Goal: Communication & Community: Answer question/provide support

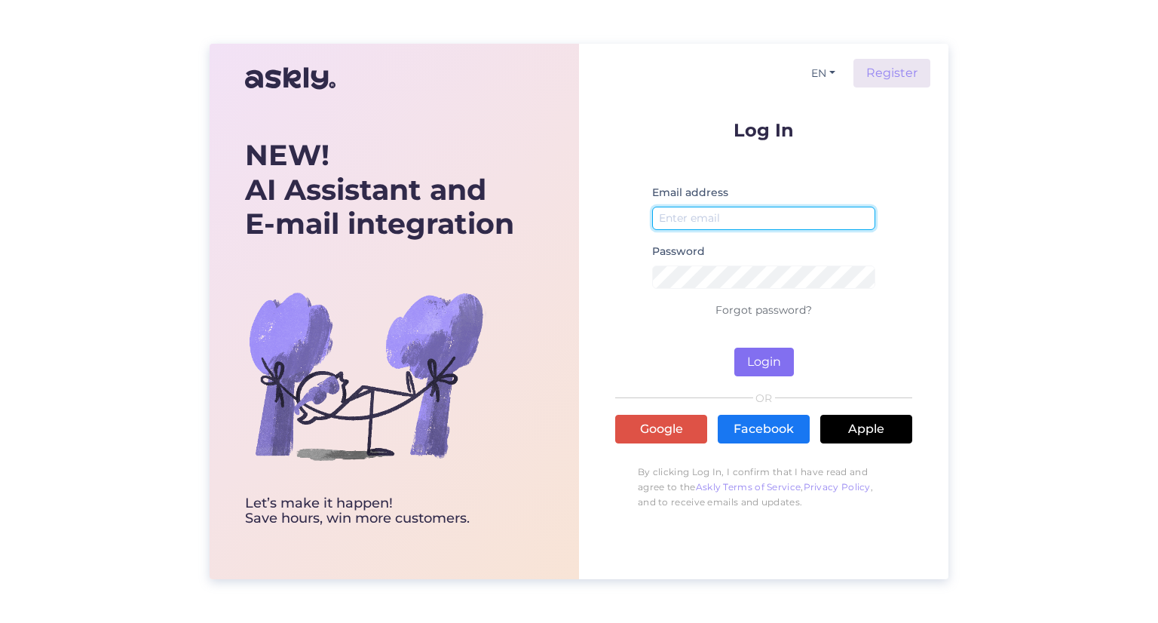
type input "[PERSON_NAME][EMAIL_ADDRESS][DOMAIN_NAME]"
click at [765, 363] on button "Login" at bounding box center [765, 362] width 60 height 29
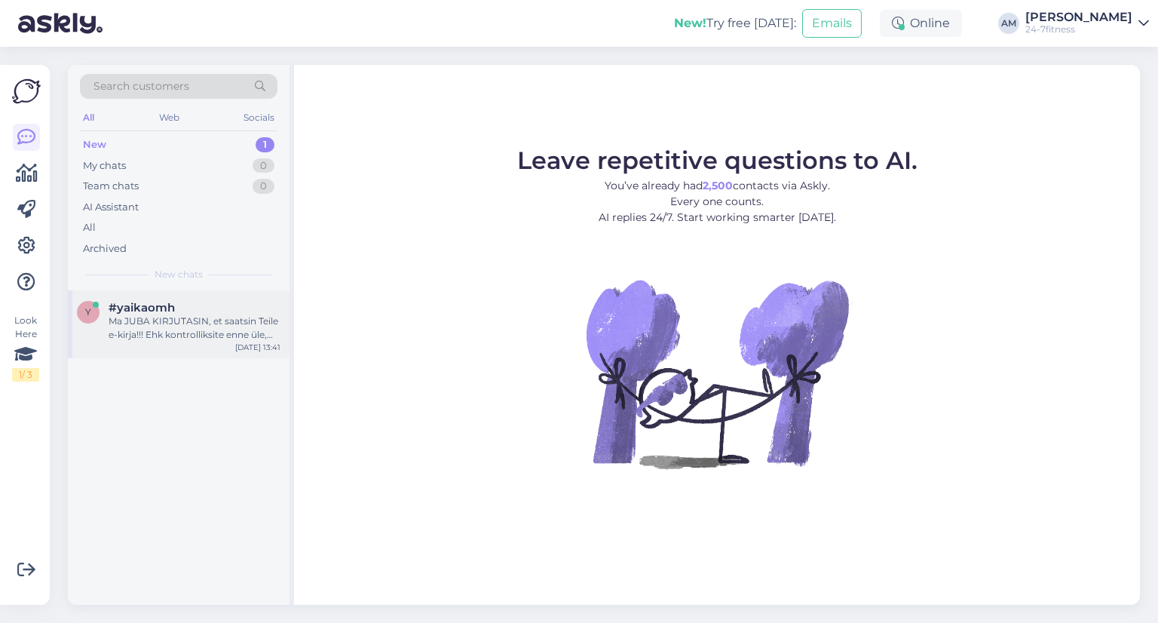
click at [162, 333] on div "Ma JUBA KIRJUTASIN, et saatsin Teile e-kirja!!! Ehk kontrolliksite enne üle, ka…" at bounding box center [195, 327] width 172 height 27
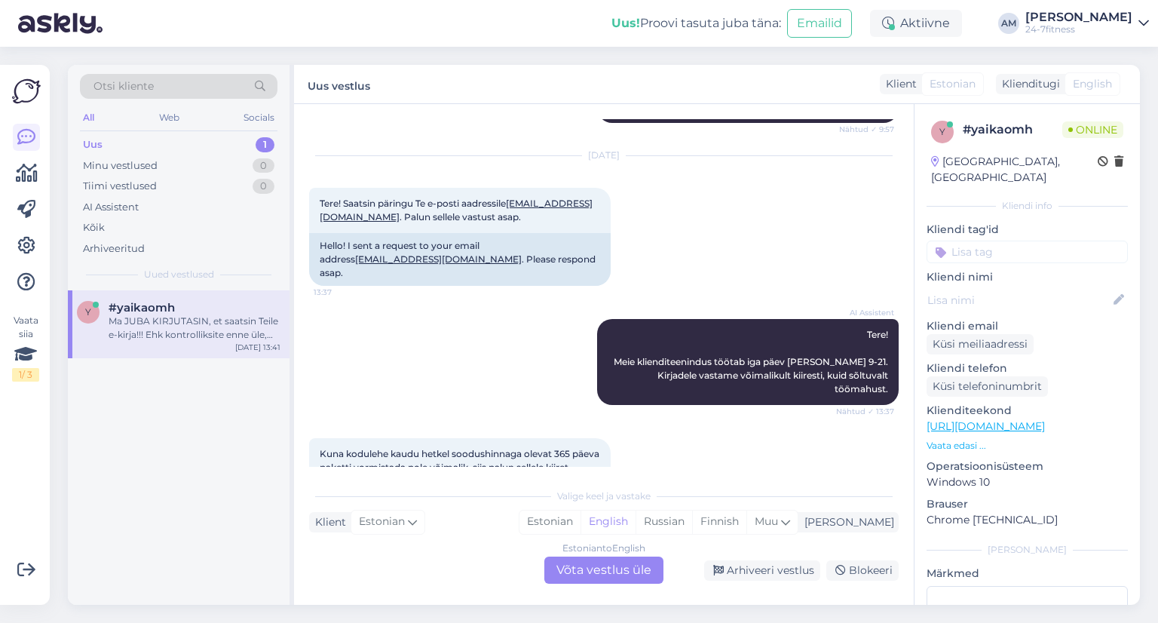
scroll to position [536, 0]
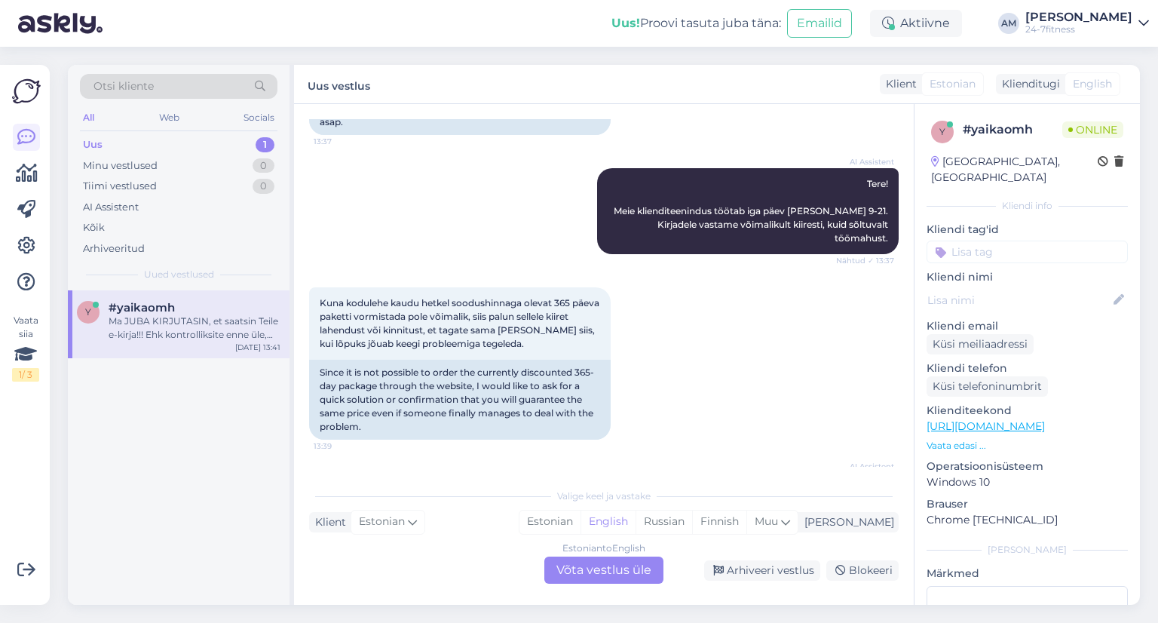
click at [179, 333] on div "Ma JUBA KIRJUTASIN, et saatsin Teile e-kirja!!! Ehk kontrolliksite enne üle, ka…" at bounding box center [195, 327] width 172 height 27
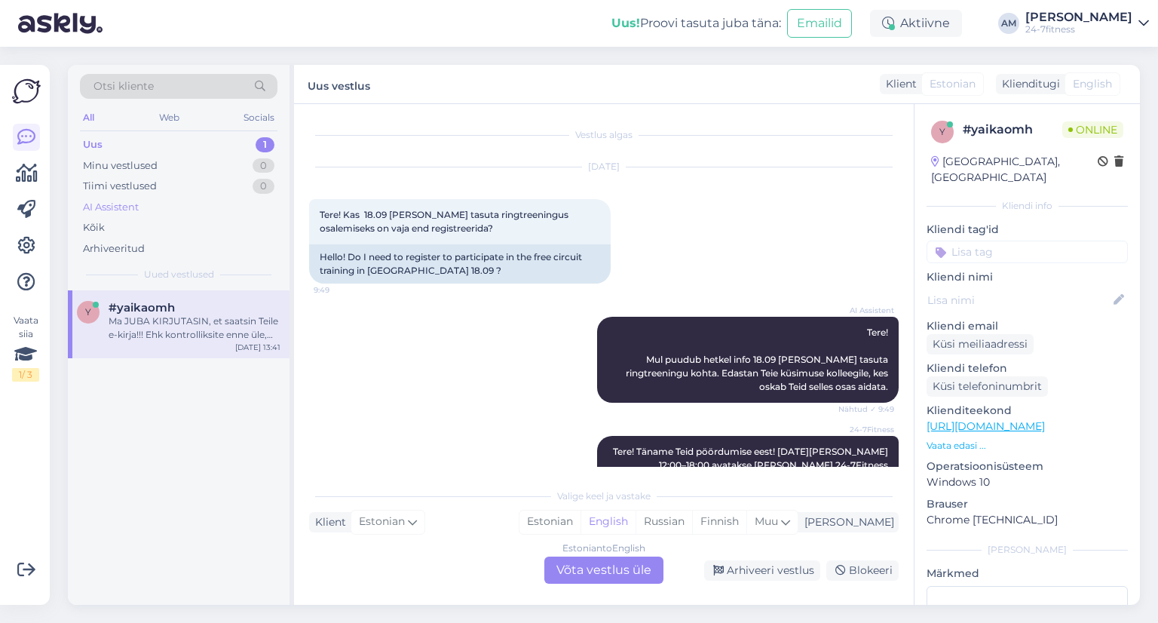
click at [126, 200] on div "AI Assistent" at bounding box center [111, 207] width 56 height 15
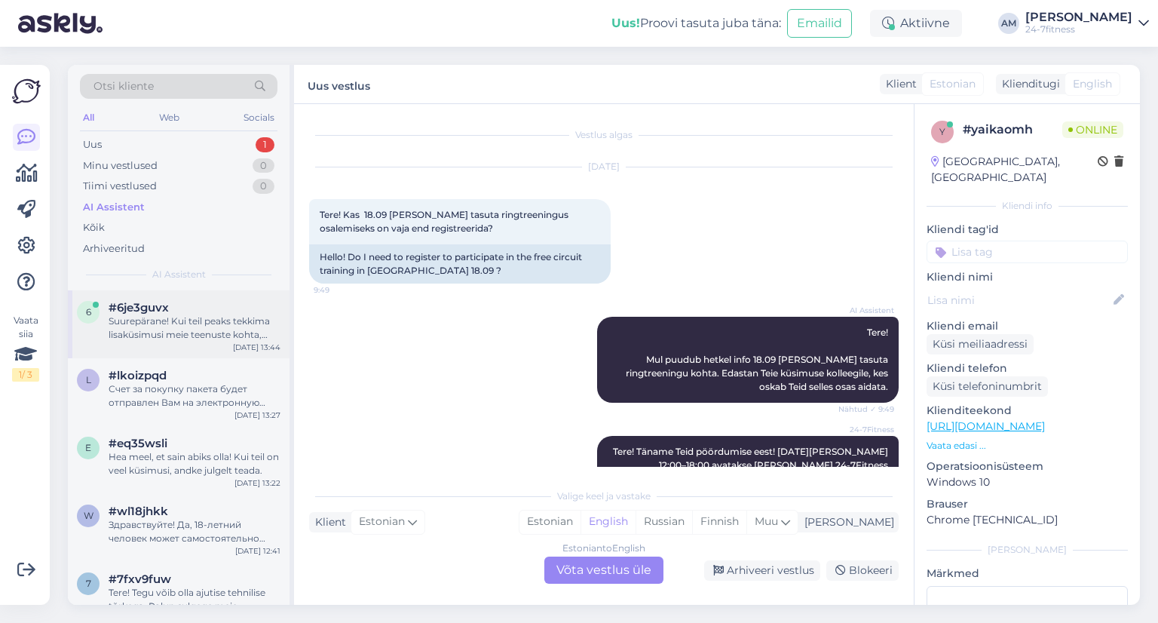
click at [162, 334] on div "Suurepärane! Kui teil peaks tekkima lisaküsimusi meie teenuste kohta, oleme ala…" at bounding box center [195, 327] width 172 height 27
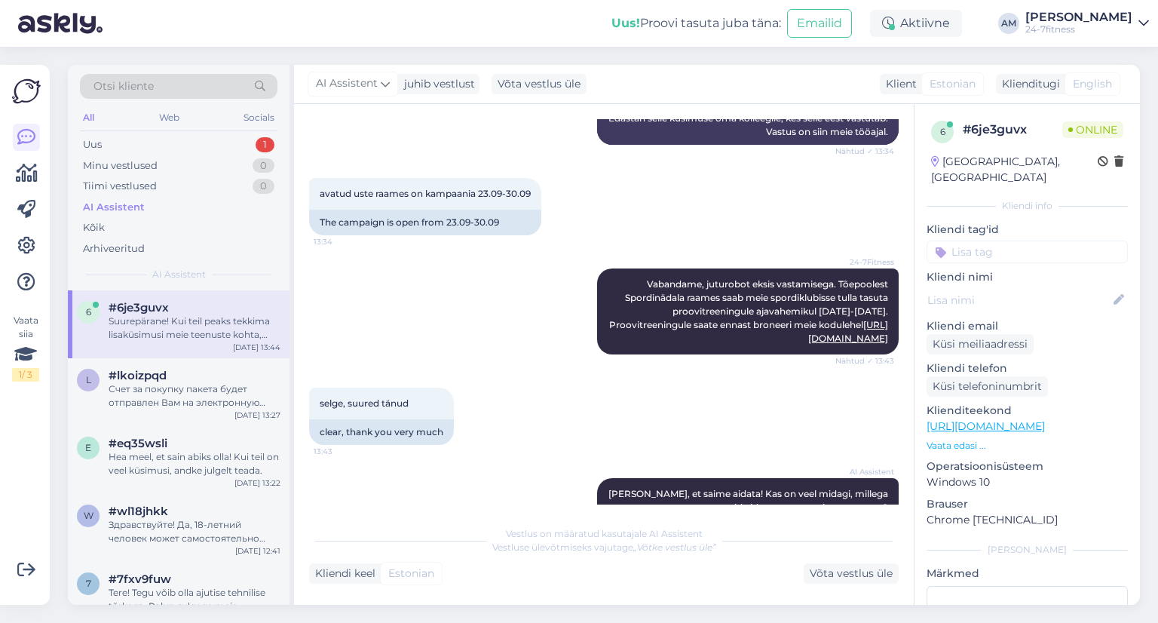
scroll to position [1584, 0]
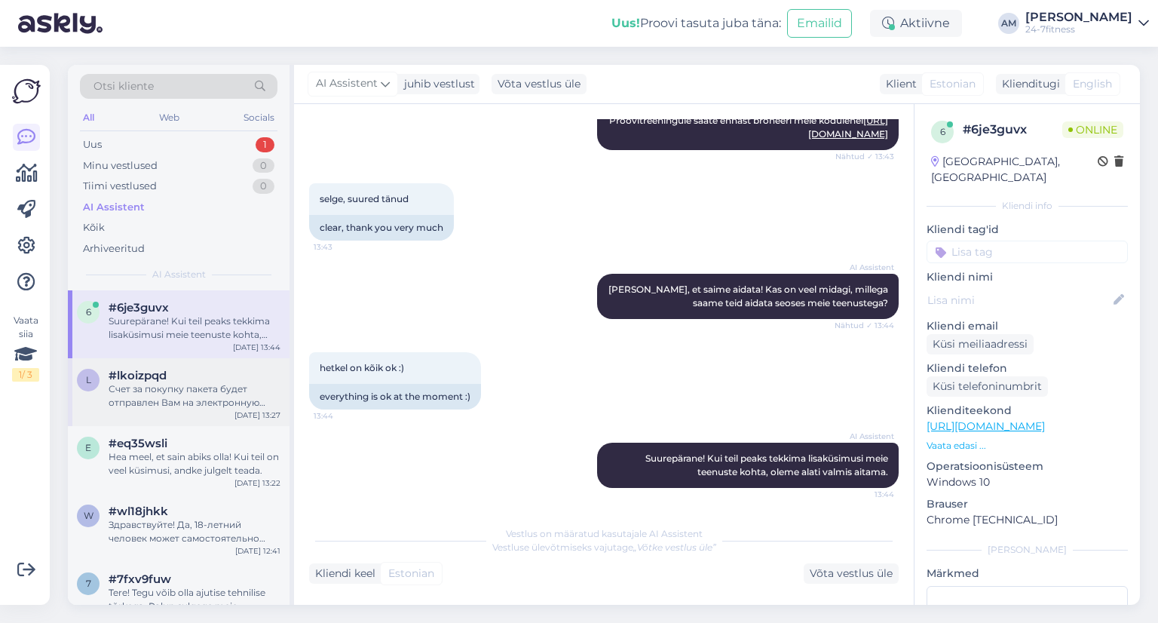
click at [145, 390] on div "Счет за покупку пакета будет отправлен Вам на электронную почту после совершени…" at bounding box center [195, 395] width 172 height 27
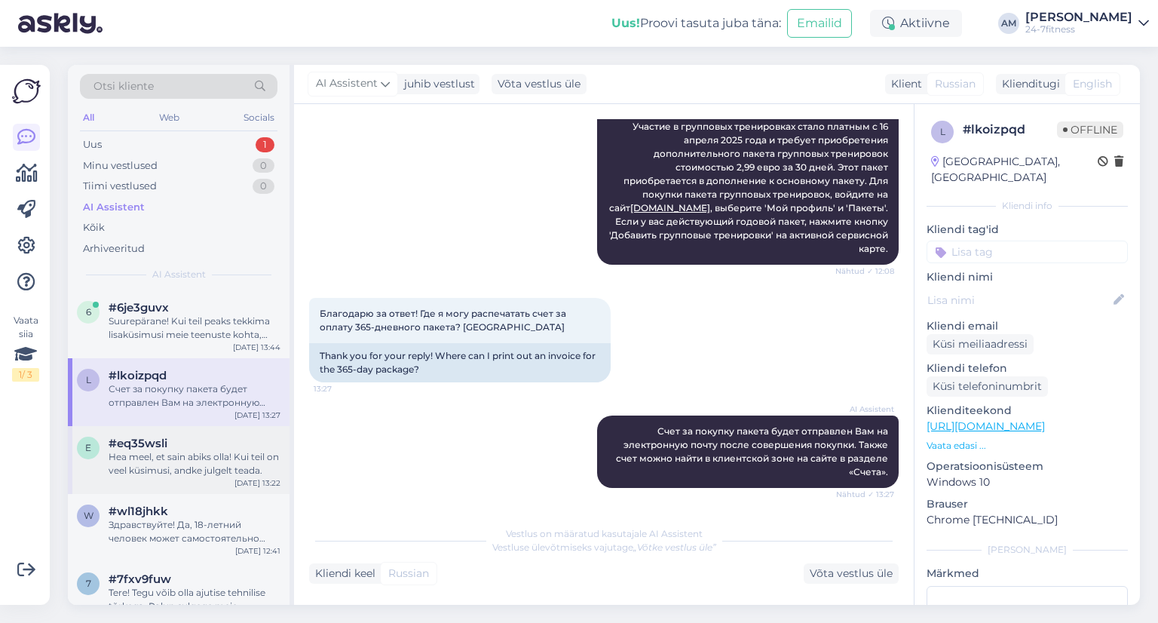
click at [140, 463] on div "Hea meel, et sain abiks olla! Kui teil on veel küsimusi, andke julgelt teada." at bounding box center [195, 463] width 172 height 27
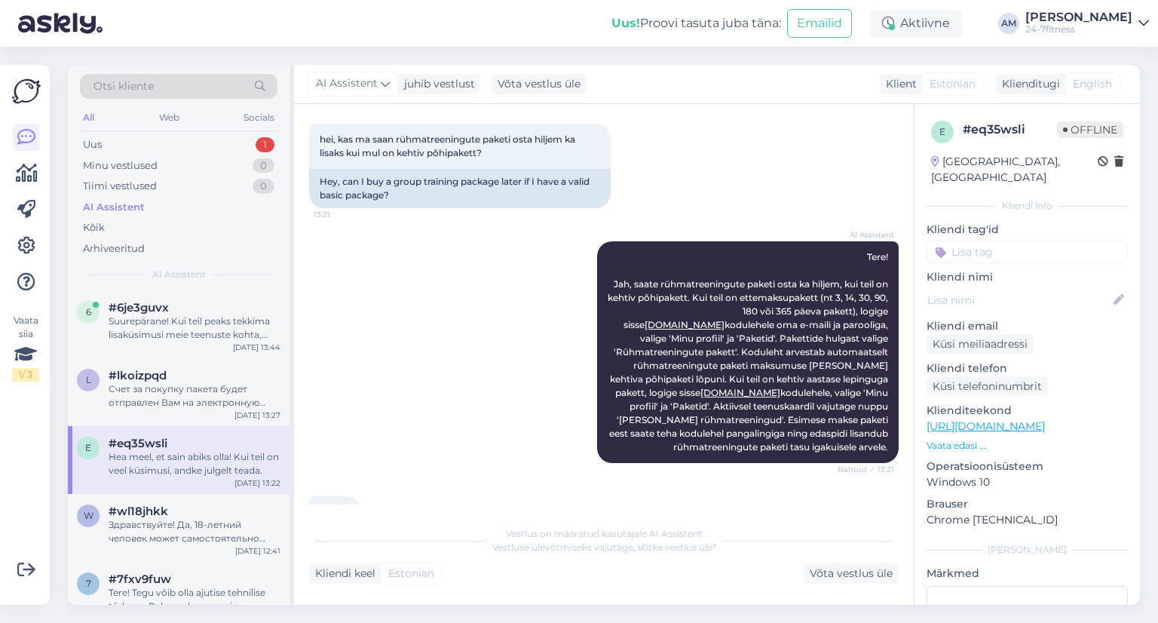
scroll to position [219, 0]
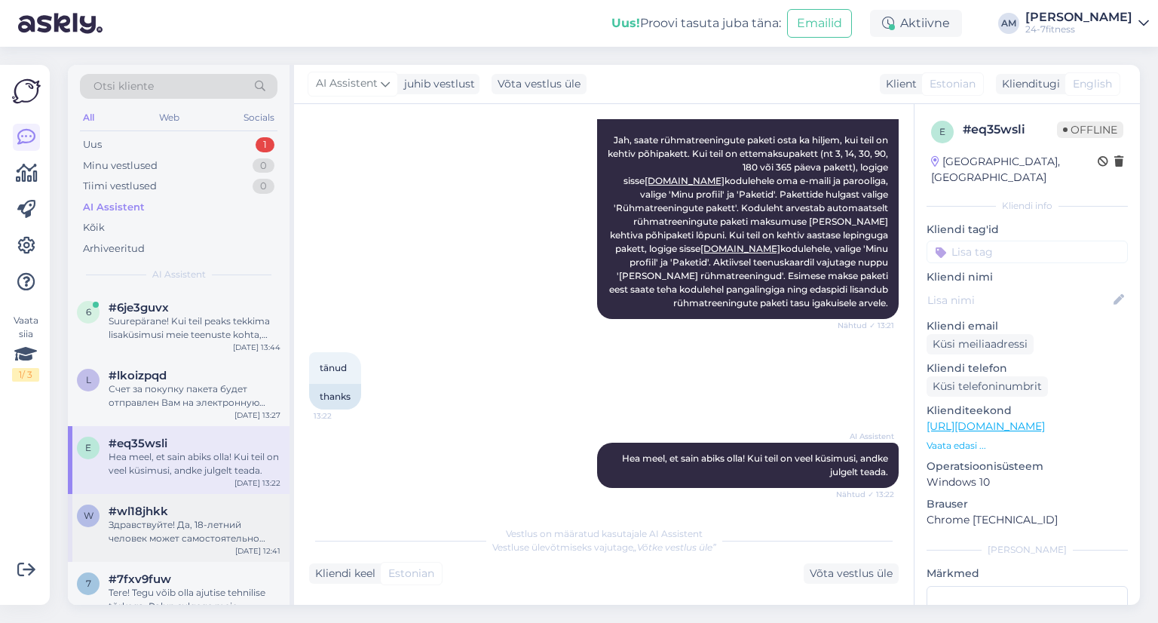
click at [139, 536] on div "Здравствуйте! Да, 18-летний человек может самостоятельно приобрести абонемент." at bounding box center [195, 531] width 172 height 27
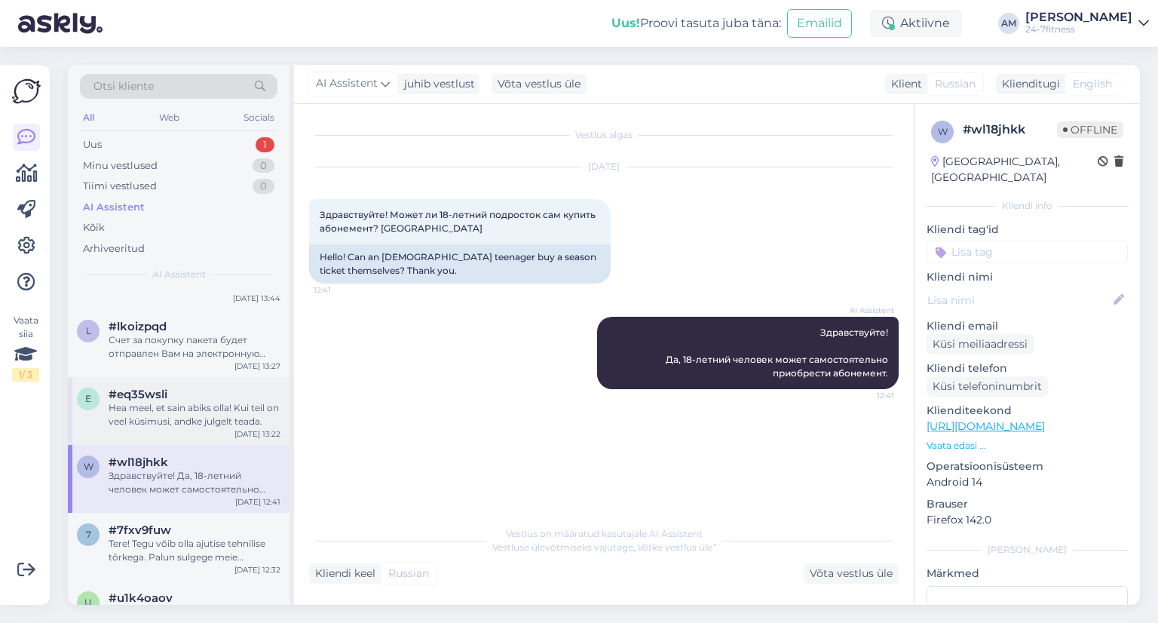
scroll to position [75, 0]
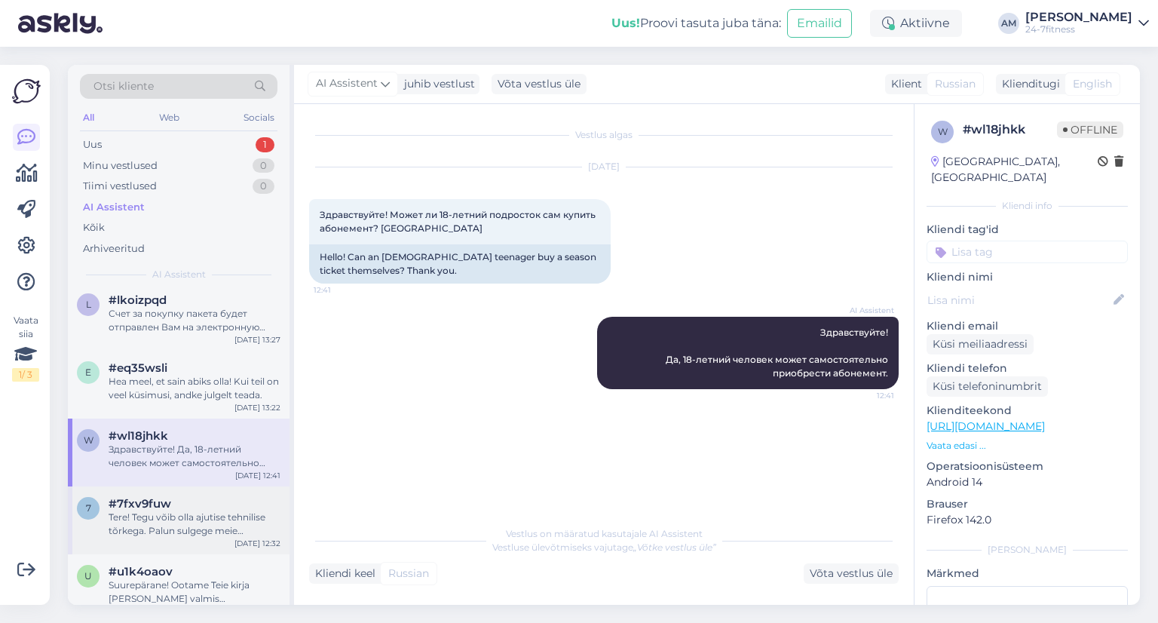
click at [140, 514] on div "Tere! Tegu võib olla ajutise tehnilise tõrkega. Palun sulgege meie koduleht/äpp…" at bounding box center [195, 524] width 172 height 27
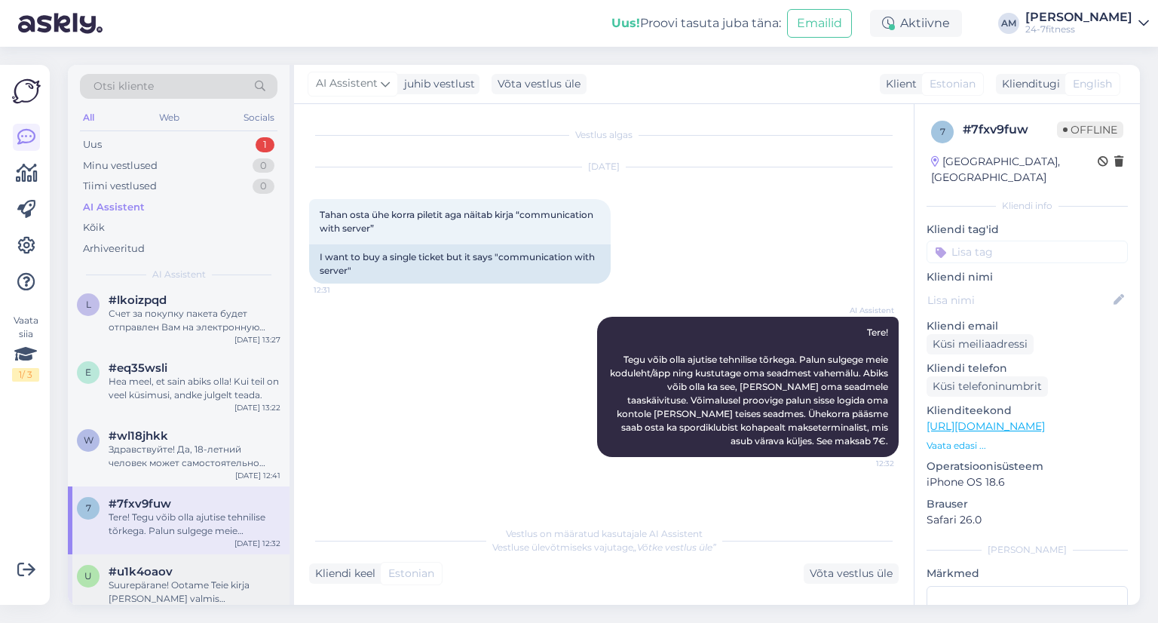
click at [151, 586] on div "Suurepärane! Ootame Teie kirja [PERSON_NAME] valmis [PERSON_NAME] edasi aitama." at bounding box center [195, 591] width 172 height 27
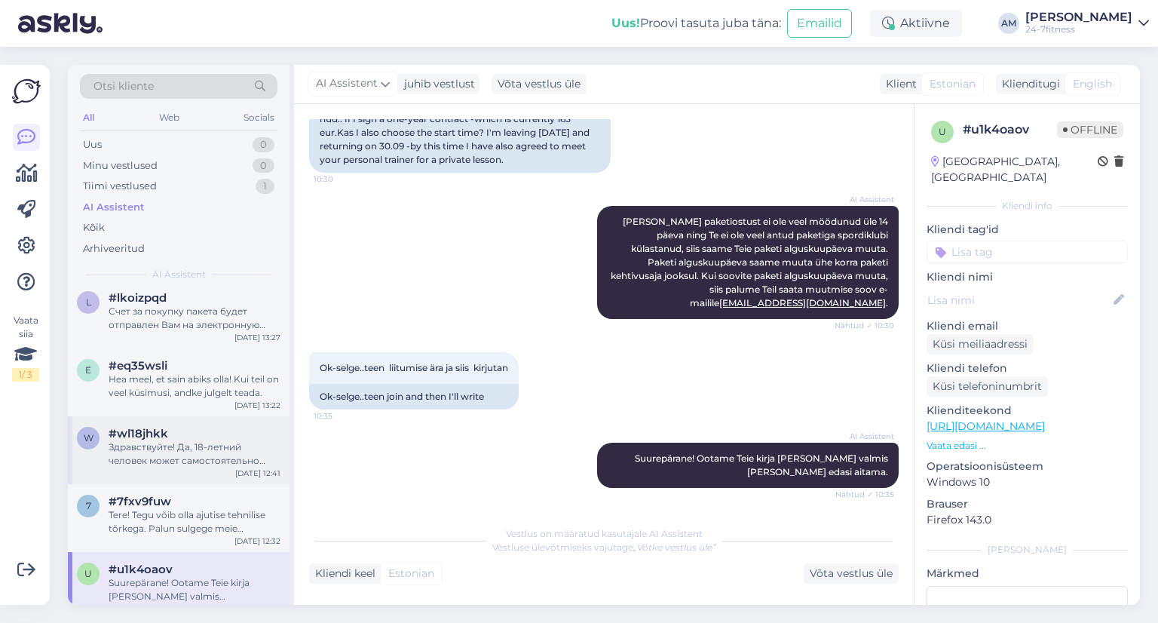
scroll to position [226, 0]
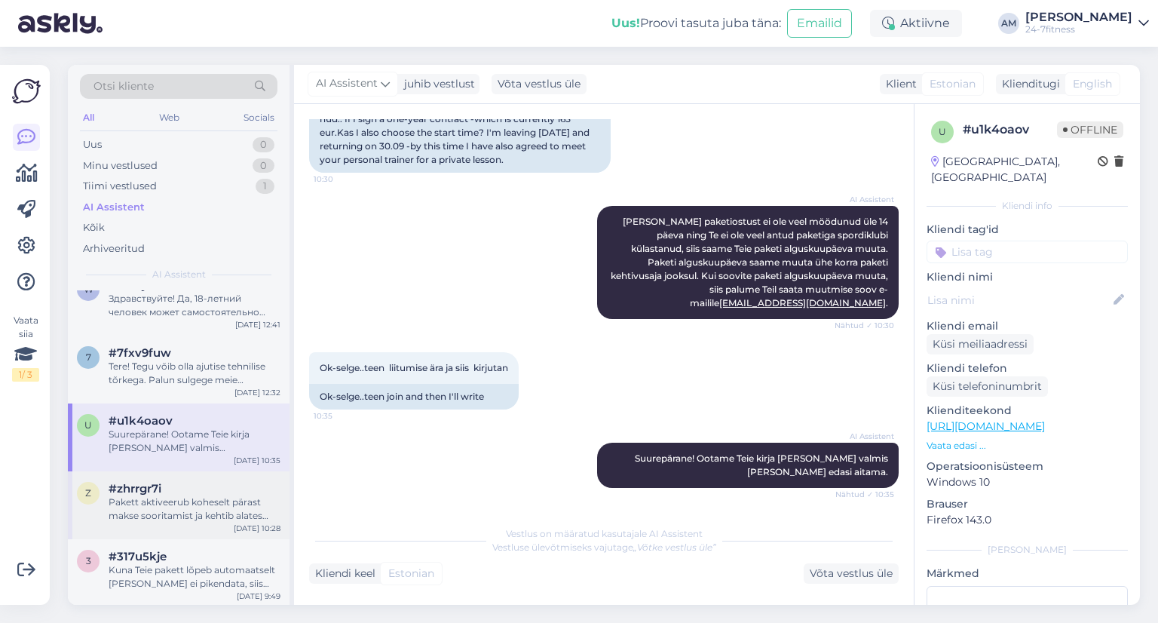
click at [152, 517] on div "Pakett aktiveerub koheselt pärast makse sooritamist ja kehtib alates ostuhetkes…" at bounding box center [195, 508] width 172 height 27
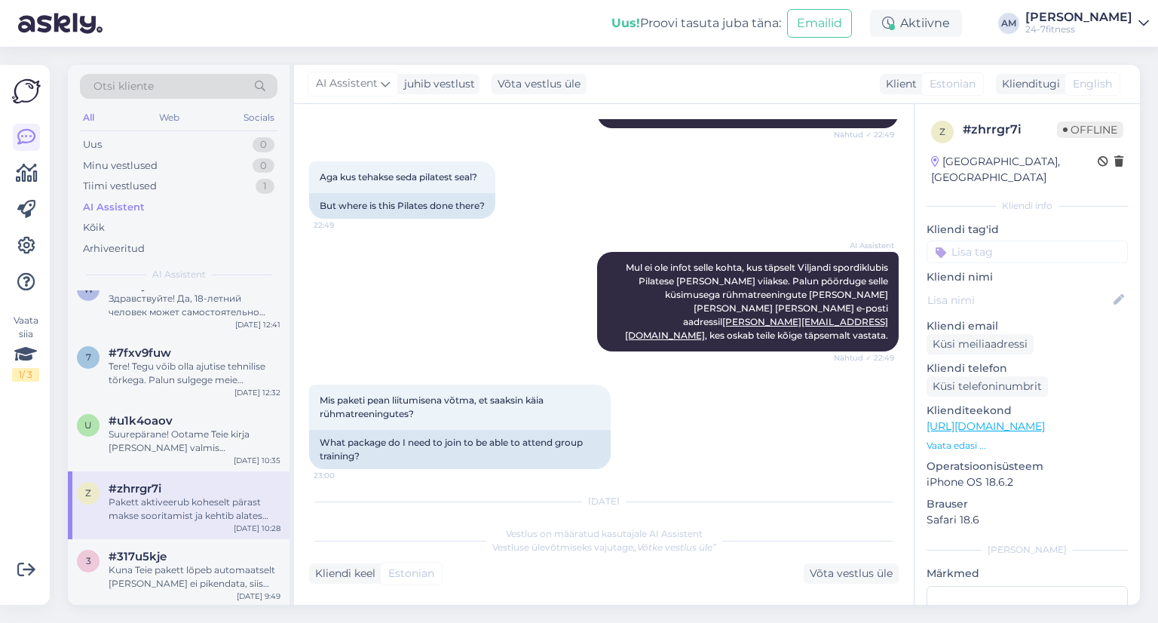
scroll to position [377, 0]
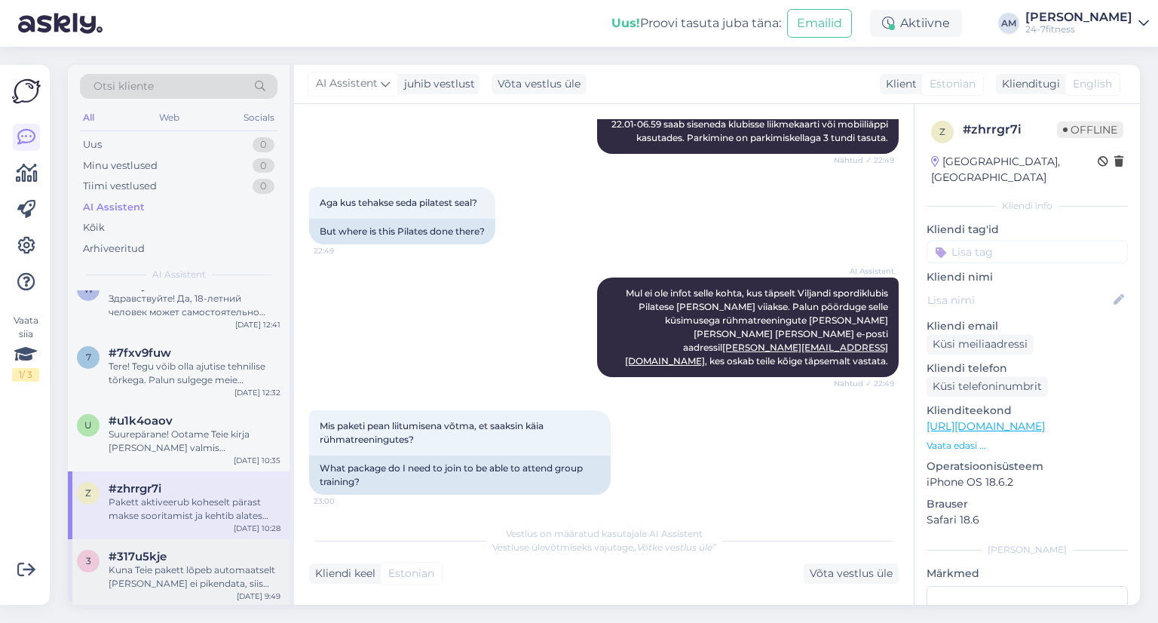
click at [157, 577] on div "Kuna Teie pakett lõpeb automaatselt [PERSON_NAME] ei pikendata, siis lepingu lõ…" at bounding box center [195, 576] width 172 height 27
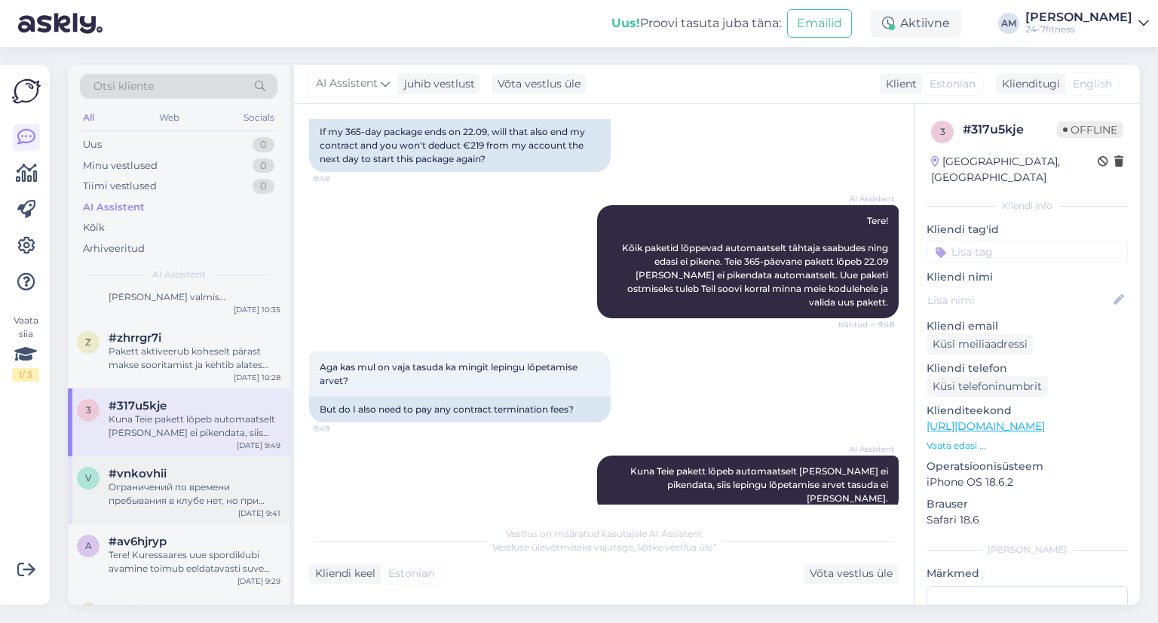
click at [153, 462] on div "v #vnkovhii Ограничений по времени пребывания в клубе нет, но при выходе пропус…" at bounding box center [179, 490] width 222 height 68
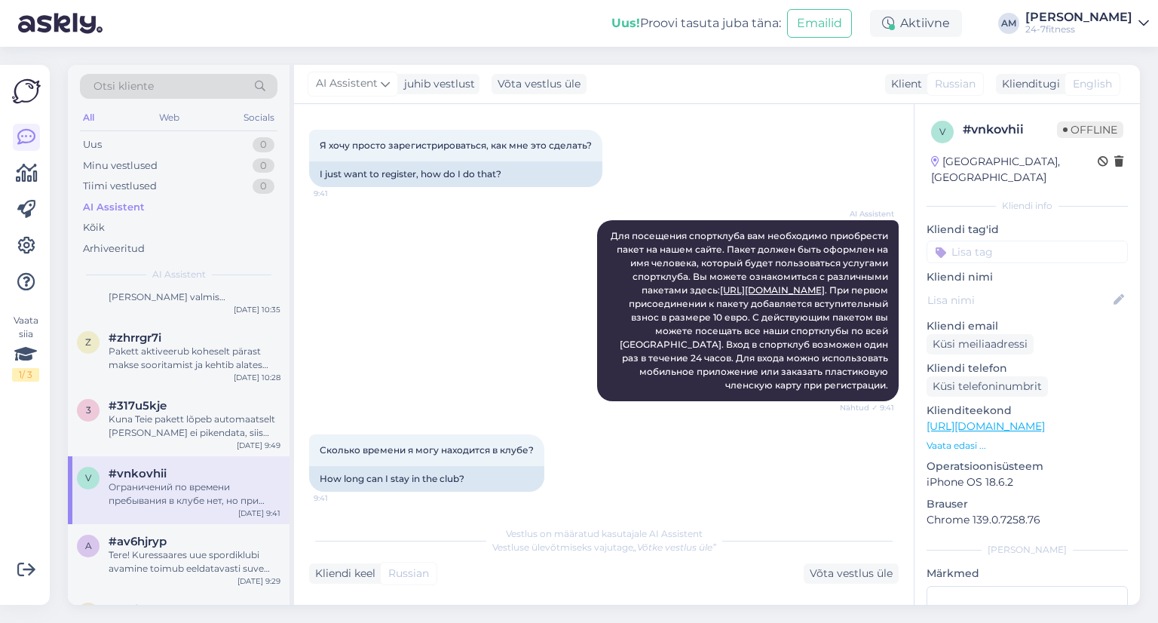
scroll to position [1296, 0]
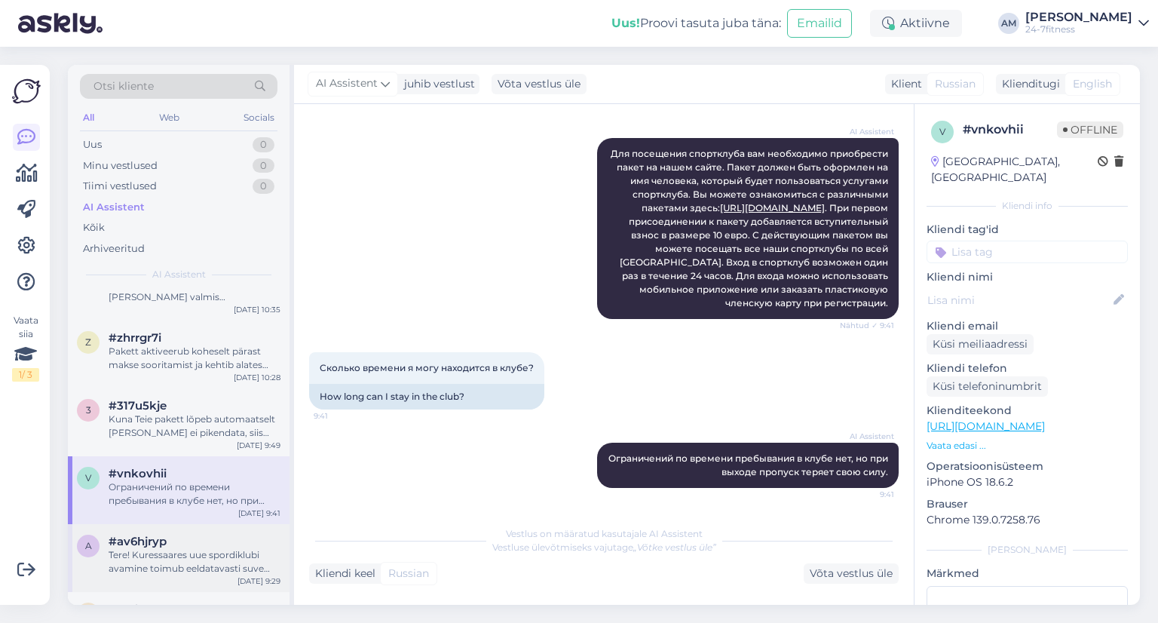
click at [149, 566] on div "Tere! Kuressaares uue spordiklubi avamine toimub eeldatavasti suve teises poole…" at bounding box center [195, 561] width 172 height 27
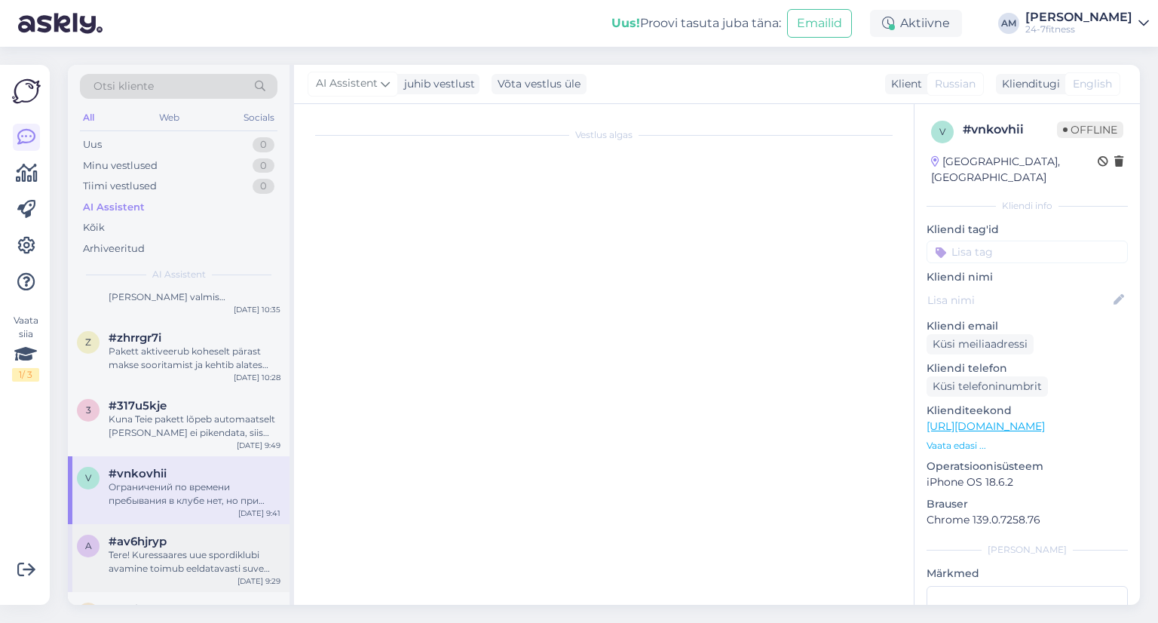
scroll to position [0, 0]
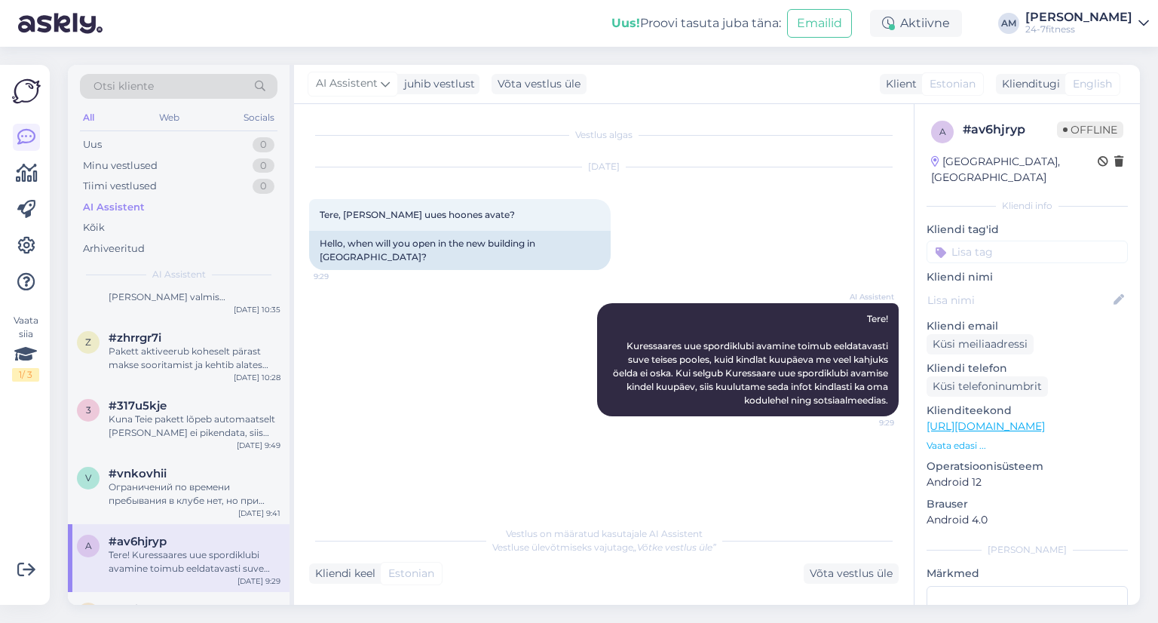
click at [170, 548] on div "Tere! Kuressaares uue spordiklubi avamine toimub eeldatavasti suve teises poole…" at bounding box center [195, 561] width 172 height 27
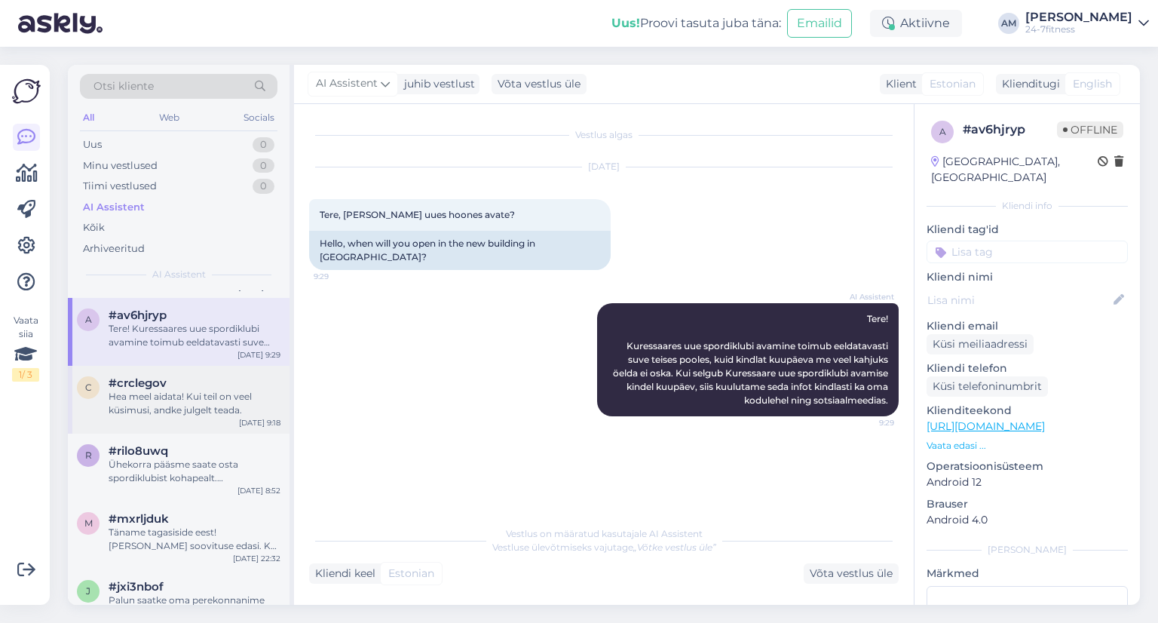
click at [156, 416] on div "Hea meel aidata! Kui teil on veel küsimusi, andke julgelt teada." at bounding box center [195, 403] width 172 height 27
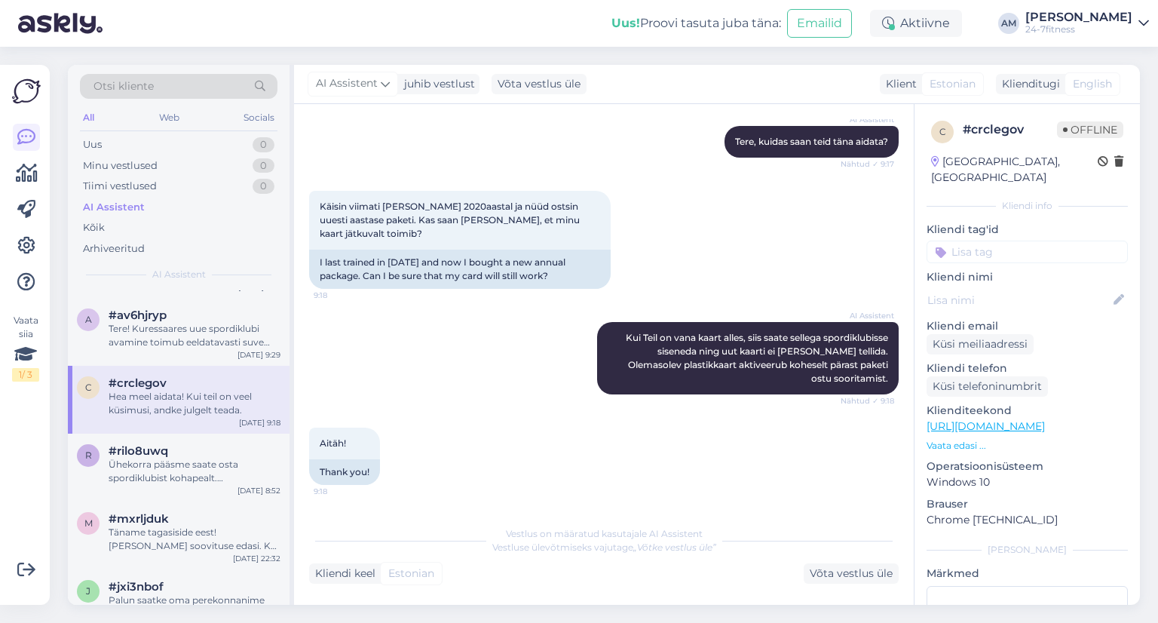
scroll to position [239, 0]
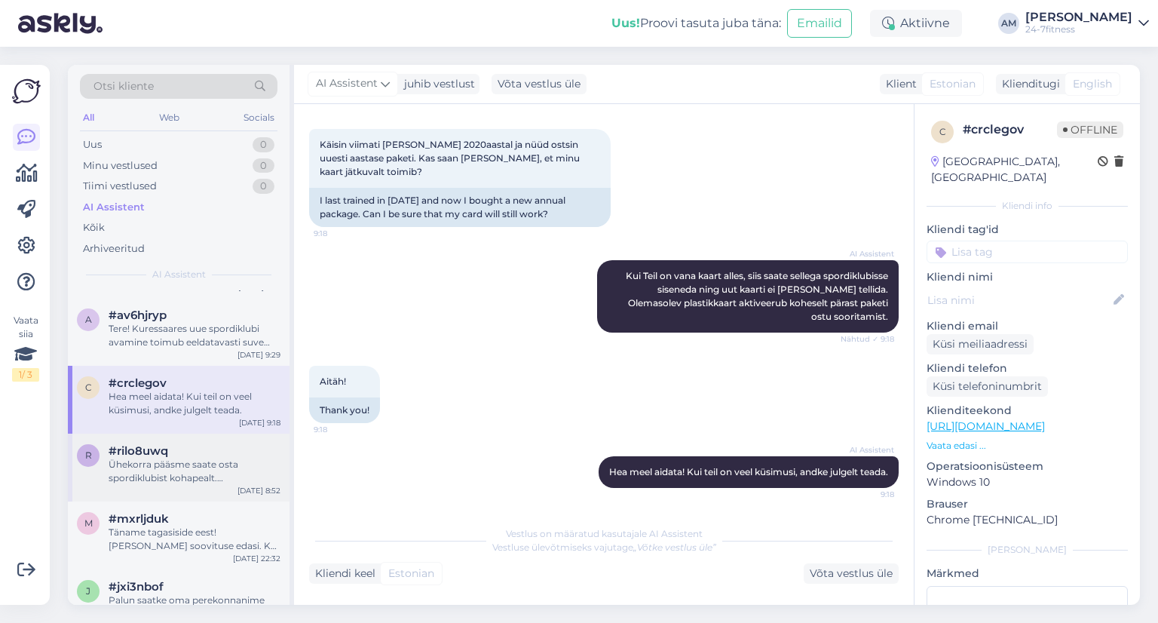
click at [138, 483] on div "Ühekorra pääsme saate osta spordiklubist kohapealt. Makseterminal on värava kül…" at bounding box center [195, 471] width 172 height 27
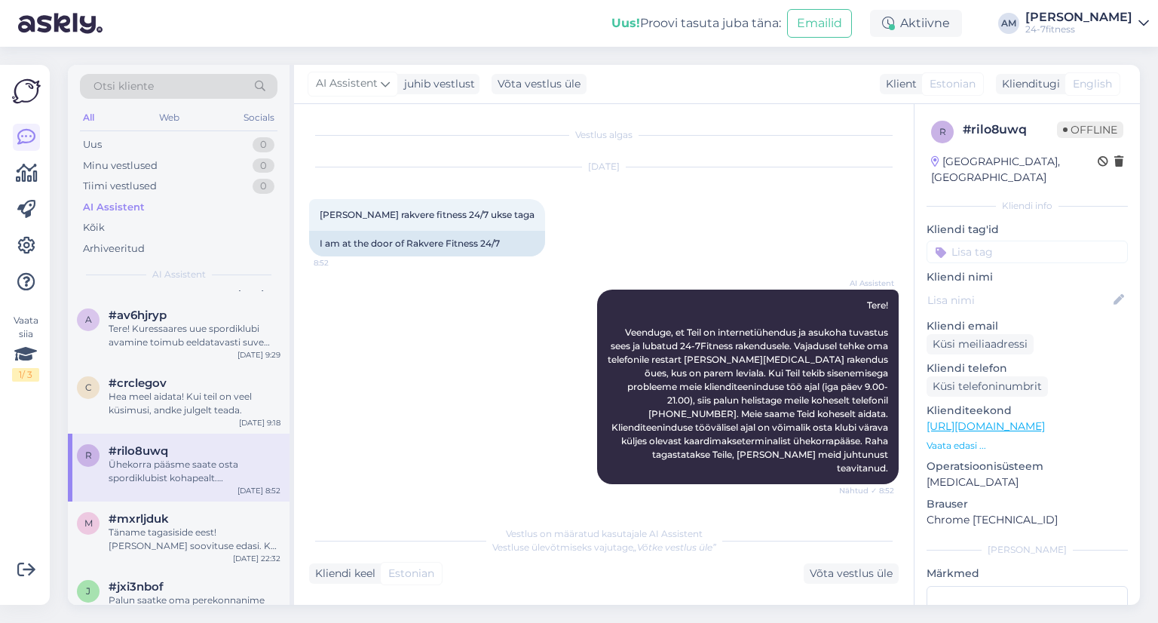
scroll to position [206, 0]
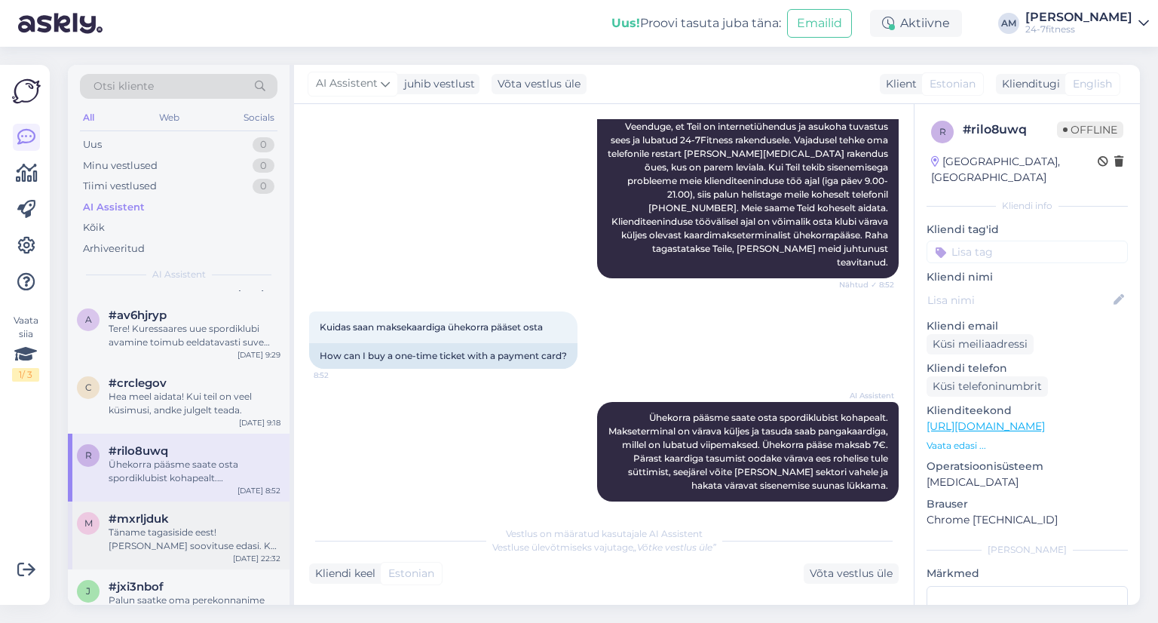
click at [135, 533] on div "Täname tagasiside eest! [PERSON_NAME] soovituse edasi. Kas on veel midagi, mill…" at bounding box center [195, 539] width 172 height 27
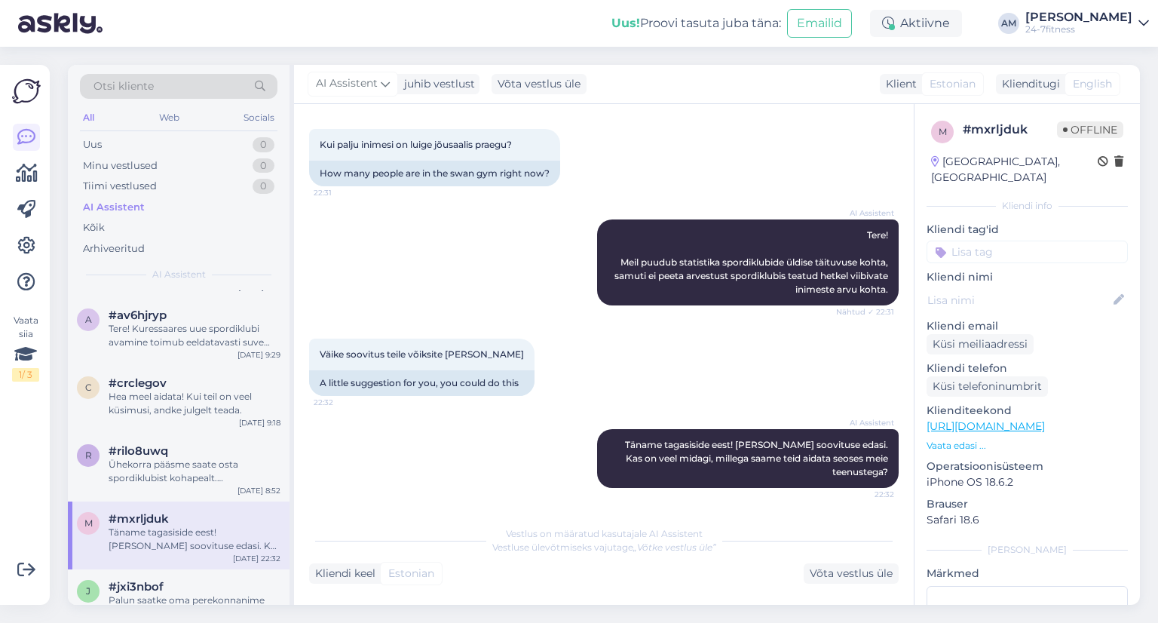
scroll to position [754, 0]
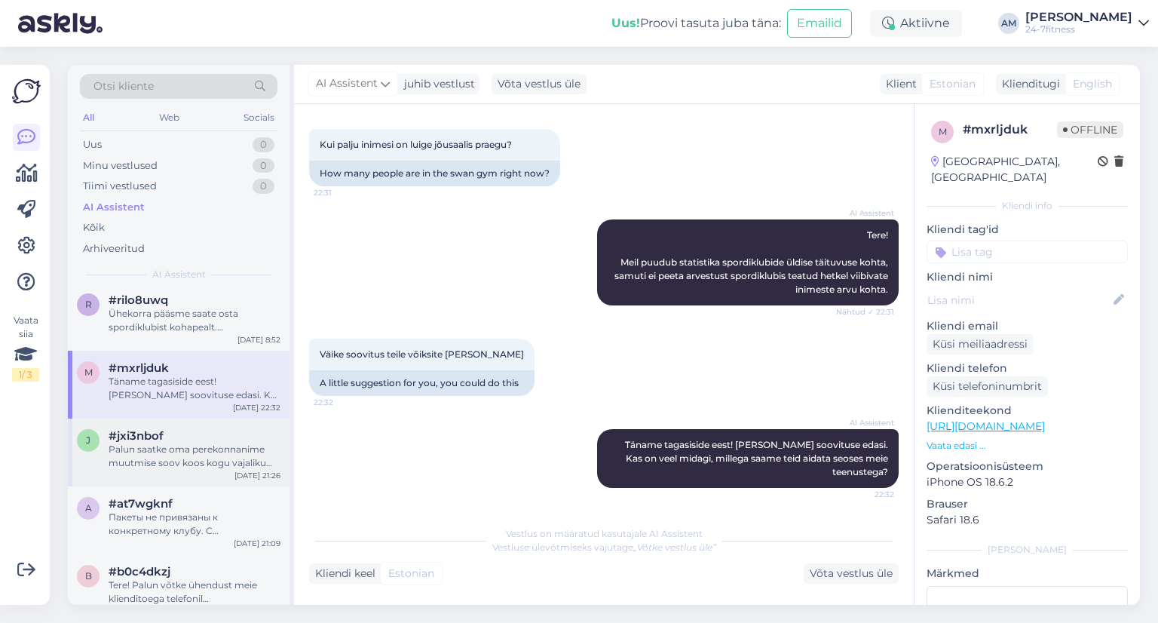
click at [149, 422] on div "j #jxi3nbof Palun saatke oma perekonnanime muutmise soov koos kogu vajaliku inf…" at bounding box center [179, 453] width 222 height 68
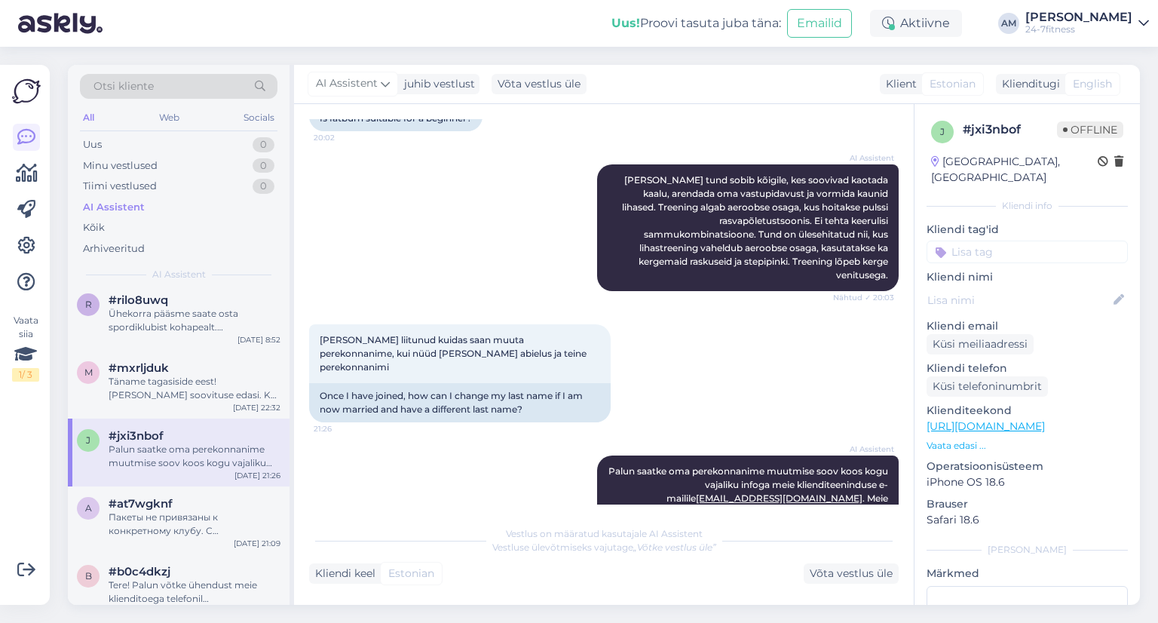
scroll to position [1257, 0]
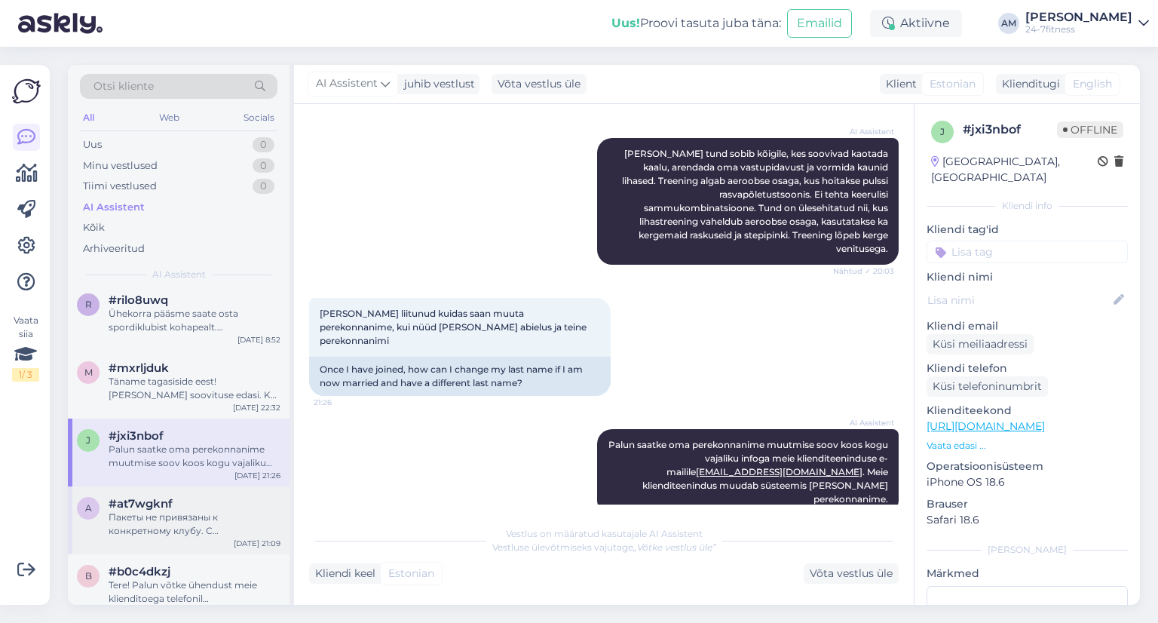
click at [168, 529] on div "Пакеты не привязаны к конкретному клубу. С действующим пакетом вы можете посеща…" at bounding box center [195, 524] width 172 height 27
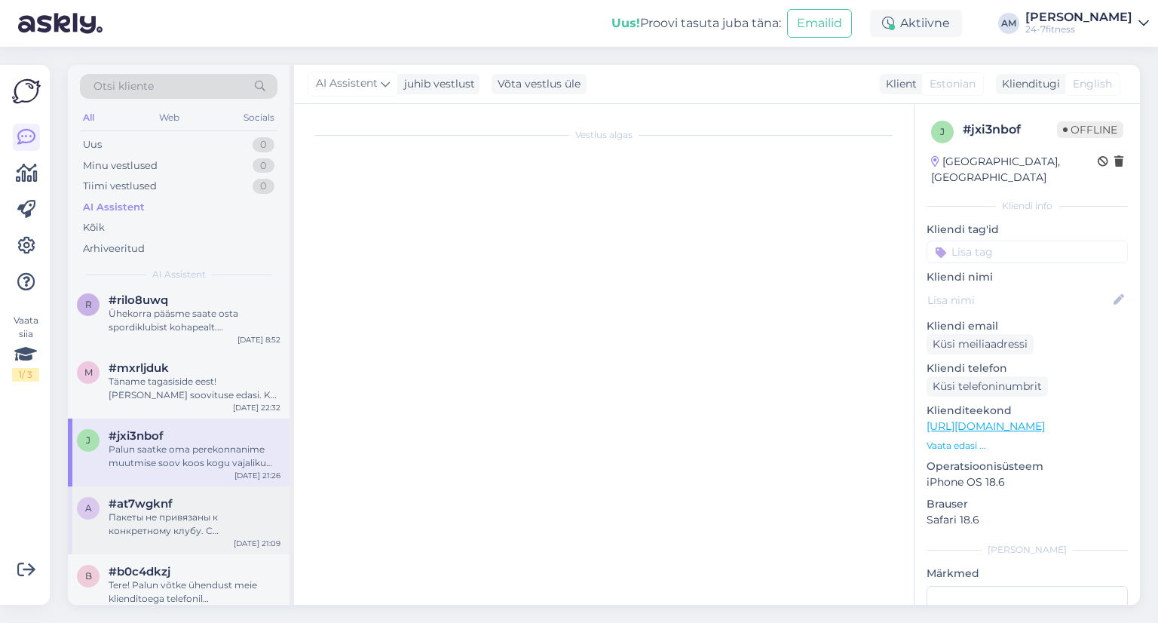
scroll to position [84, 0]
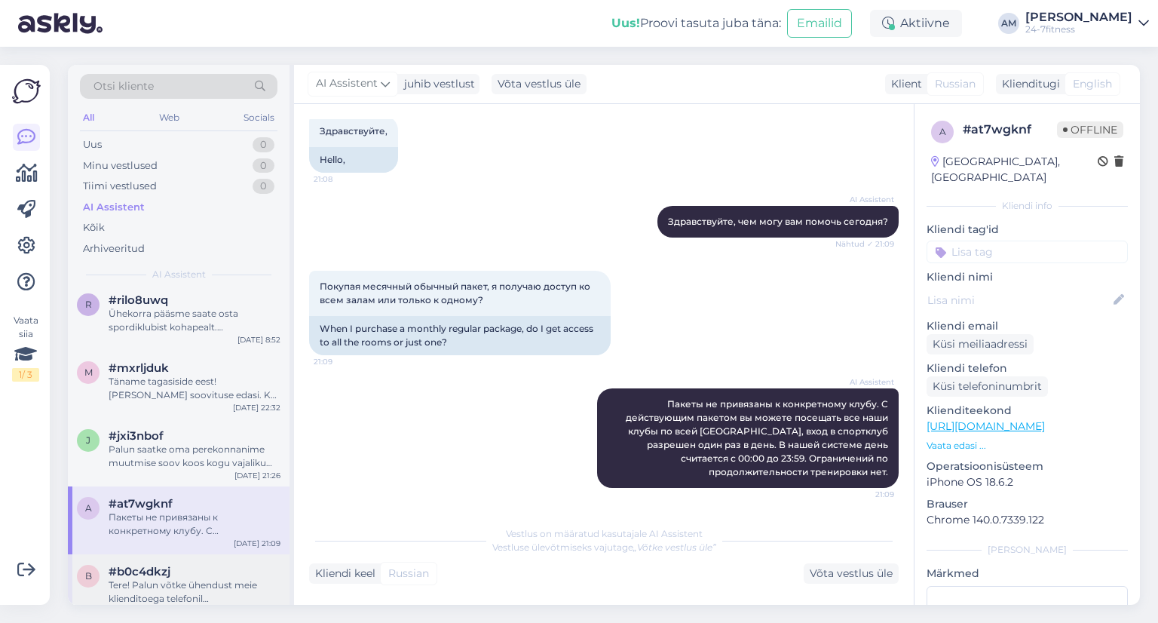
click at [157, 578] on div "Tere! Palun võtke ühendust meie klienditoega telefonil [PHONE_NUMBER]. Kliendit…" at bounding box center [195, 591] width 172 height 27
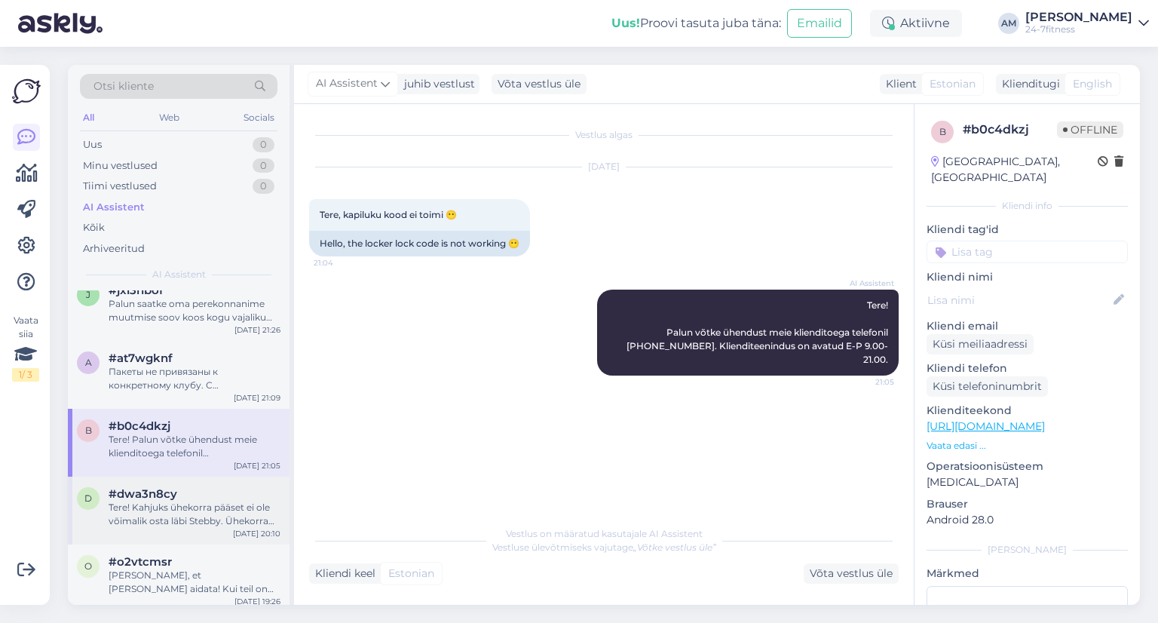
scroll to position [905, 0]
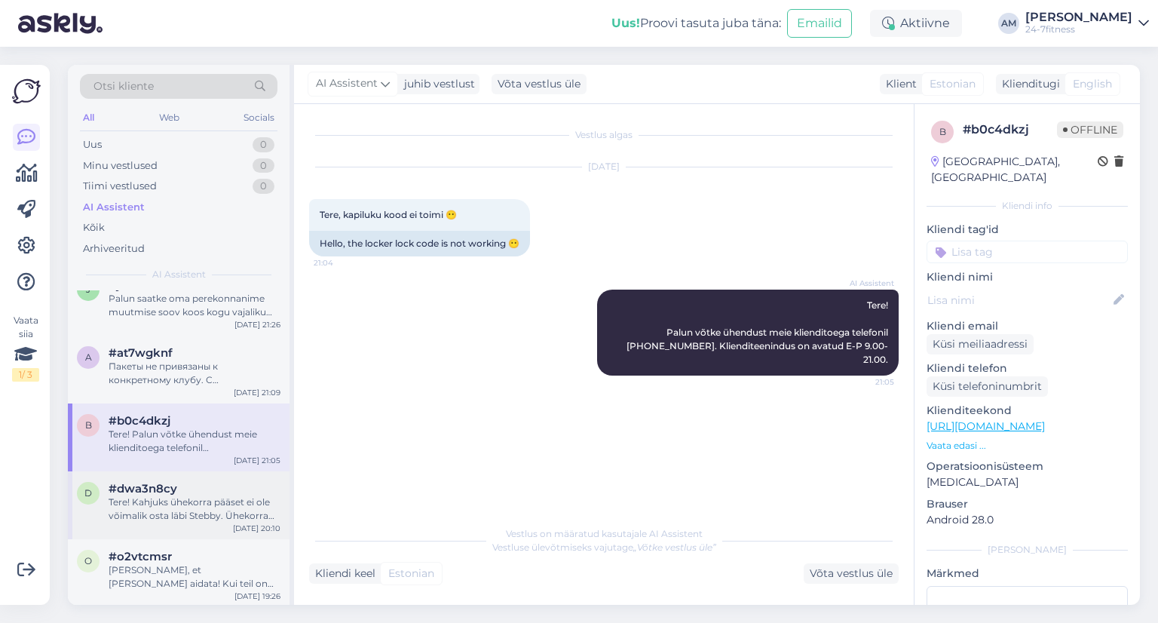
click at [131, 511] on div "Tere! Kahjuks ühekorra pääset ei ole võimalik osta läbi Stebby. Ühekorra pääsme…" at bounding box center [195, 508] width 172 height 27
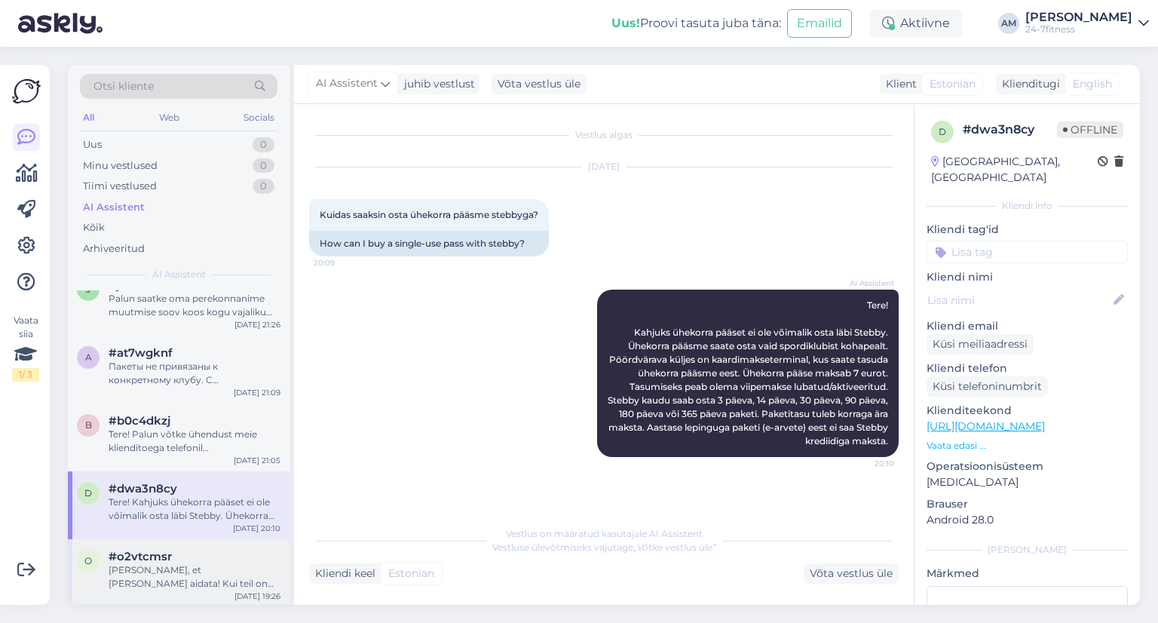
click at [162, 575] on div "[PERSON_NAME], et [PERSON_NAME] aidata! Kui teil on veel küsimusi, andke julgel…" at bounding box center [195, 576] width 172 height 27
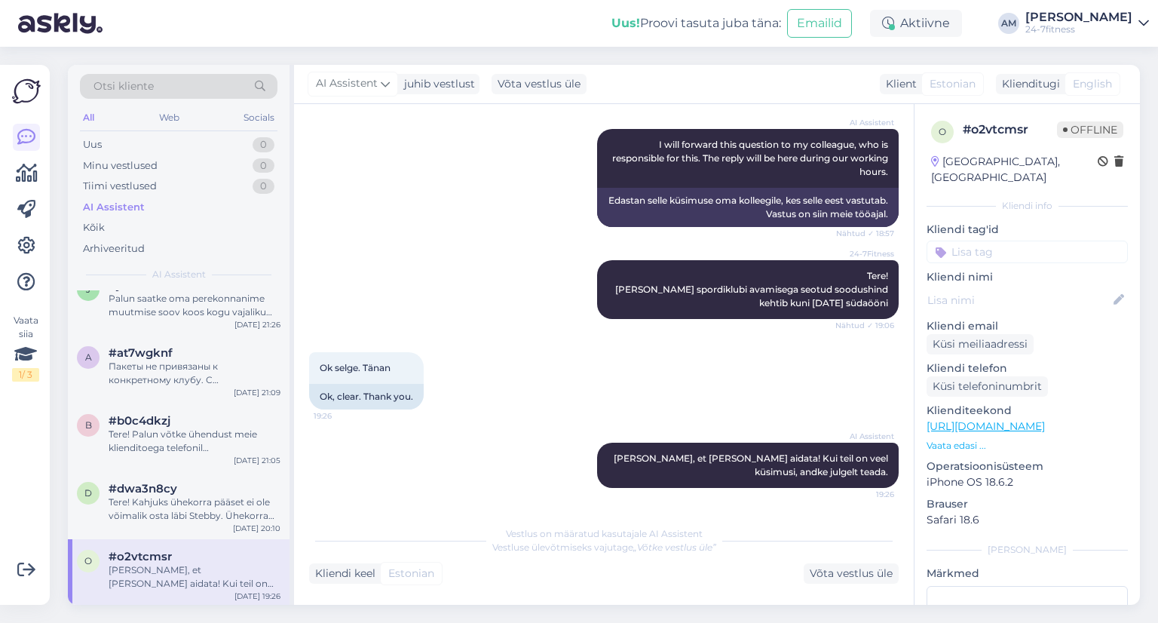
scroll to position [1056, 0]
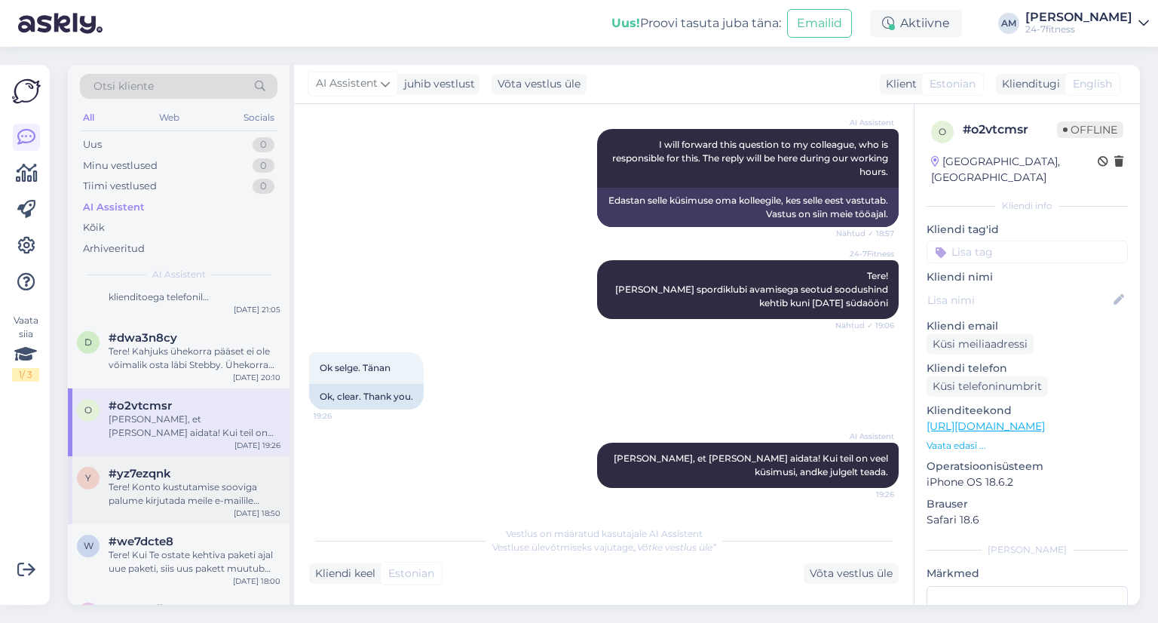
click at [142, 486] on div "Tere! Konto kustutamise sooviga palume kirjutada meile e-mailile [EMAIL_ADDRESS…" at bounding box center [195, 493] width 172 height 27
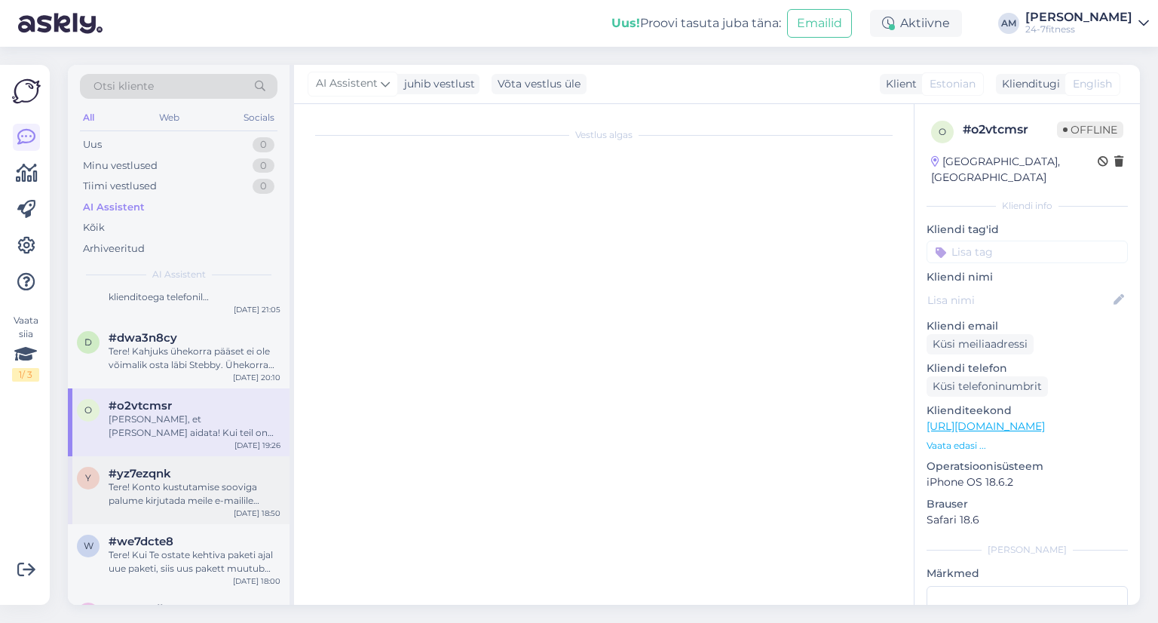
scroll to position [0, 0]
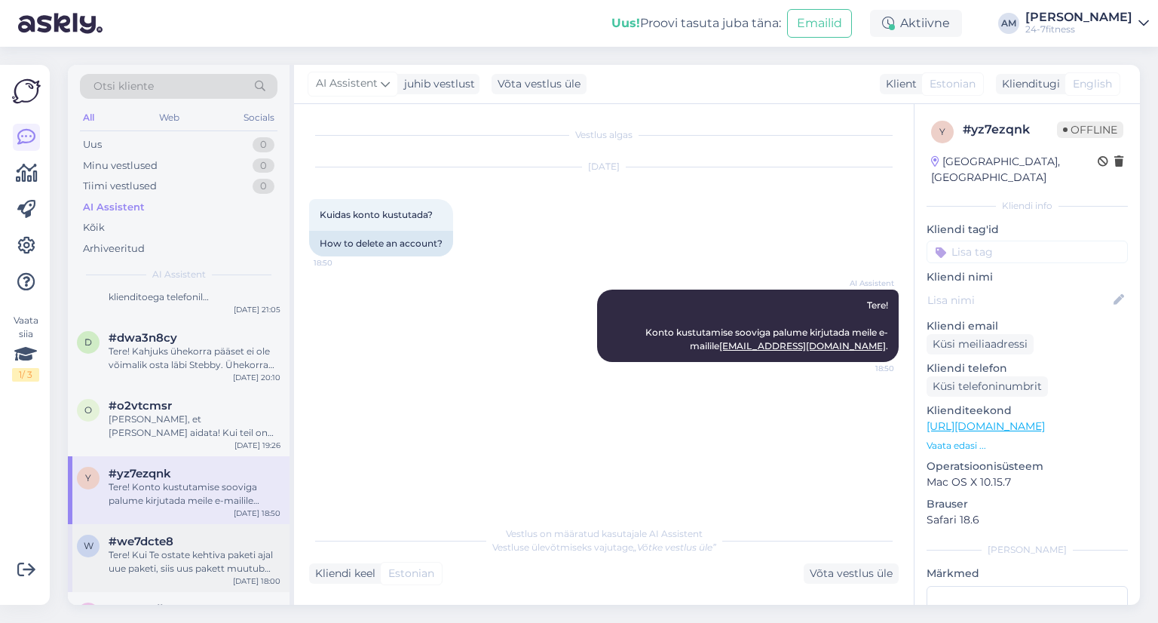
click at [127, 540] on span "#we7dcte8" at bounding box center [141, 542] width 65 height 14
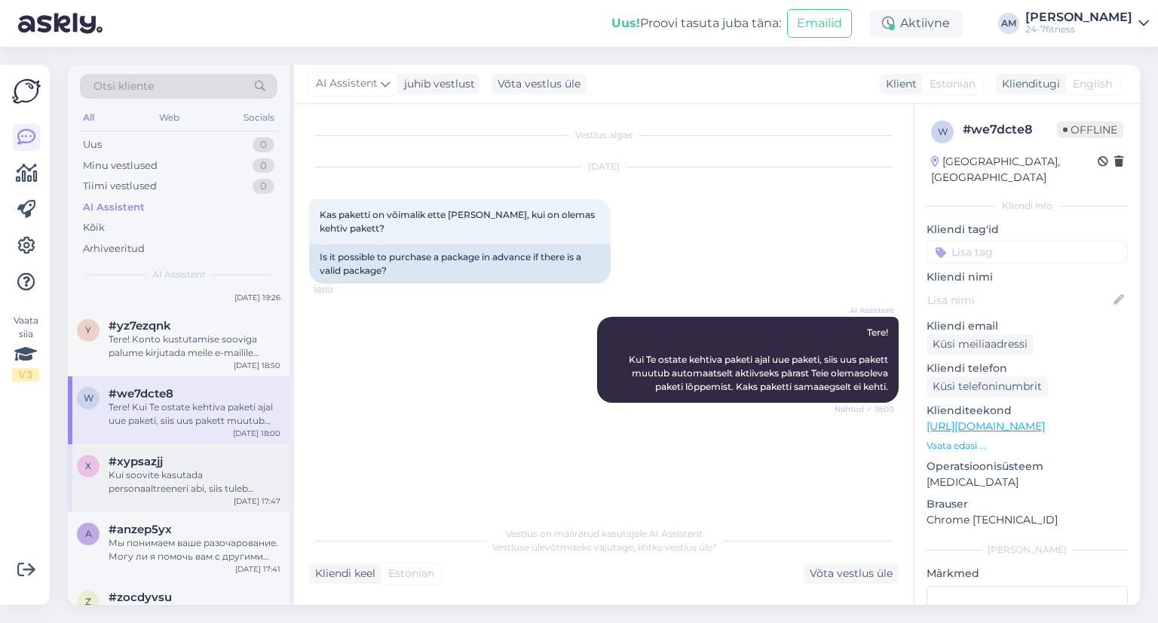
scroll to position [1207, 0]
click at [143, 457] on span "#xypsazjj" at bounding box center [136, 459] width 54 height 14
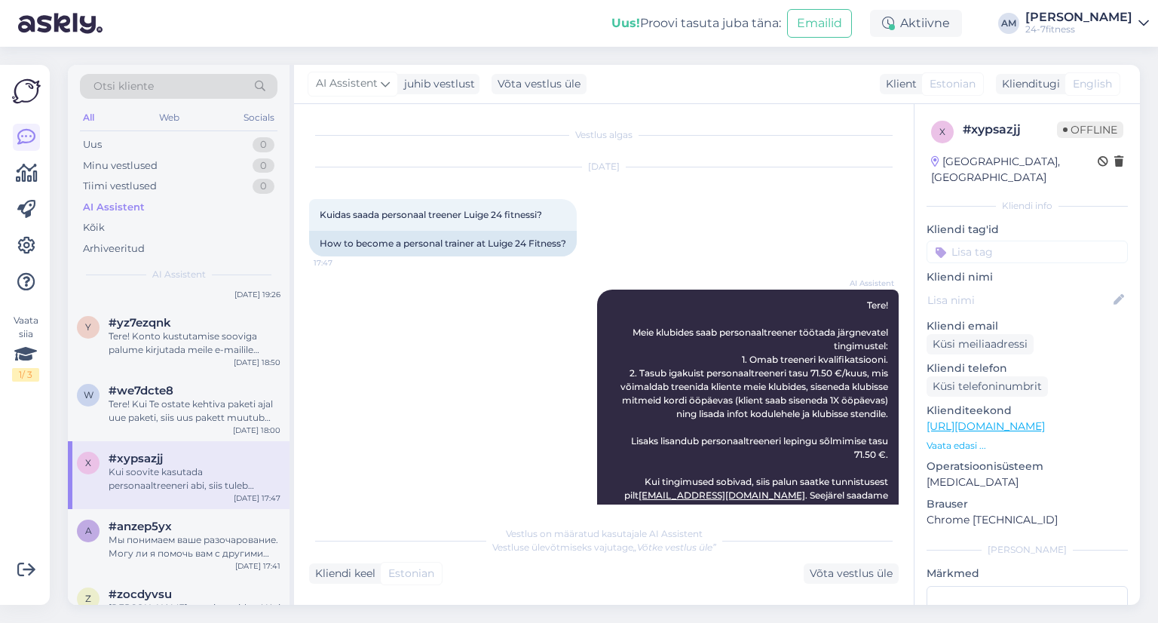
scroll to position [1508, 0]
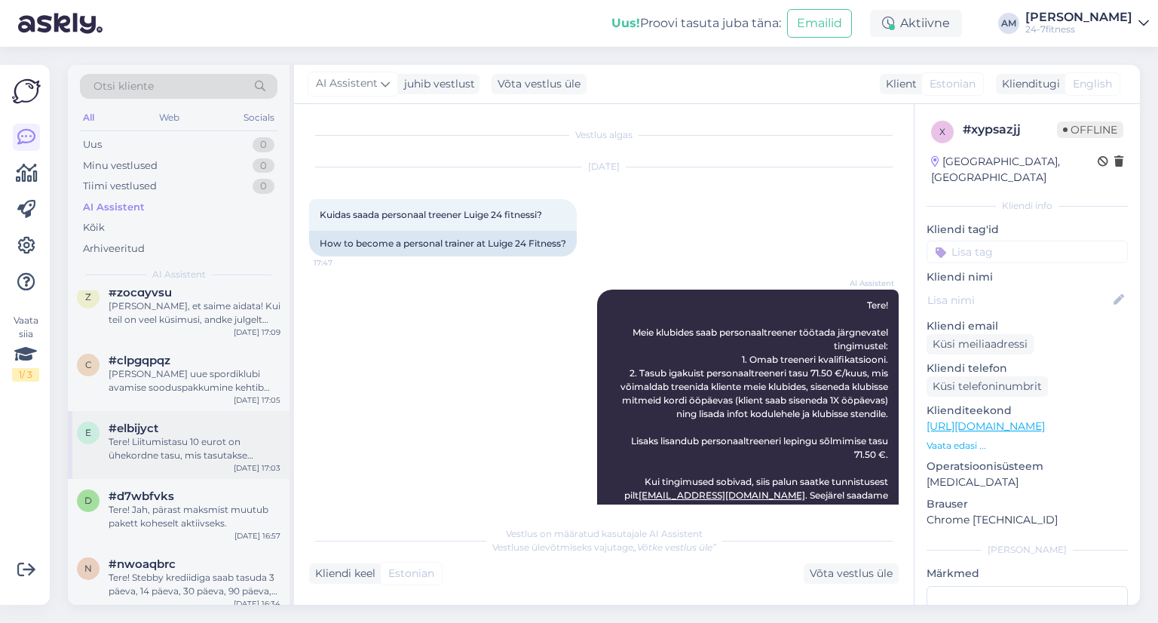
click at [169, 453] on div "Tere! Liitumistasu 10 eurot on ühekordne tasu, mis tasutakse spordiklubiga esma…" at bounding box center [195, 448] width 172 height 27
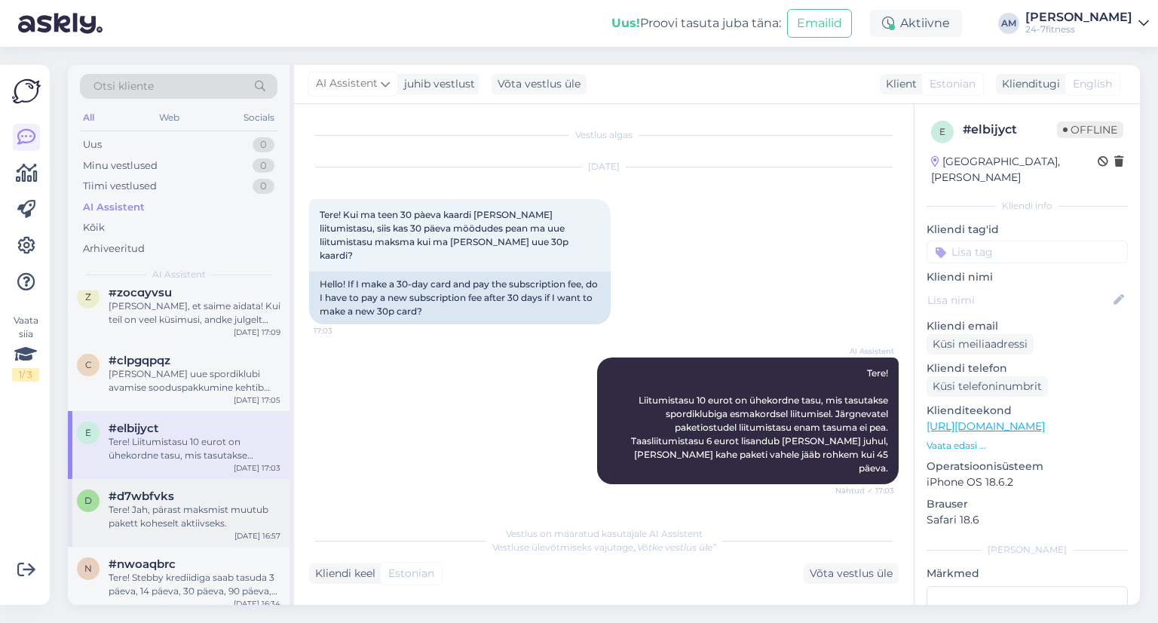
click at [178, 514] on div "Tere! Jah, pärast maksmist muutub pakett koheselt aktiivseks." at bounding box center [195, 516] width 172 height 27
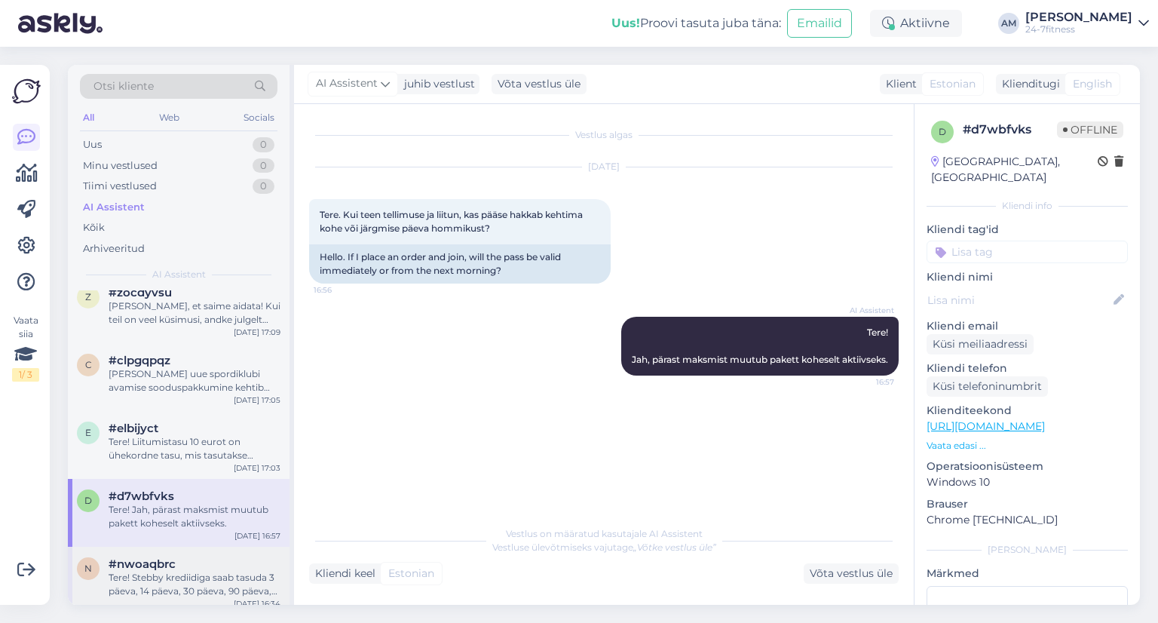
click at [164, 566] on span "#nwoaqbrc" at bounding box center [142, 564] width 67 height 14
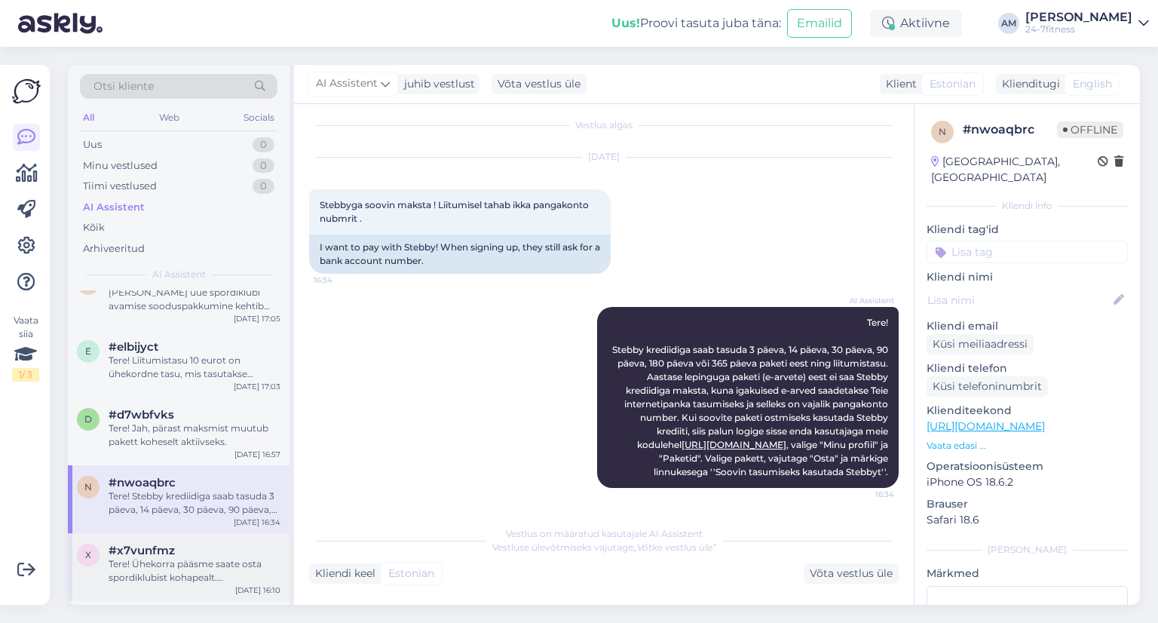
scroll to position [1659, 0]
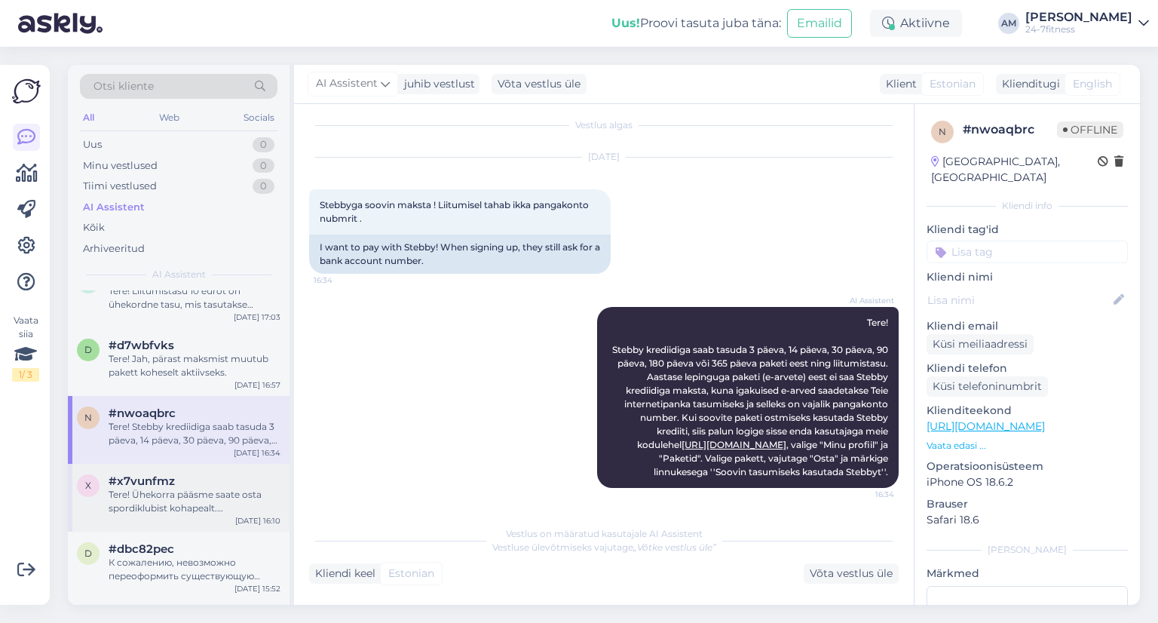
click at [151, 510] on div "Tere! Ühekorra pääsme saate osta spordiklubist kohapealt. Makseterminal on vära…" at bounding box center [195, 501] width 172 height 27
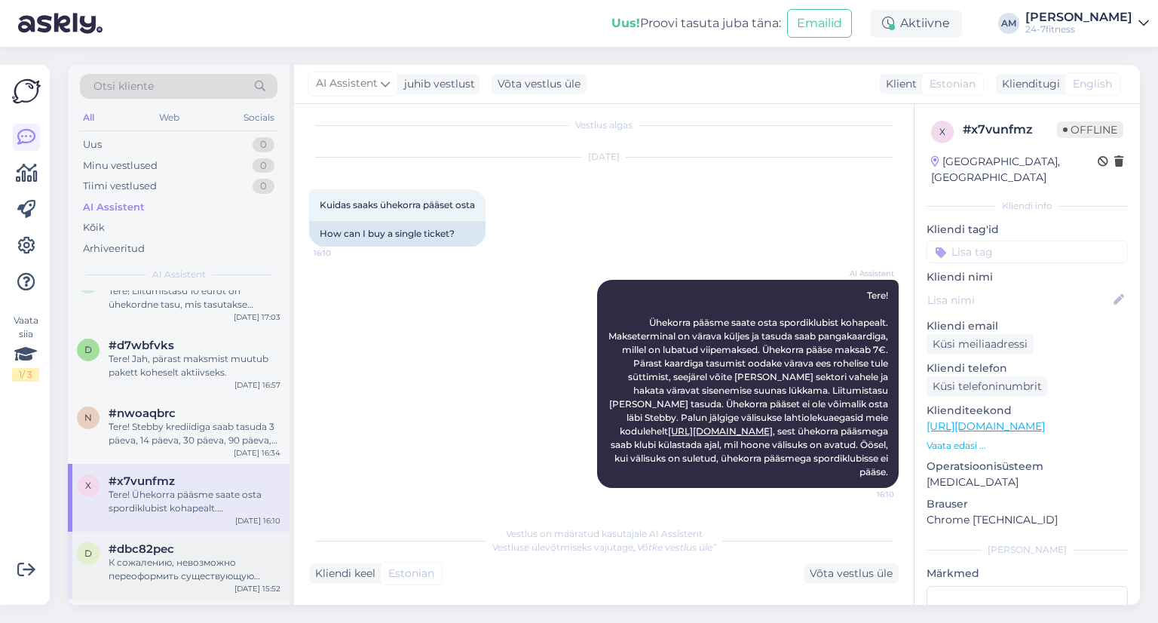
click at [156, 560] on div "К сожалению, невозможно переоформить существующую учетную запись на другое лицо…" at bounding box center [195, 569] width 172 height 27
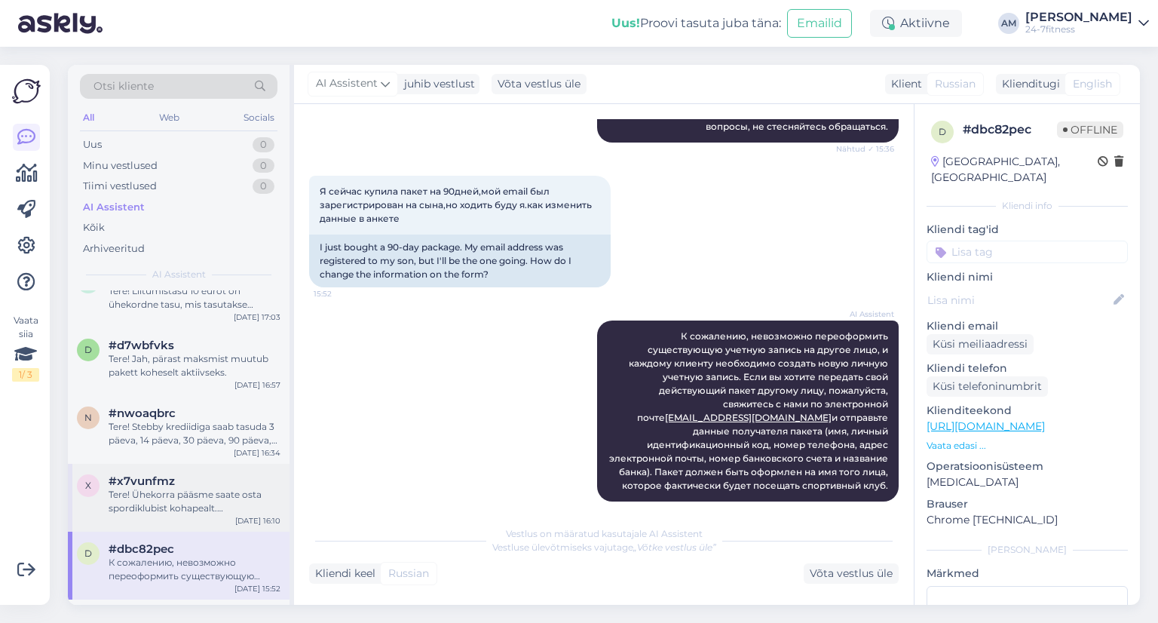
scroll to position [1885, 0]
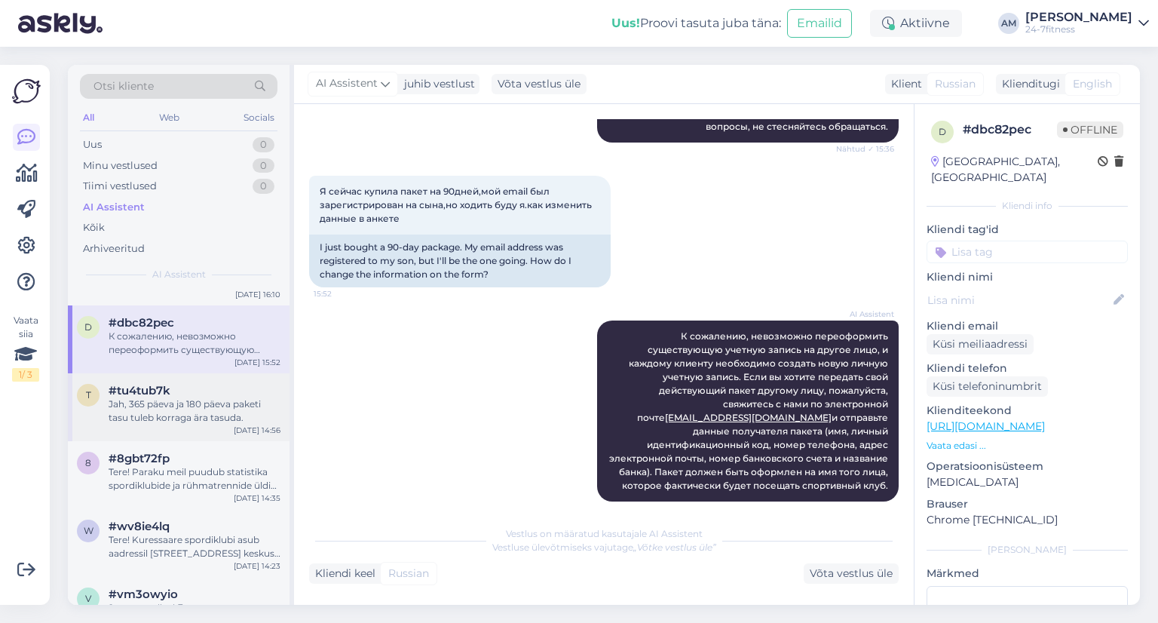
click at [164, 423] on div "Jah, 365 päeva ja 180 päeva paketi tasu tuleb korraga ära tasuda." at bounding box center [195, 410] width 172 height 27
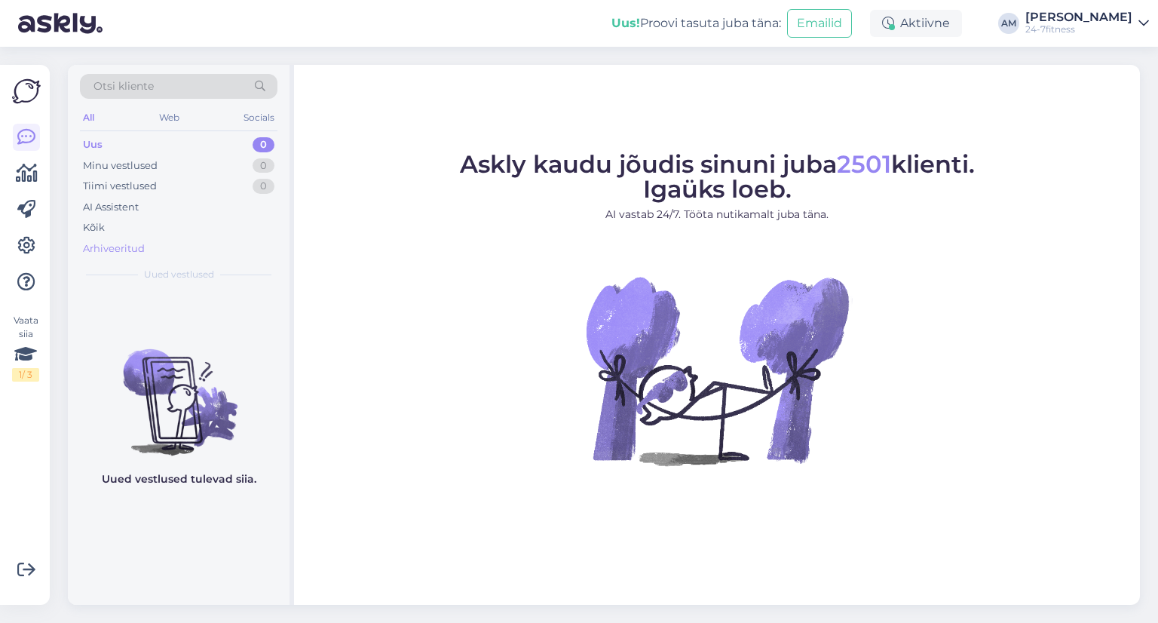
click at [102, 248] on div "Arhiveeritud" at bounding box center [114, 248] width 62 height 15
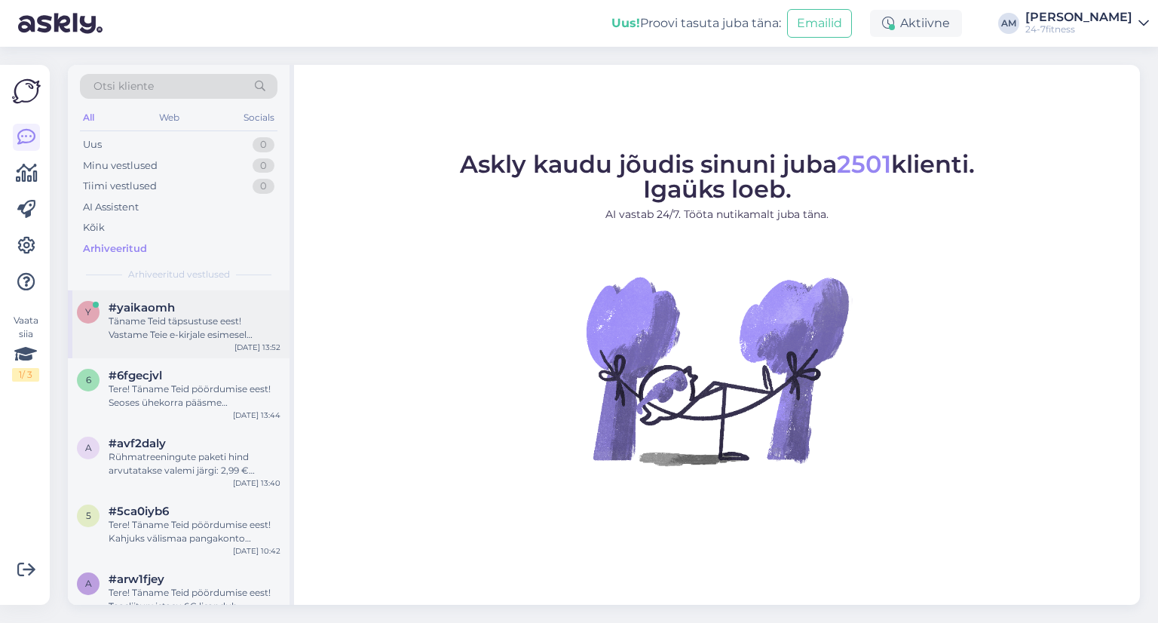
click at [166, 321] on div "Täname Teid täpsustuse eest! Vastame Teie e-kirjale esimesel võimalusel." at bounding box center [195, 327] width 172 height 27
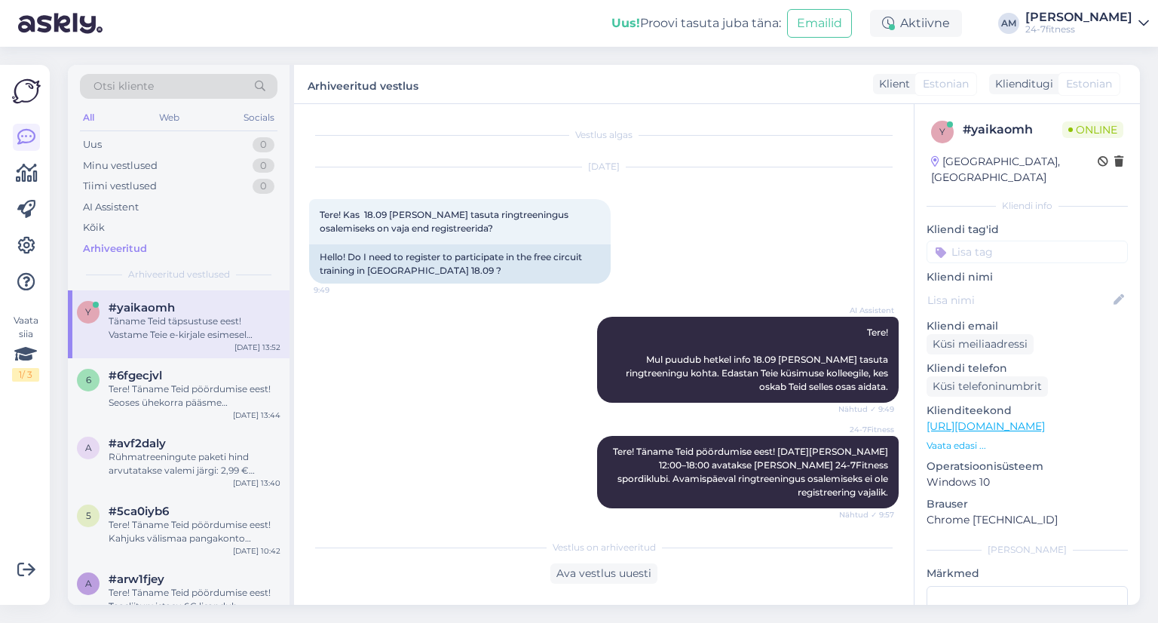
scroll to position [868, 0]
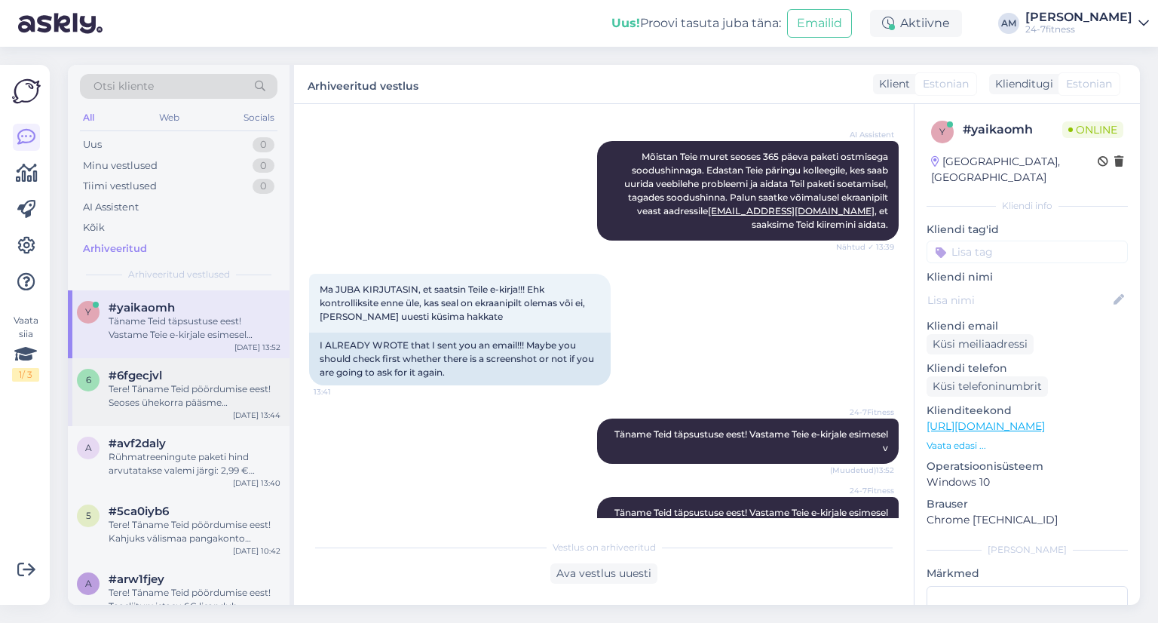
click at [163, 402] on div "Tere! Täname Teid pöördumise eest! Seoses ühekorra pääsme tagastamisega palume …" at bounding box center [195, 395] width 172 height 27
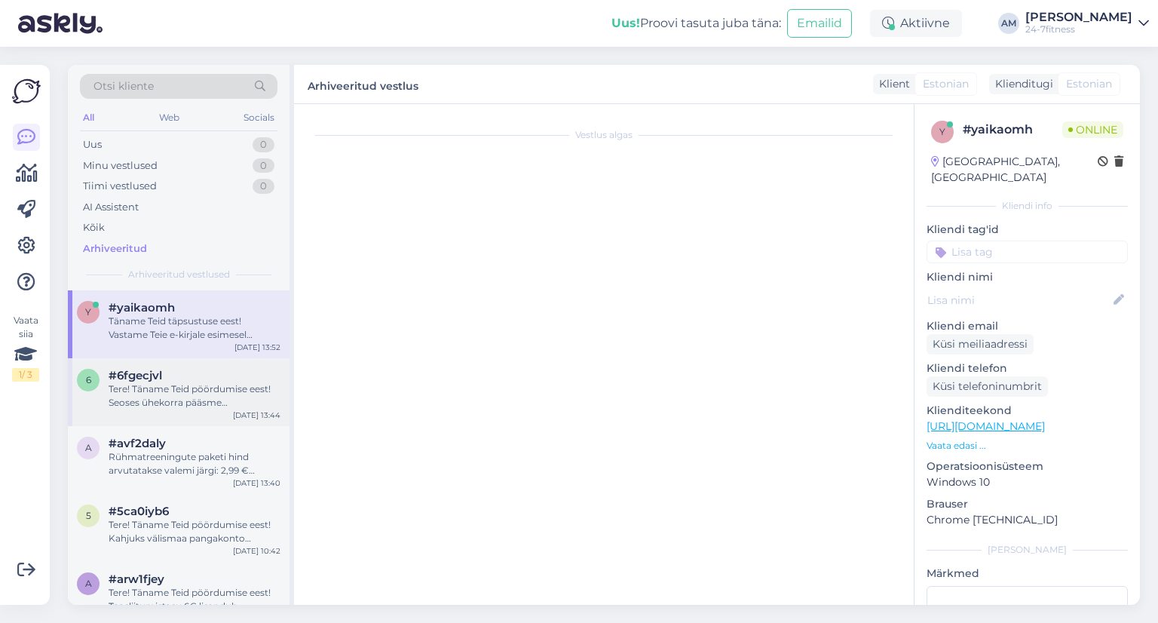
scroll to position [251, 0]
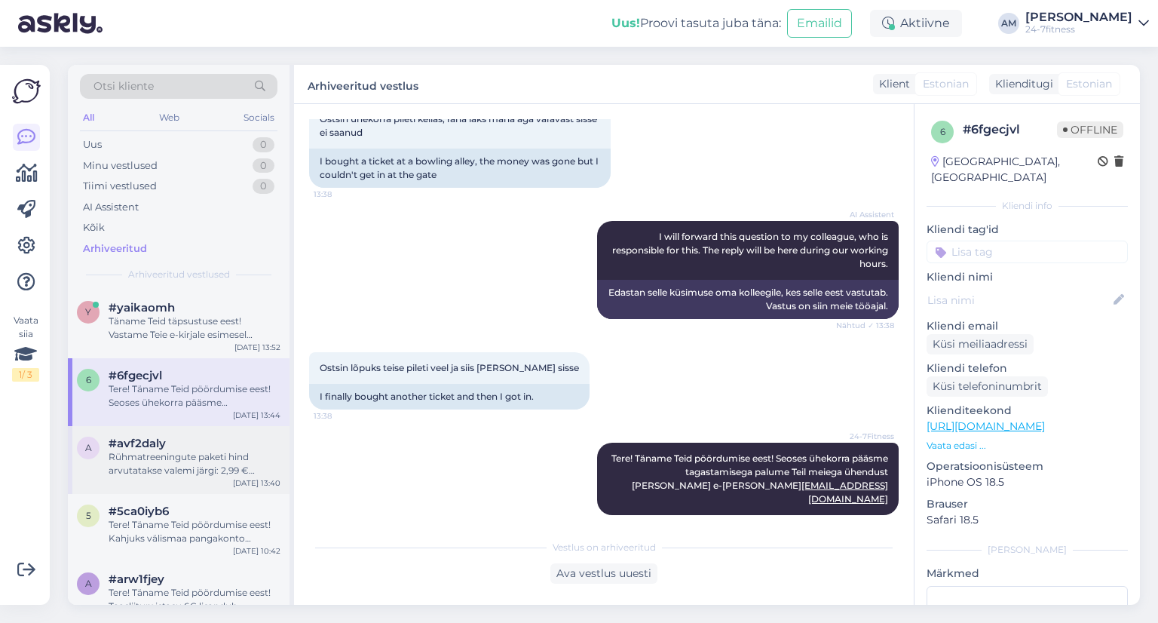
click at [166, 443] on div "#avf2daly" at bounding box center [195, 444] width 172 height 14
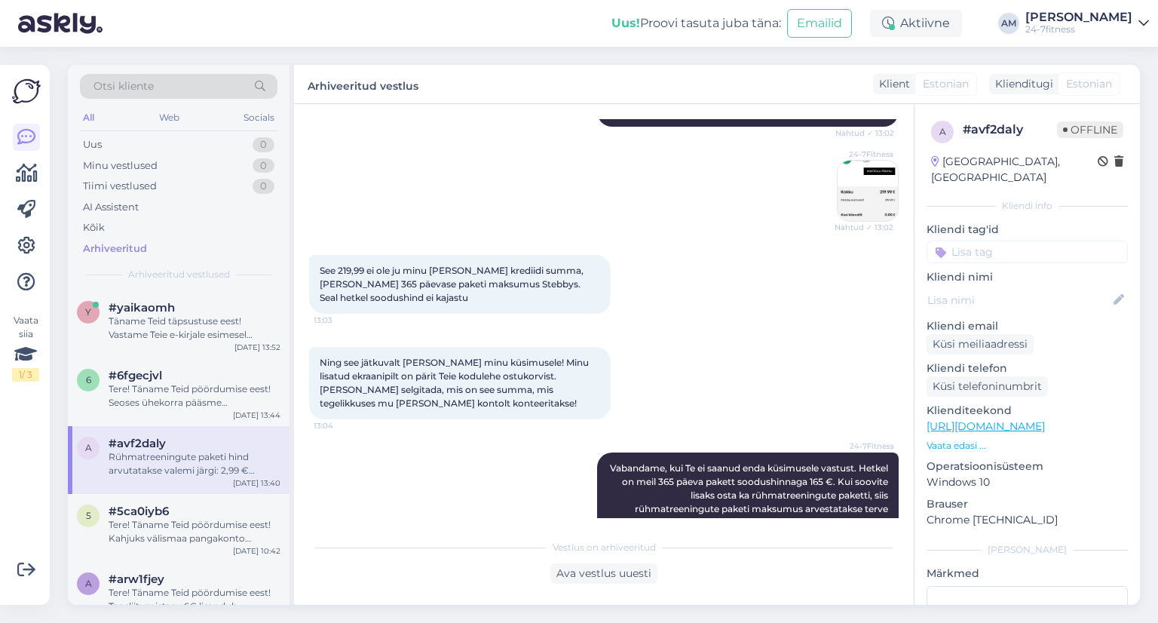
scroll to position [2689, 0]
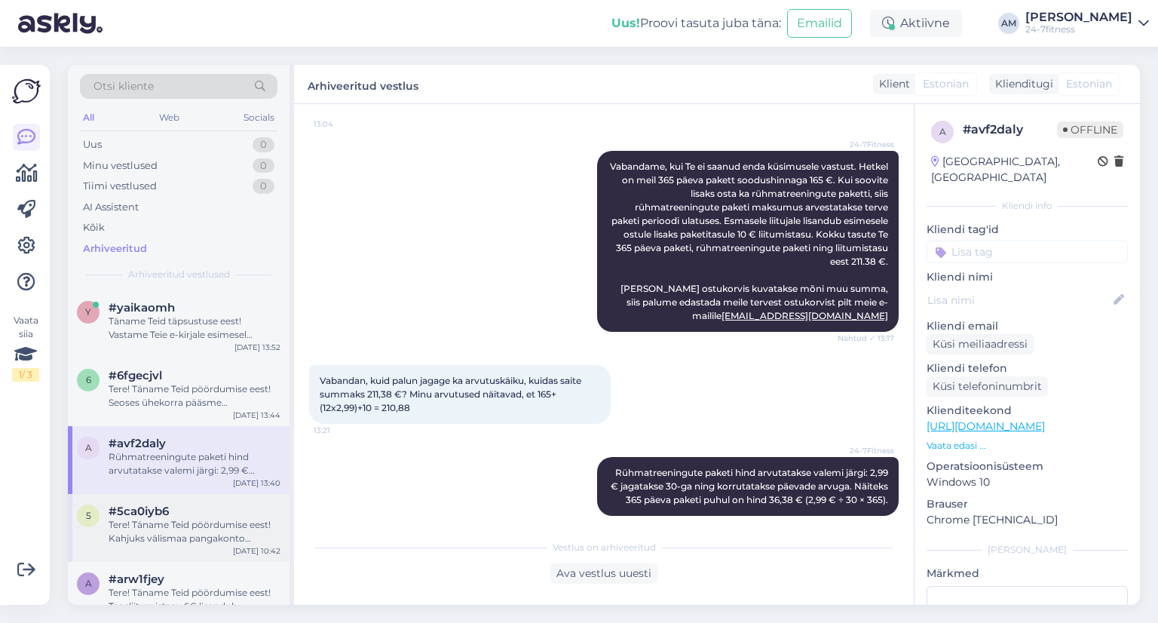
click at [155, 534] on div "Tere! Täname Teid pöördumise eest! Kahjuks välismaa pangakonto numbrit ei ole v…" at bounding box center [195, 531] width 172 height 27
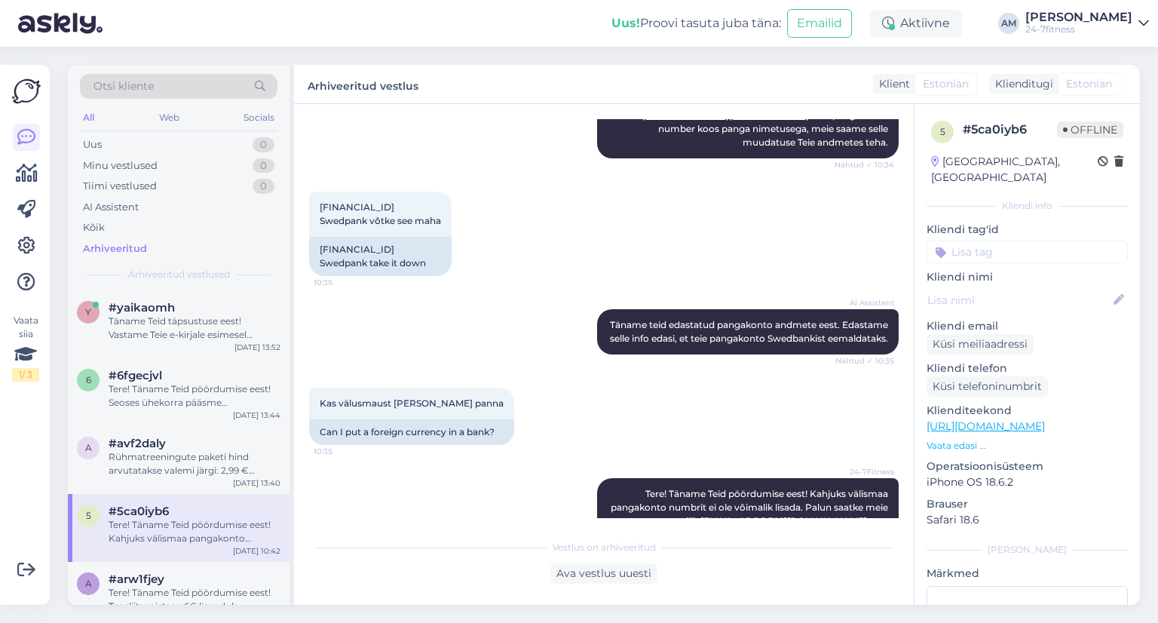
scroll to position [544, 0]
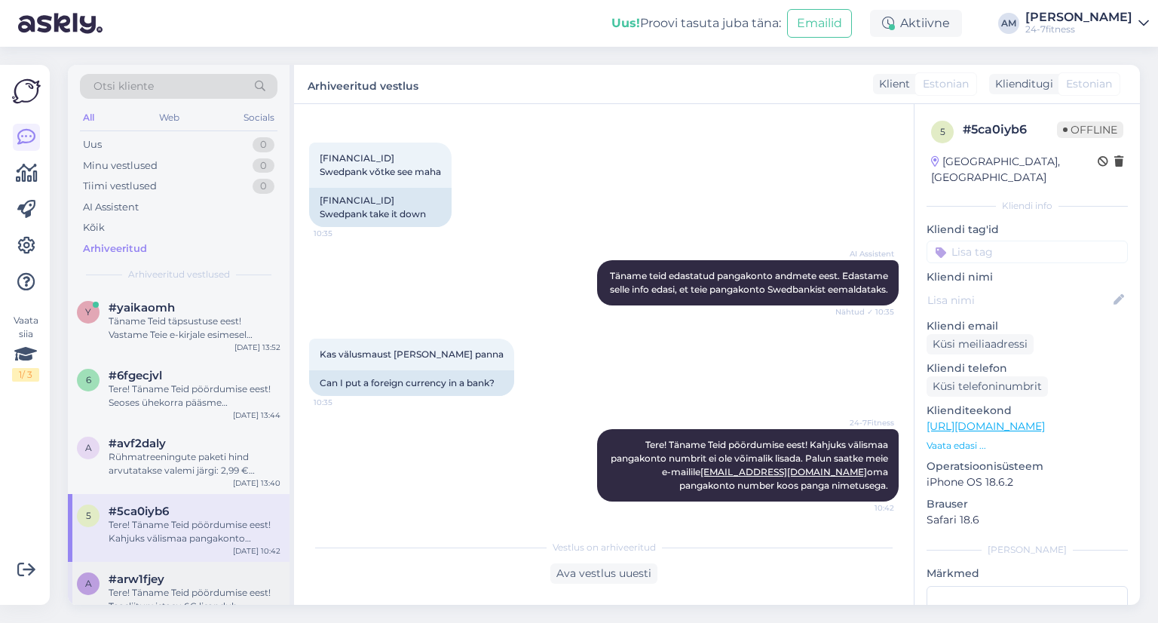
click at [106, 598] on div "a #arw1fjey Tere! Täname Teid pöördumise eest! Taasliitumistasu 6€ lisandub [PE…" at bounding box center [179, 592] width 204 height 41
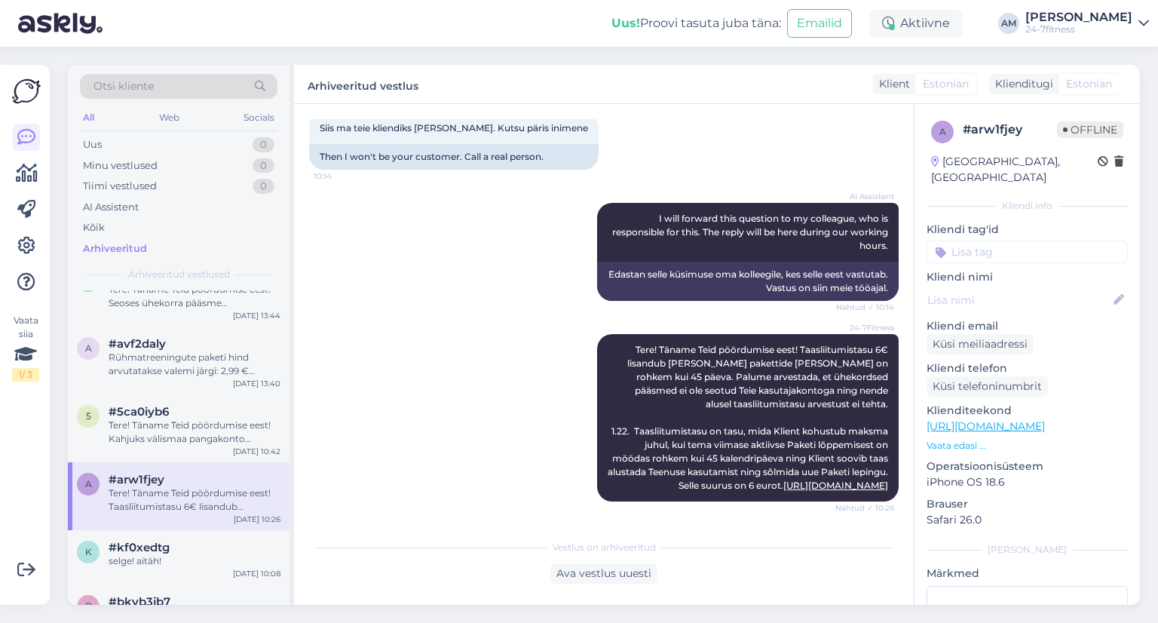
scroll to position [302, 0]
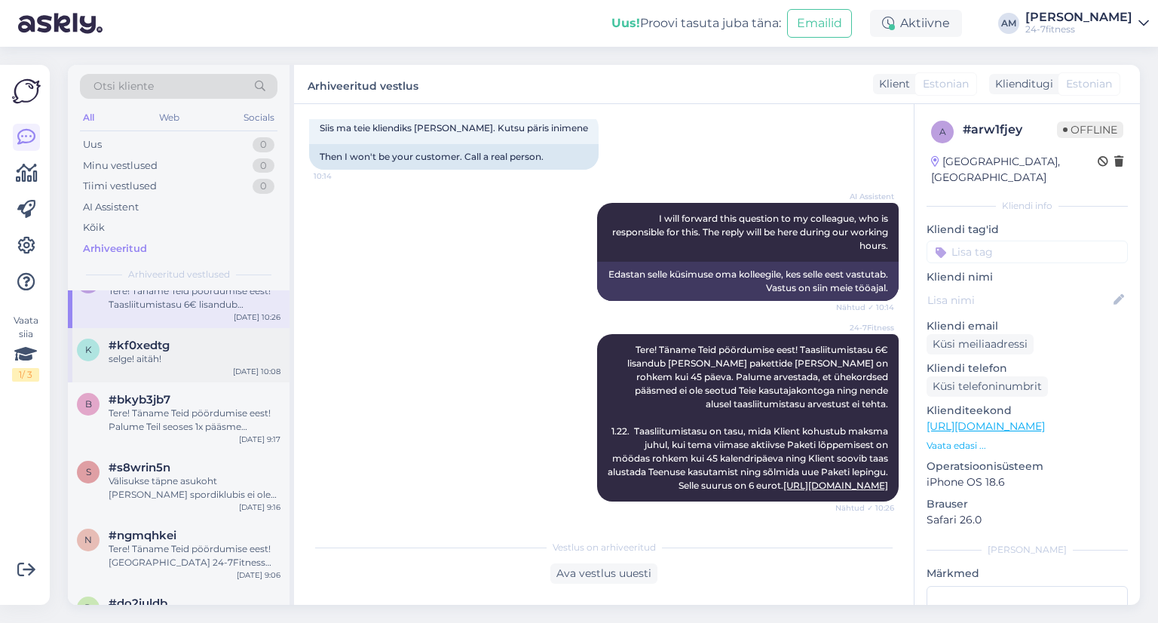
click at [141, 356] on div "selge! aitäh!" at bounding box center [195, 359] width 172 height 14
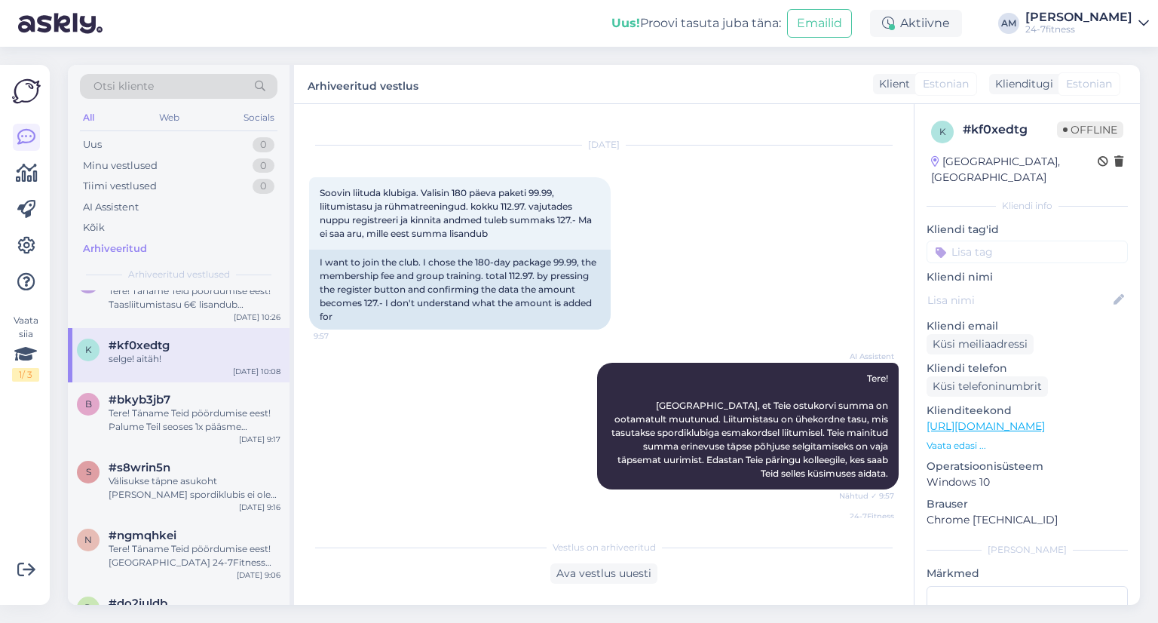
scroll to position [248, 0]
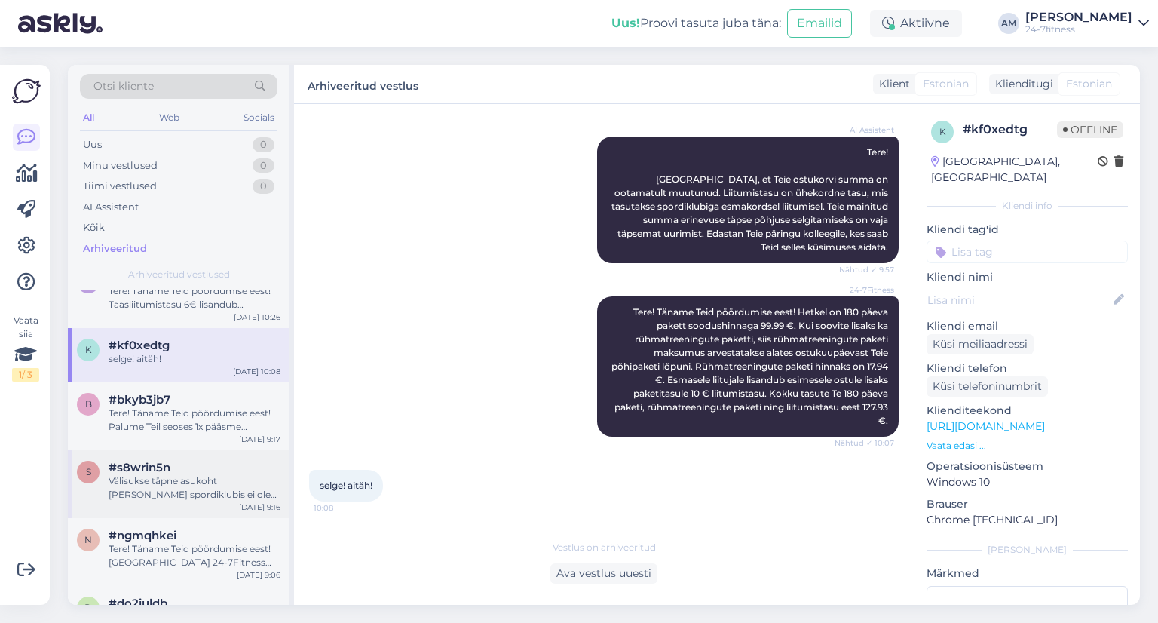
click at [155, 483] on div "Välisukse täpne asukoht [PERSON_NAME] spordiklubis ei ole meie teadmistebaasis …" at bounding box center [195, 487] width 172 height 27
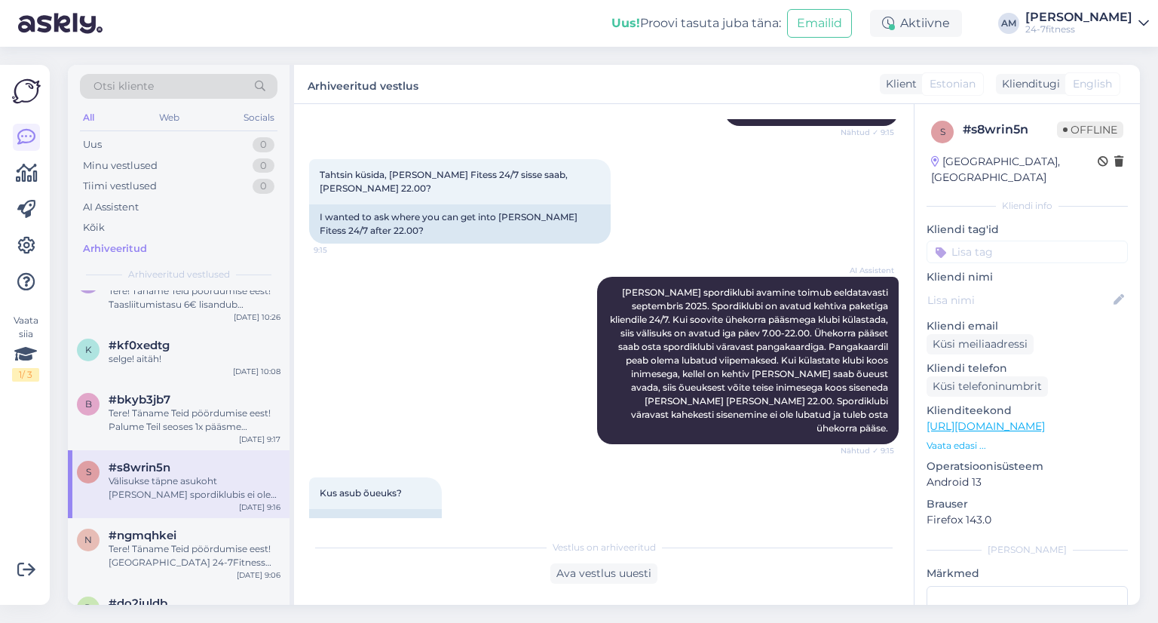
scroll to position [307, 0]
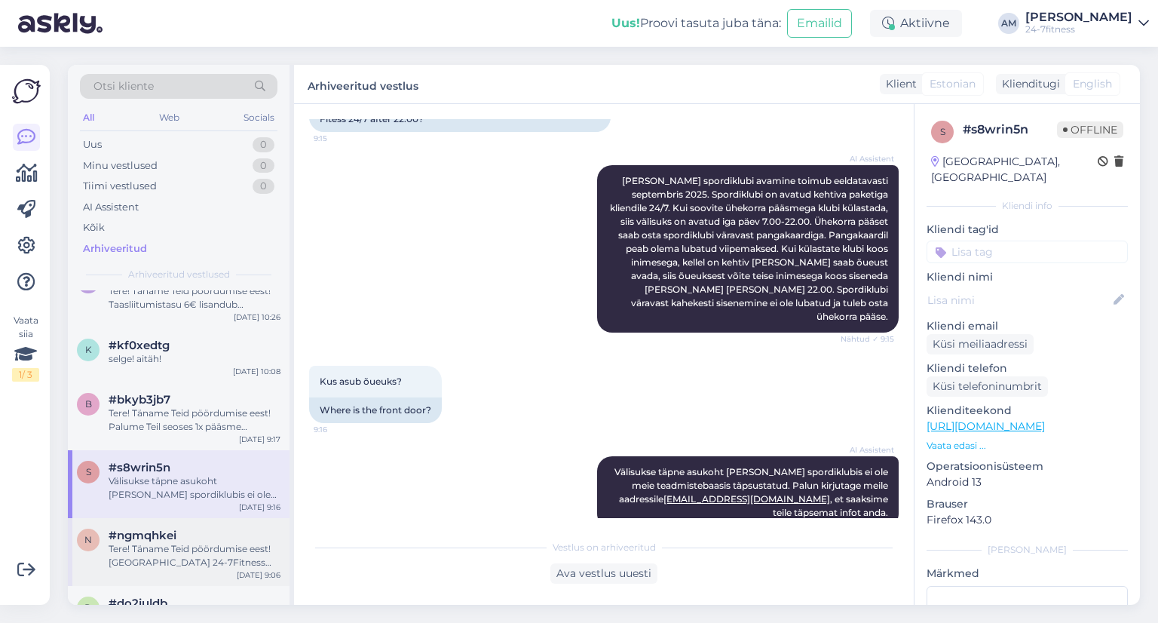
click at [170, 547] on div "Tere! Täname Teid pöördumise eest! [GEOGRAPHIC_DATA] 24-7Fitness avatakse 2025 …" at bounding box center [195, 555] width 172 height 27
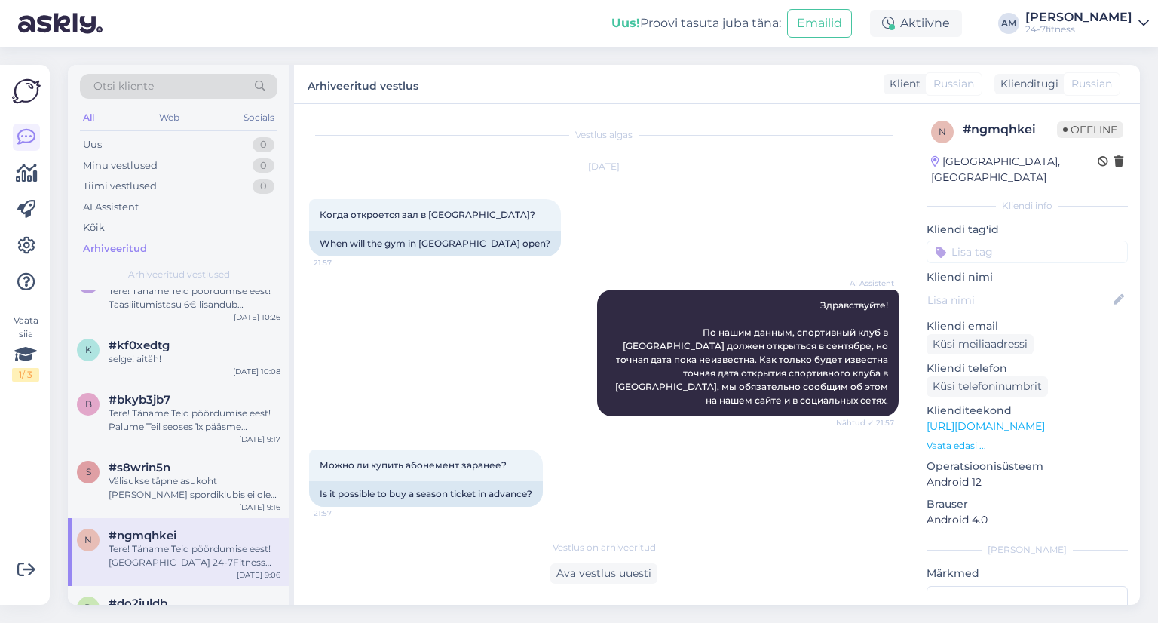
scroll to position [528, 0]
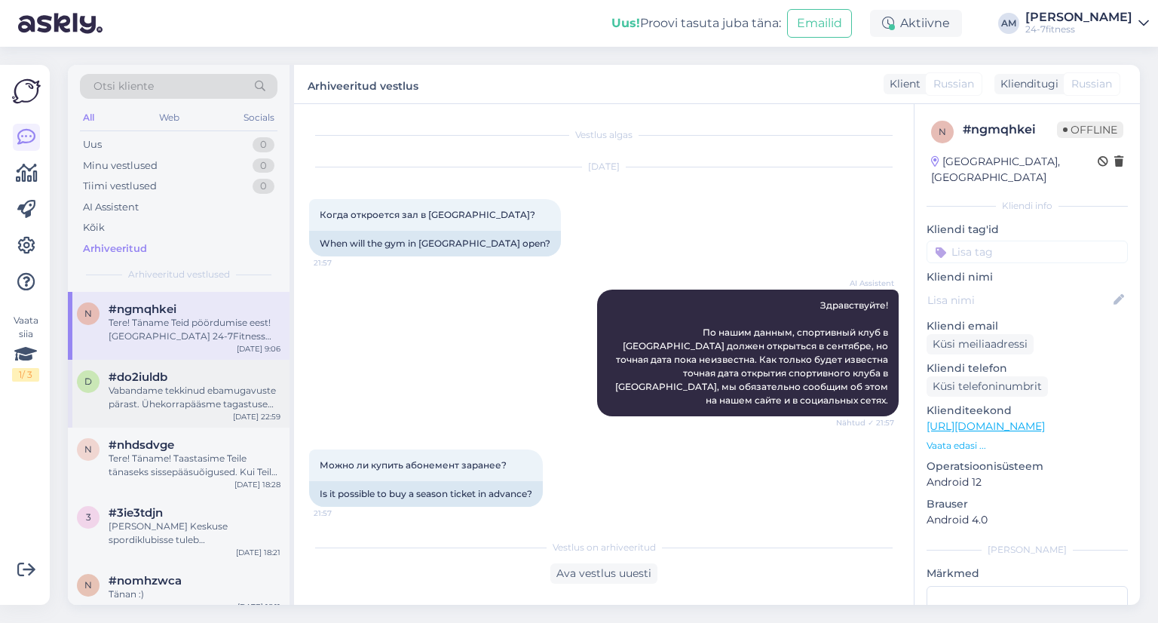
click at [133, 423] on div "d #do2iuldb Vabandame tekkinud ebamugavuste pärast. Ühekorrapääsme tagastuse os…" at bounding box center [179, 394] width 222 height 68
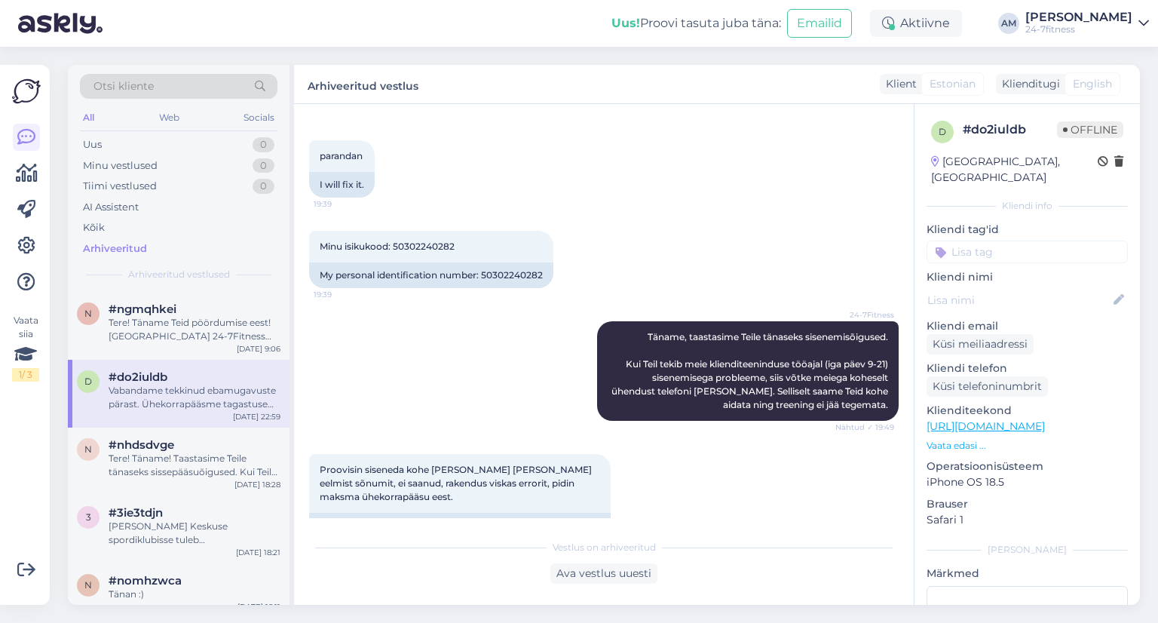
scroll to position [628, 0]
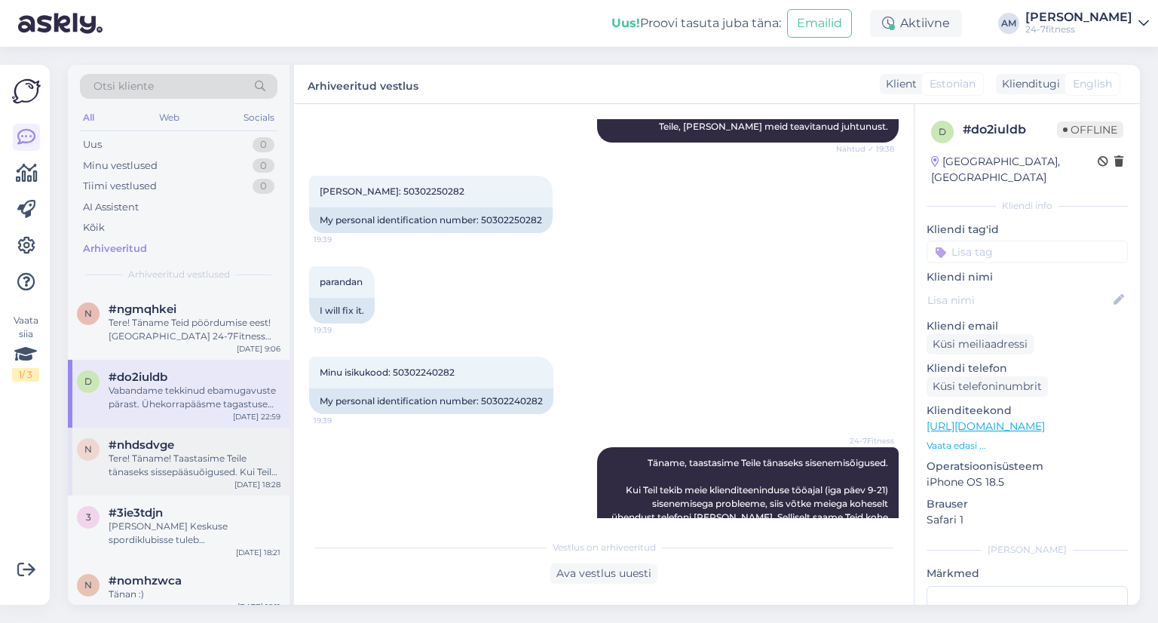
click at [146, 476] on div "Tere! Täname! Taastasime Teile tänaseks sissepääsuõigused. Kui Teil tekib meie …" at bounding box center [195, 465] width 172 height 27
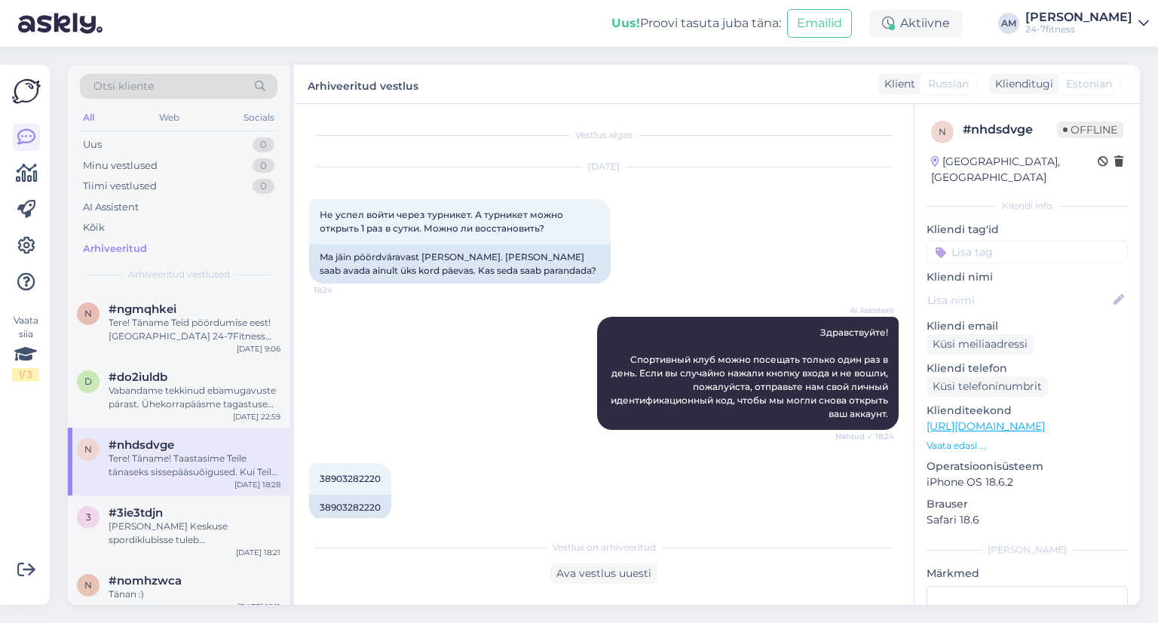
scroll to position [340, 0]
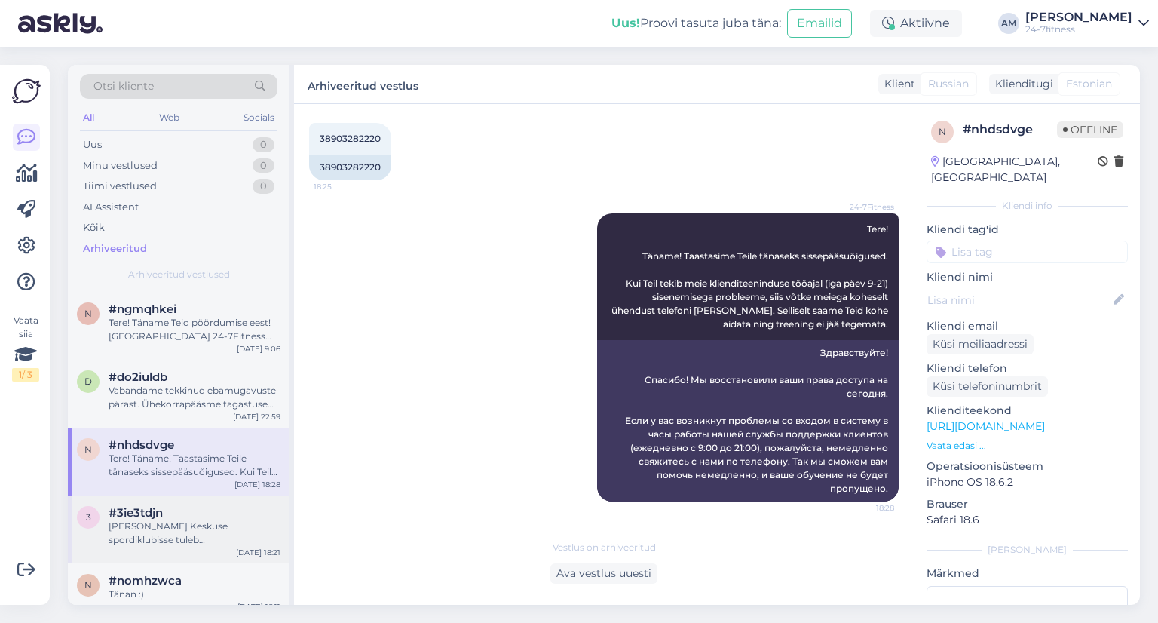
click at [171, 532] on div "[PERSON_NAME] Keskuse spordiklubisse tuleb rühmatreeningute saal" at bounding box center [195, 533] width 172 height 27
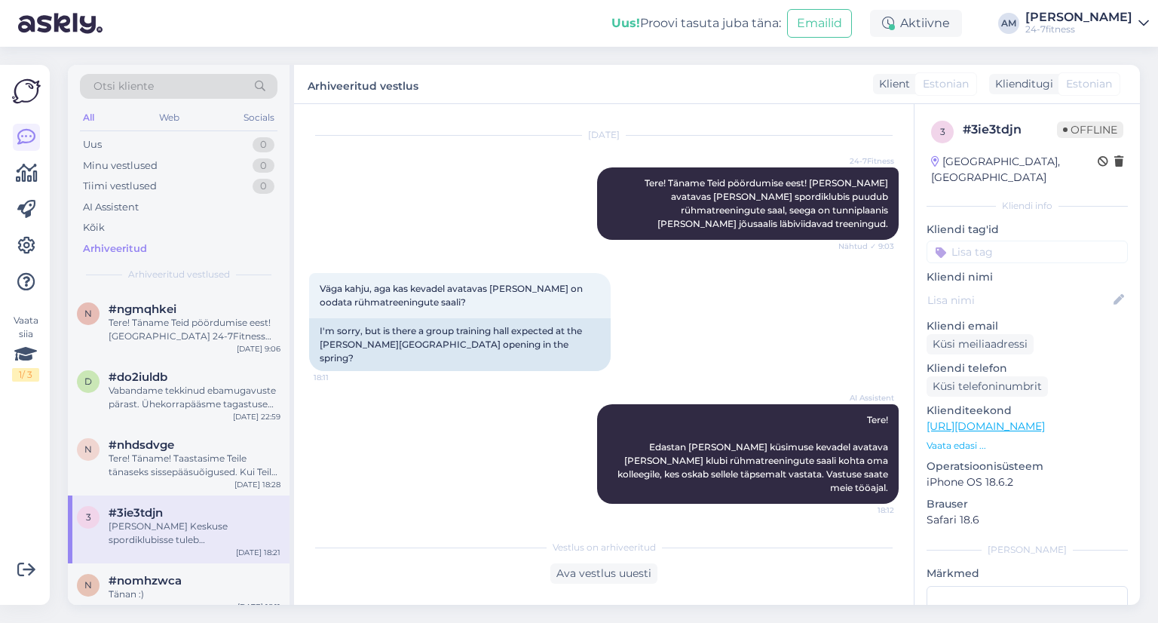
scroll to position [339, 0]
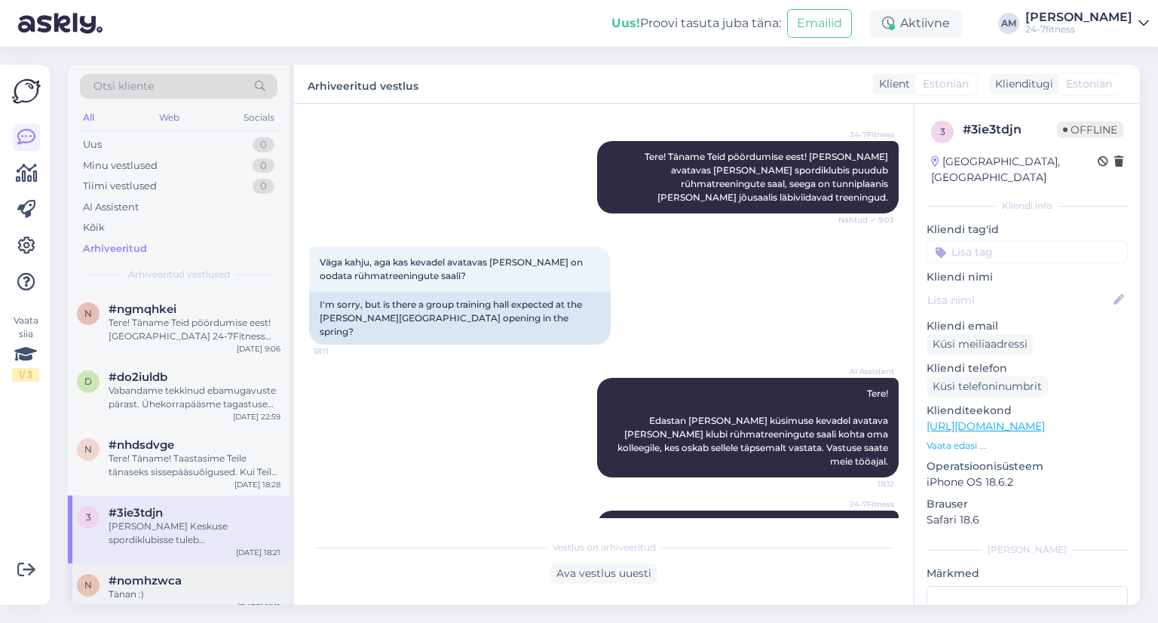
click at [118, 581] on span "#nomhzwca" at bounding box center [145, 581] width 73 height 14
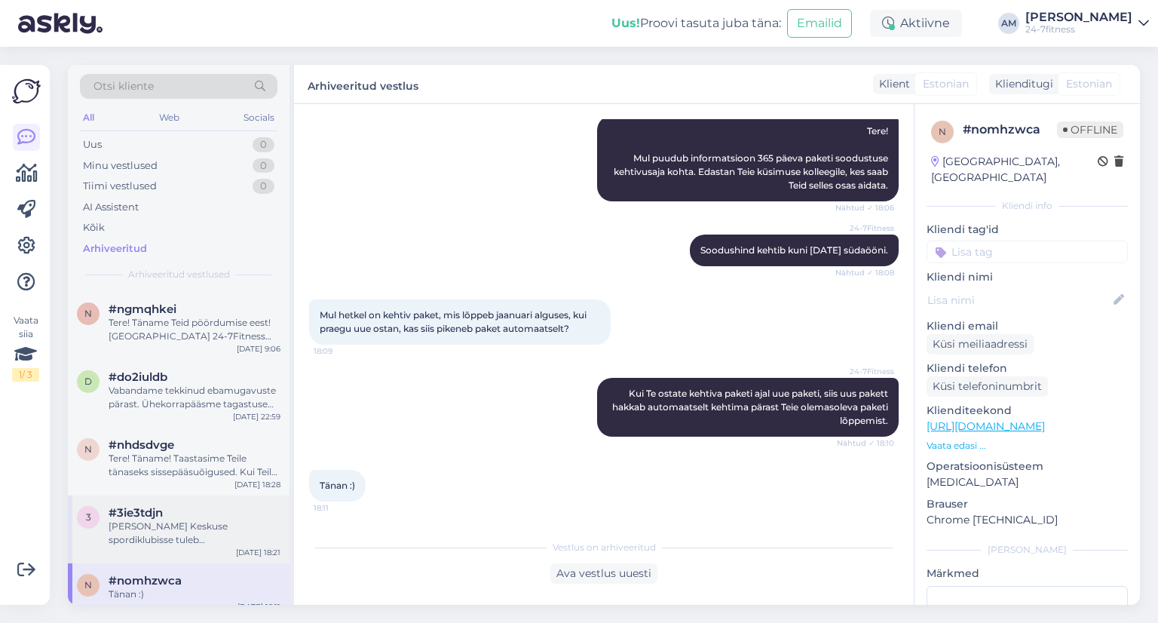
scroll to position [754, 0]
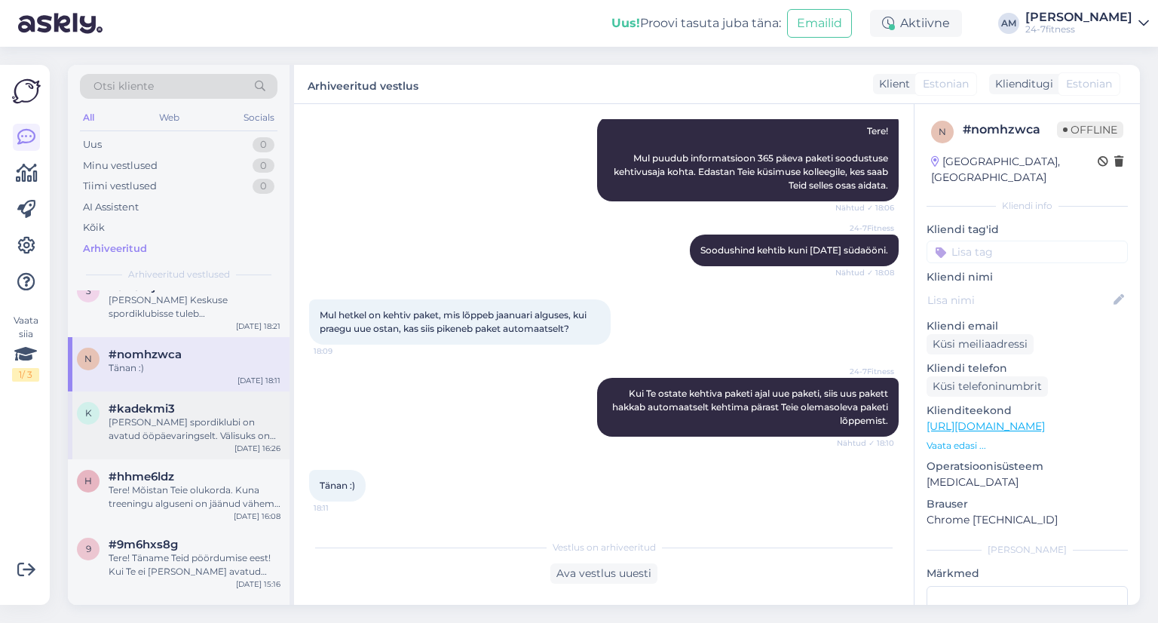
click at [134, 425] on div "[PERSON_NAME] spordiklubi on avatud ööpäevaringselt. Välisuks on avatud 07.00-2…" at bounding box center [195, 429] width 172 height 27
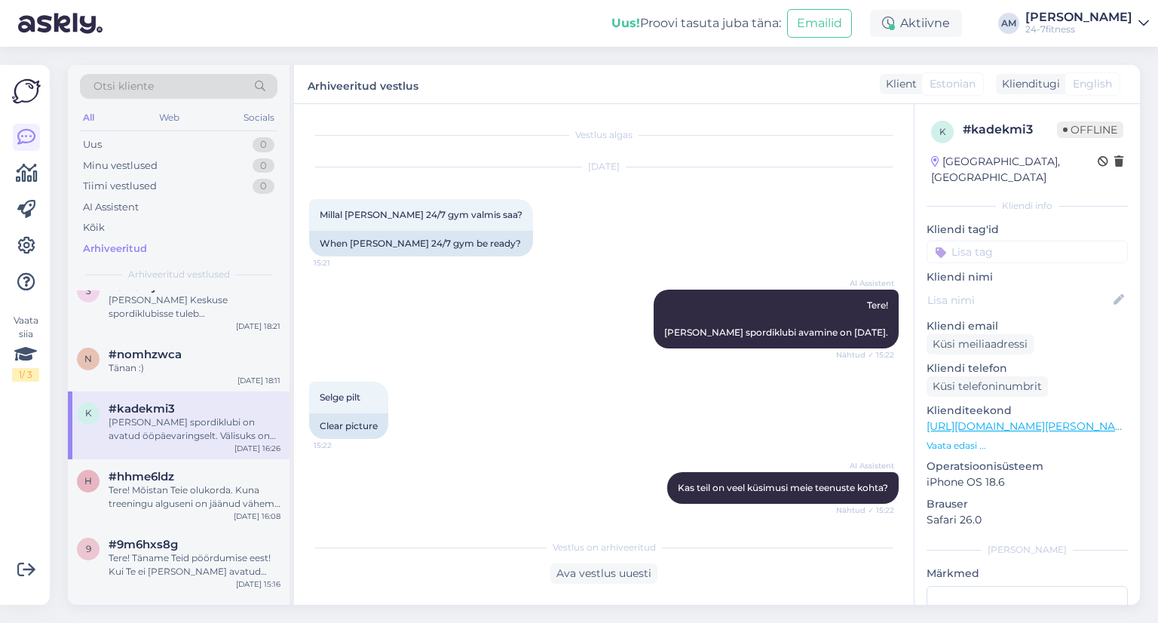
scroll to position [523, 0]
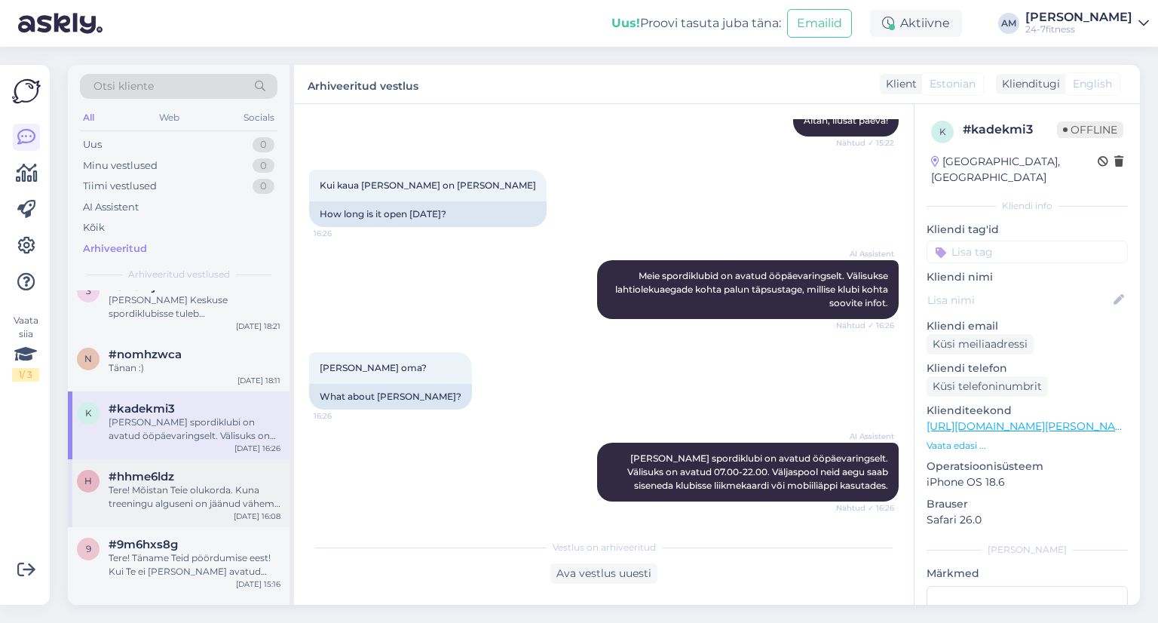
click at [109, 507] on div "Tere! Mõistan Teie olukorda. Kuna treeningu alguseni on jäänud vähem kui tund, …" at bounding box center [195, 496] width 172 height 27
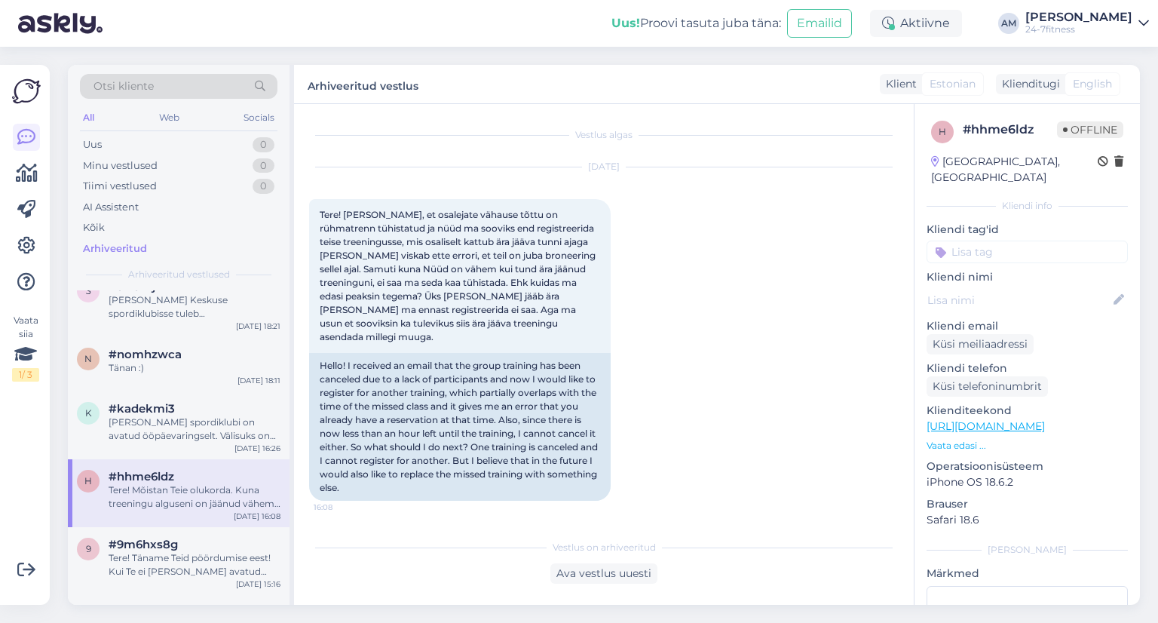
scroll to position [173, 0]
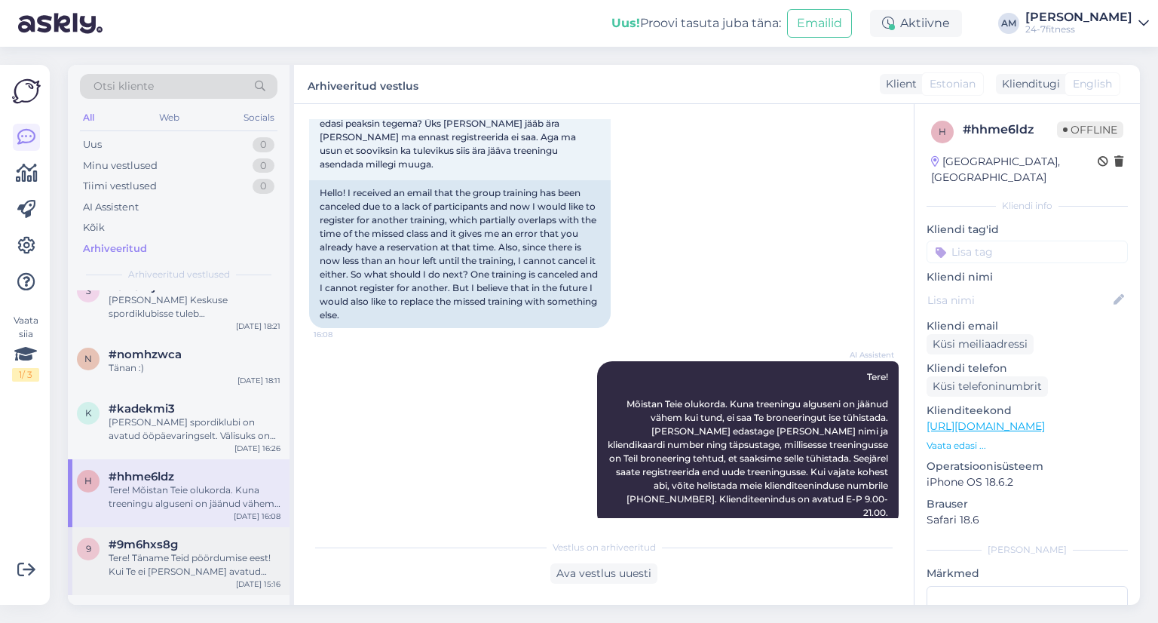
click at [141, 564] on div "Tere! Täname Teid pöördumise eest! Kui Te ei [PERSON_NAME] avatud uste lahtiole…" at bounding box center [195, 564] width 172 height 27
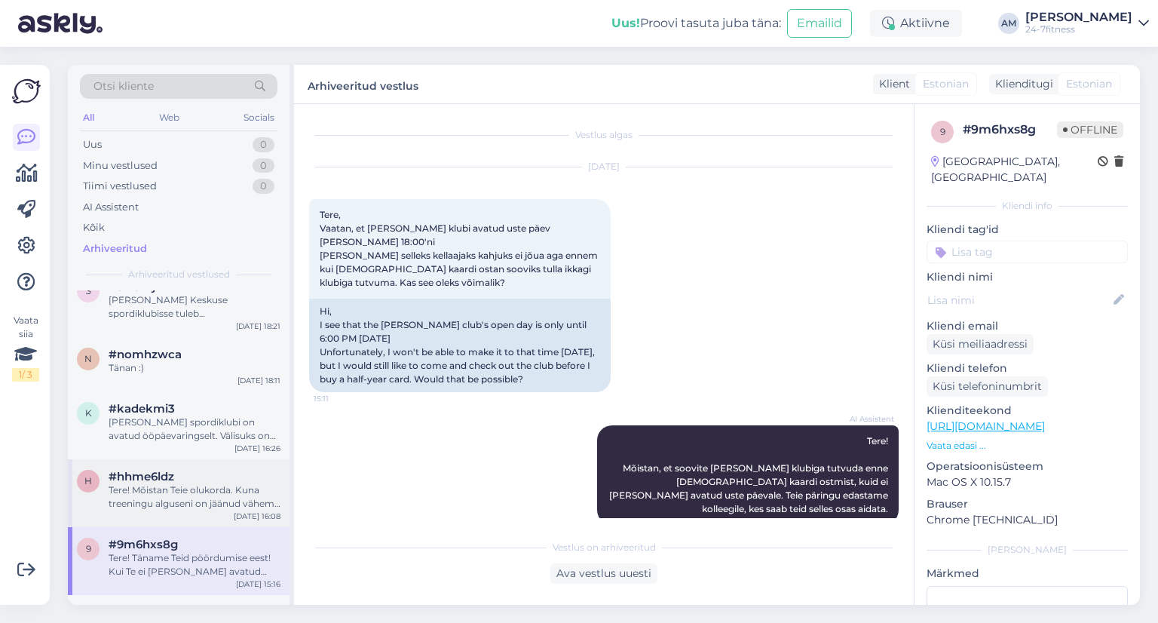
scroll to position [905, 0]
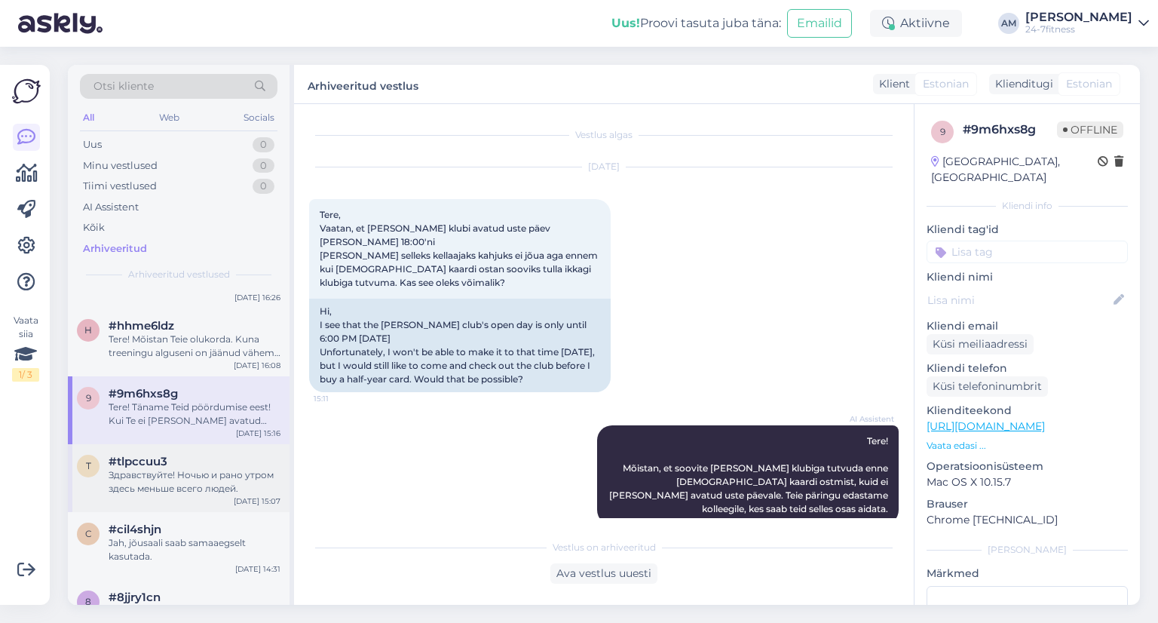
click at [163, 488] on div "Здравствуйте! Ночью и рано утром здесь меньше всего людей." at bounding box center [195, 481] width 172 height 27
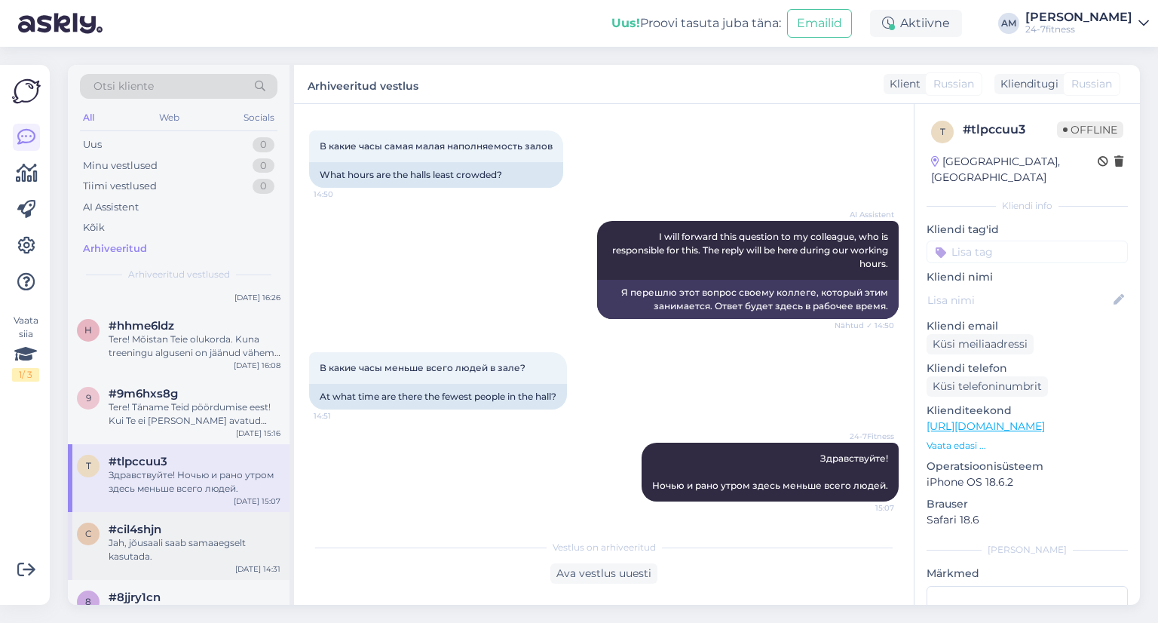
click at [141, 545] on div "Jah, jõusaali saab samaaegselt kasutada." at bounding box center [195, 549] width 172 height 27
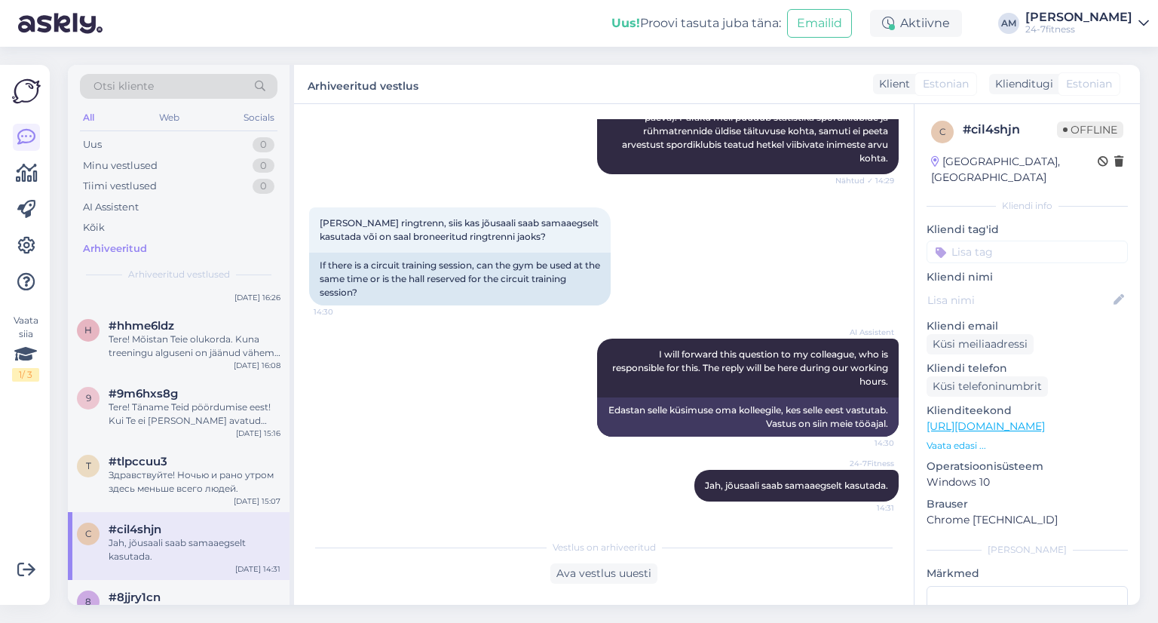
scroll to position [1056, 0]
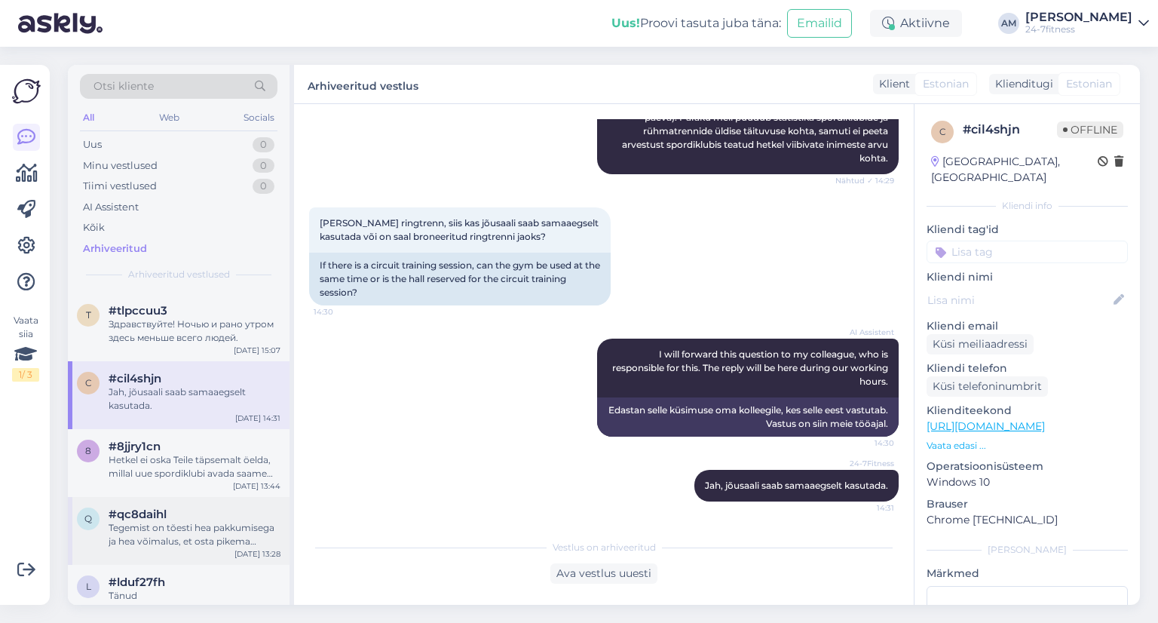
click at [145, 537] on div "Tegemist on tõesti hea pakkumisega ja hea võimalus, et osta pikema kehtivusega …" at bounding box center [195, 534] width 172 height 27
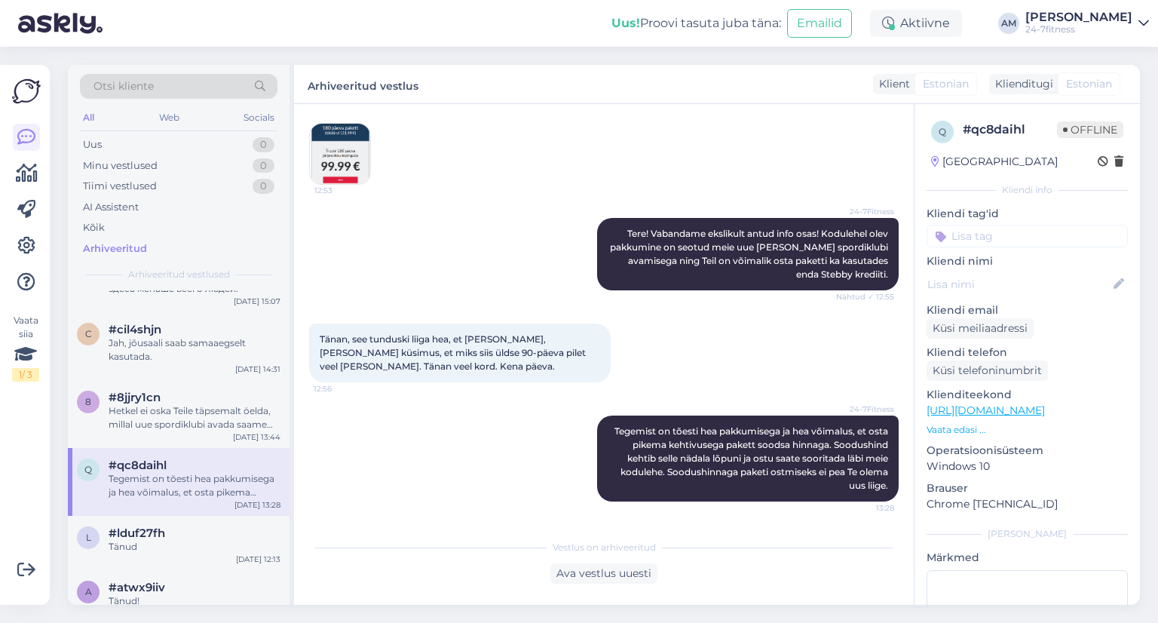
scroll to position [1131, 0]
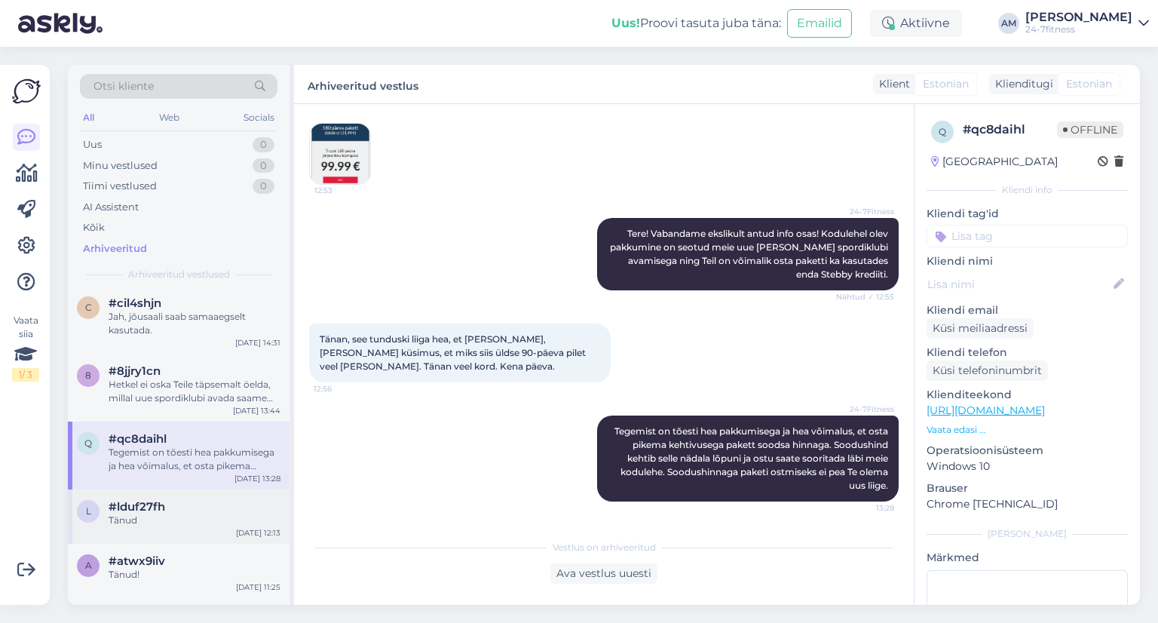
click at [163, 519] on div "Tänud" at bounding box center [195, 521] width 172 height 14
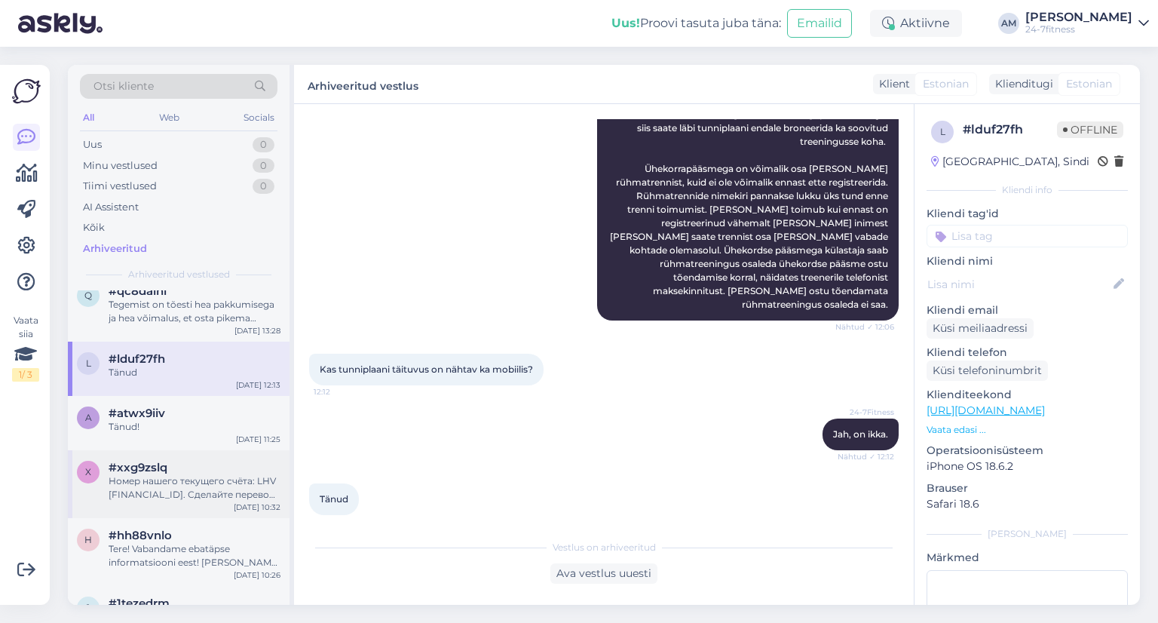
scroll to position [1282, 0]
click at [133, 423] on div "Tänud!" at bounding box center [195, 424] width 172 height 14
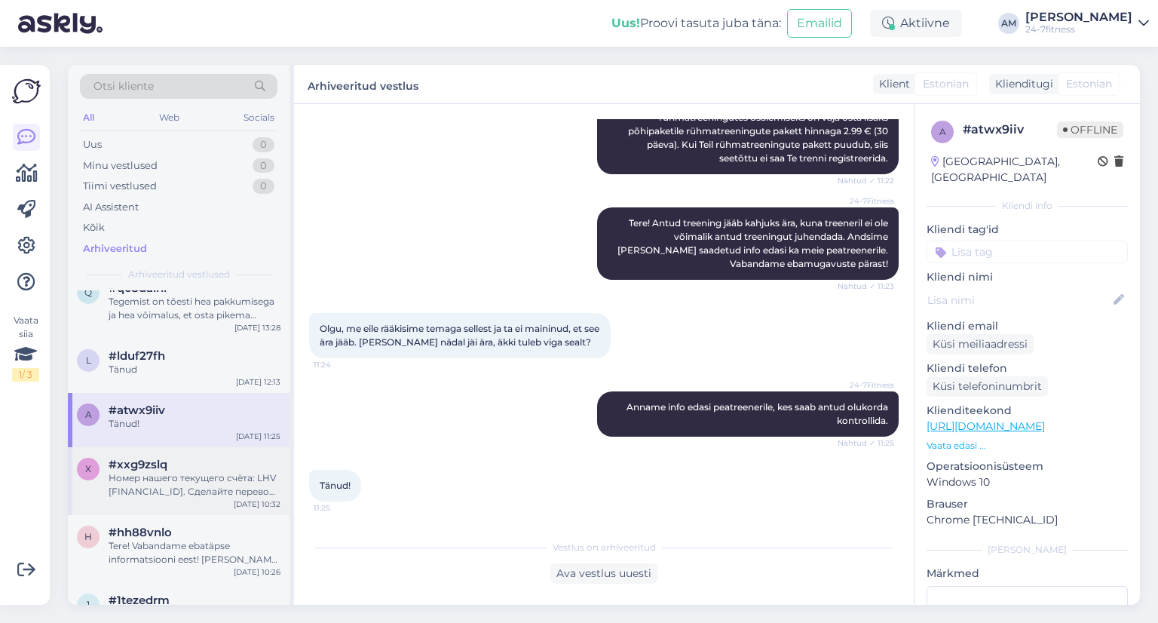
click at [160, 492] on div "Номер нашего текущего счёта: LHV [FINANCIAL_ID]. Сделайте перевод на этот счёт …" at bounding box center [195, 484] width 172 height 27
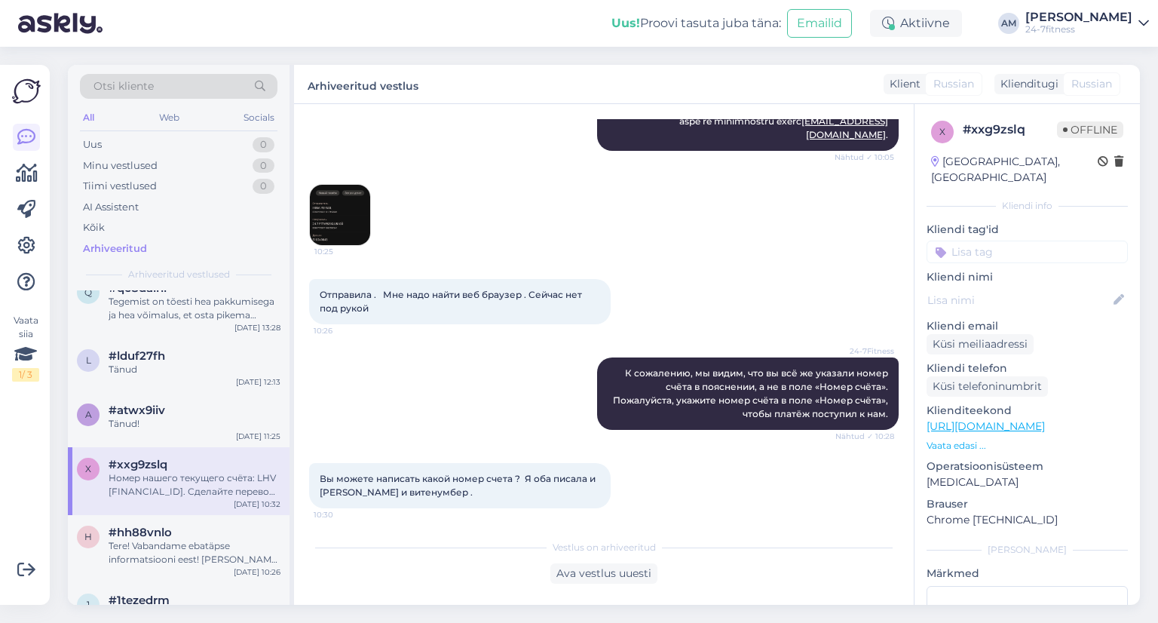
scroll to position [1578, 0]
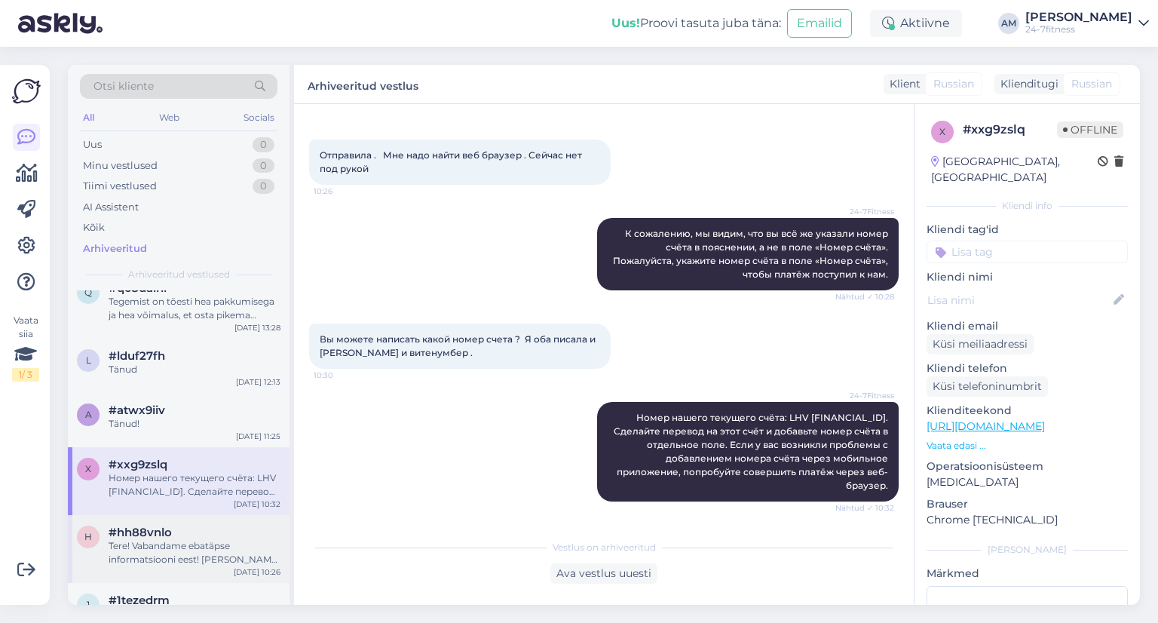
click at [151, 555] on div "Tere! Vabandame ebatäpse informatsiooni eest! [PERSON_NAME] spordiklubi avamise…" at bounding box center [195, 552] width 172 height 27
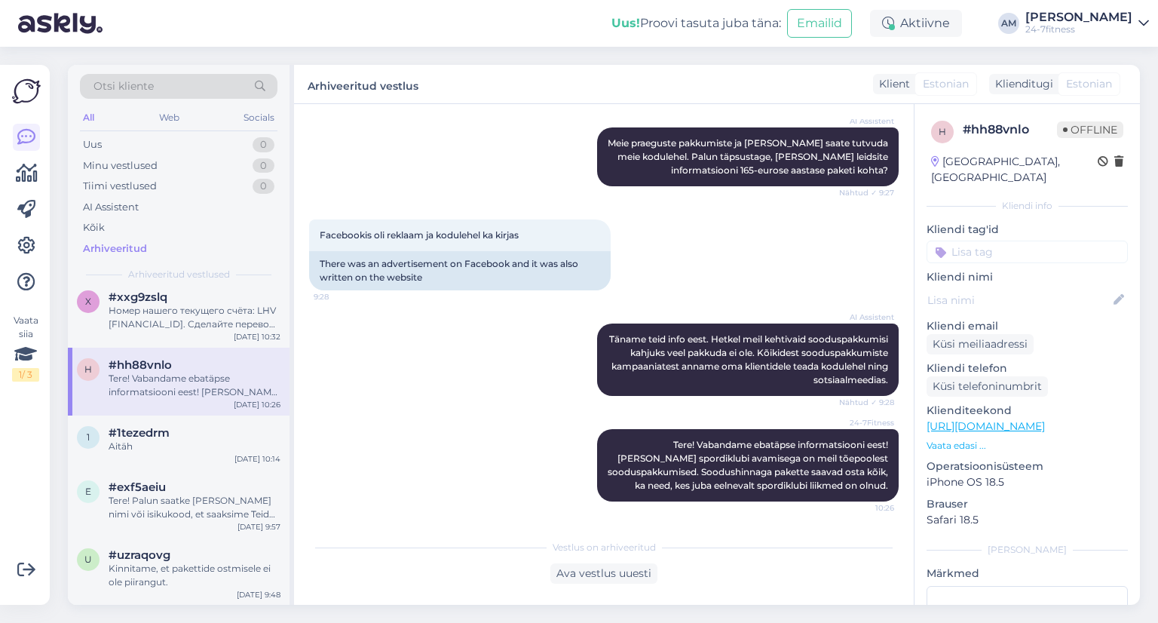
scroll to position [1584, 0]
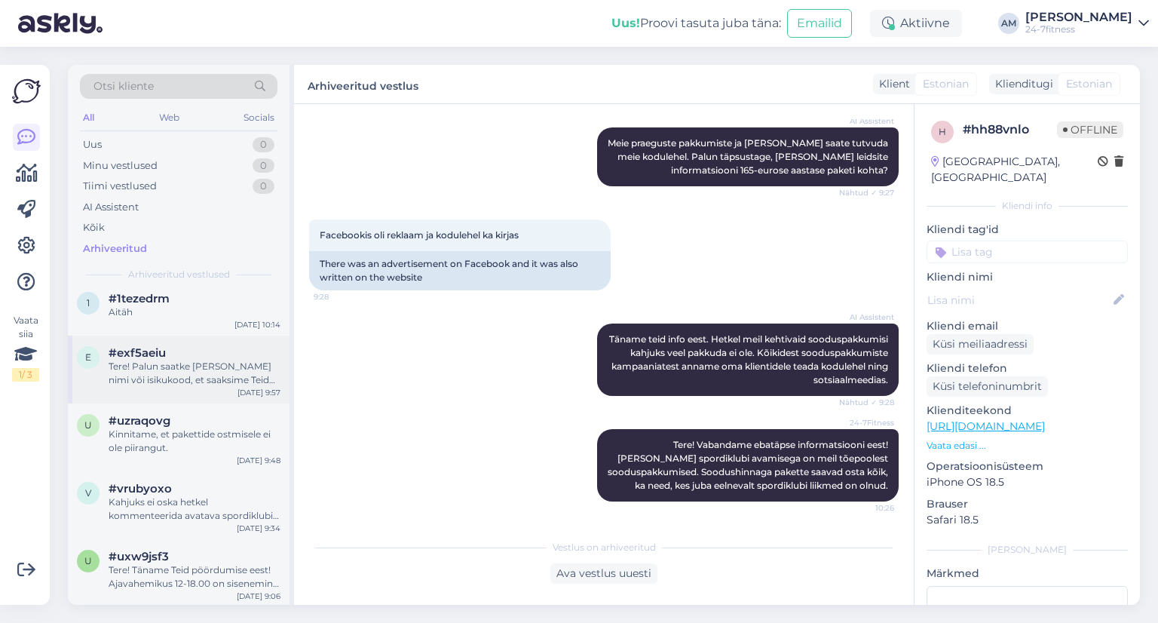
click at [150, 383] on div "Tere! Palun saatke [PERSON_NAME] nimi või isikukood, et saaksime Teid aidata." at bounding box center [195, 373] width 172 height 27
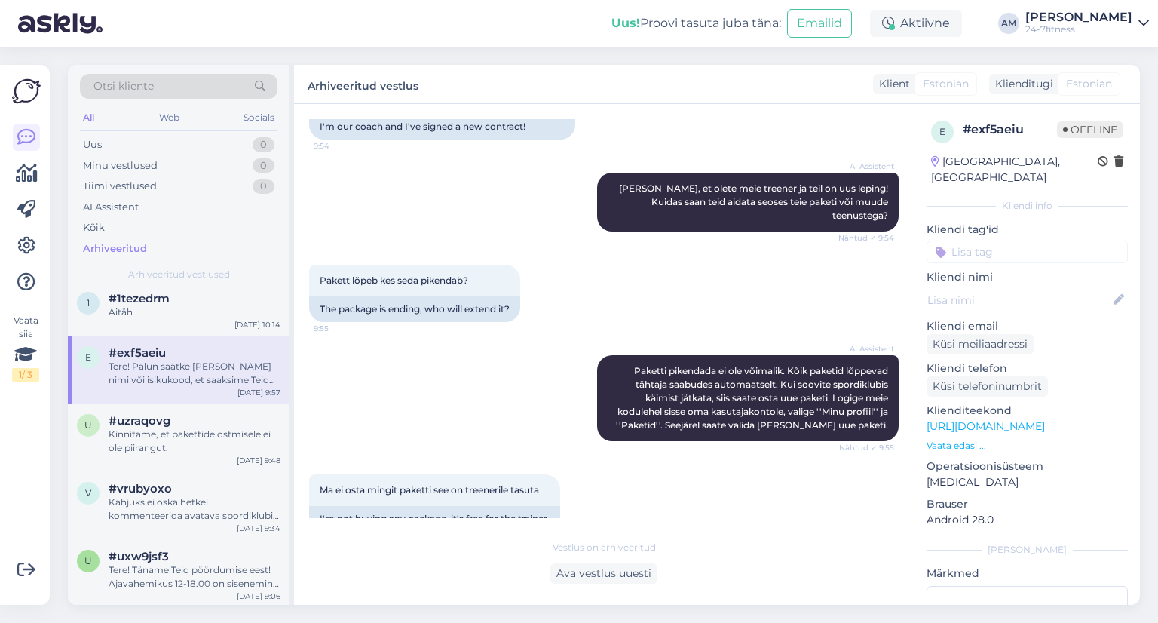
scroll to position [182, 0]
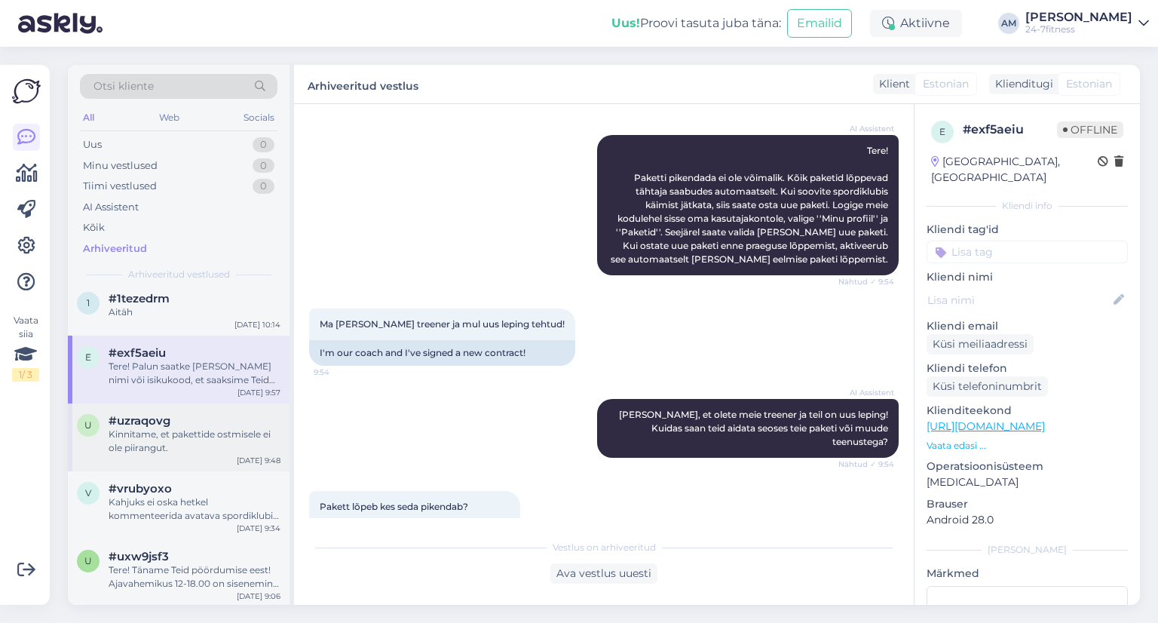
click at [133, 435] on div "Kinnitame, et pakettide ostmisele ei ole piirangut." at bounding box center [195, 441] width 172 height 27
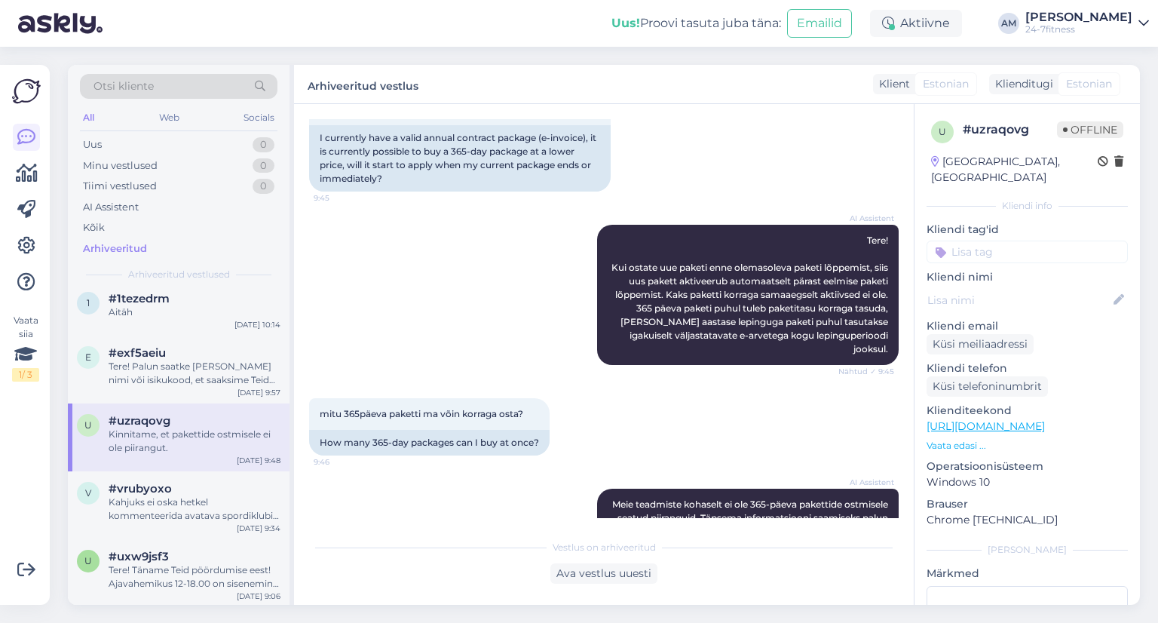
scroll to position [271, 0]
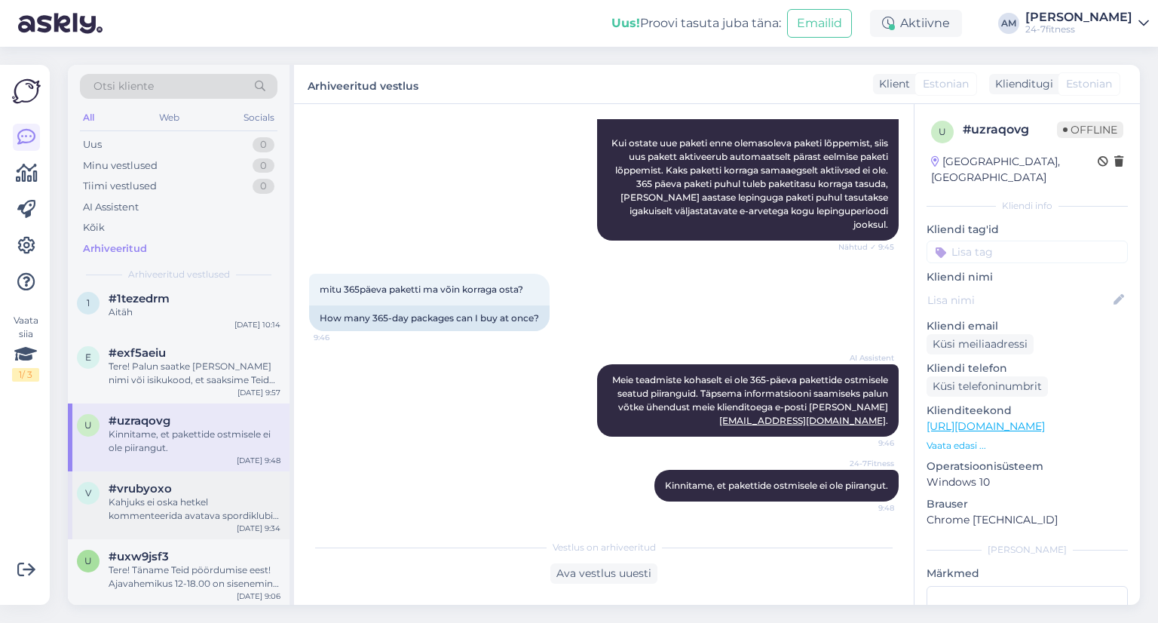
click at [121, 514] on div "Kahjuks ei oska hetkel kommenteerida avatava spordiklubi täpset suurust. Olete …" at bounding box center [195, 508] width 172 height 27
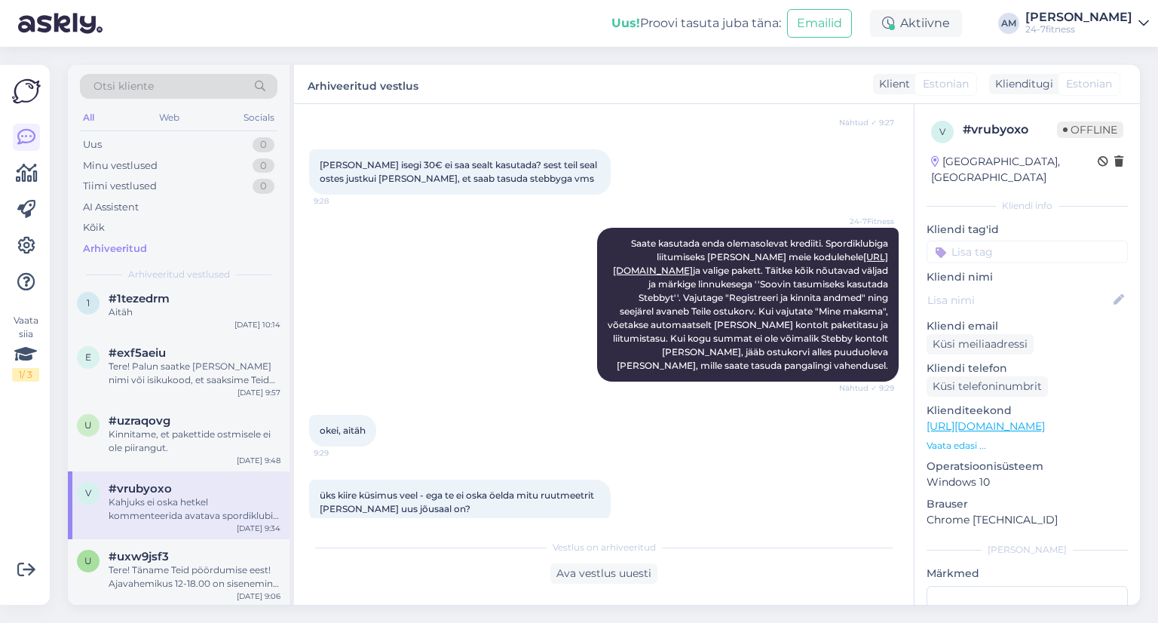
scroll to position [681, 0]
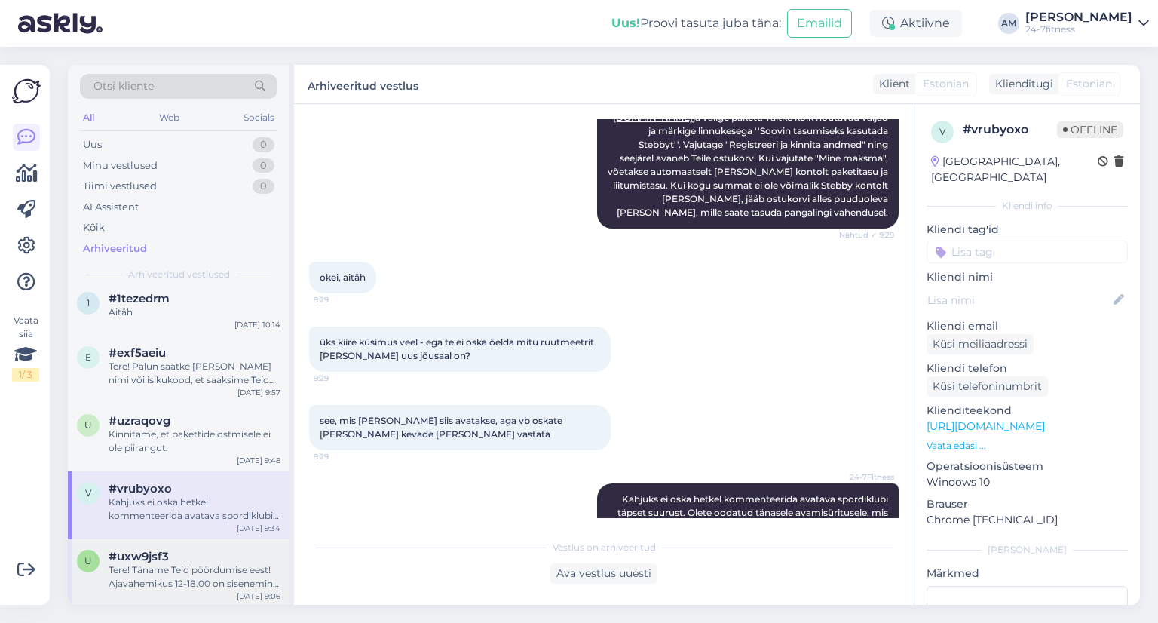
click at [172, 583] on div "Tere! Täname Teid pöördumise eest! Ajavahemikus 12-18.00 on sisenemine tasuta, …" at bounding box center [195, 576] width 172 height 27
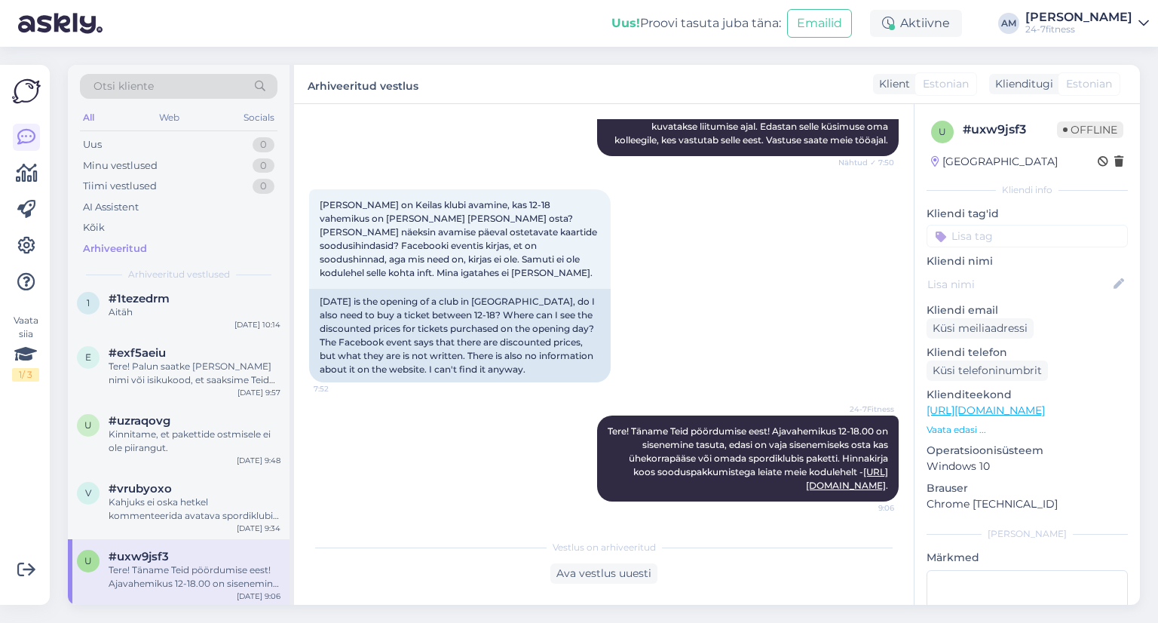
scroll to position [1810, 0]
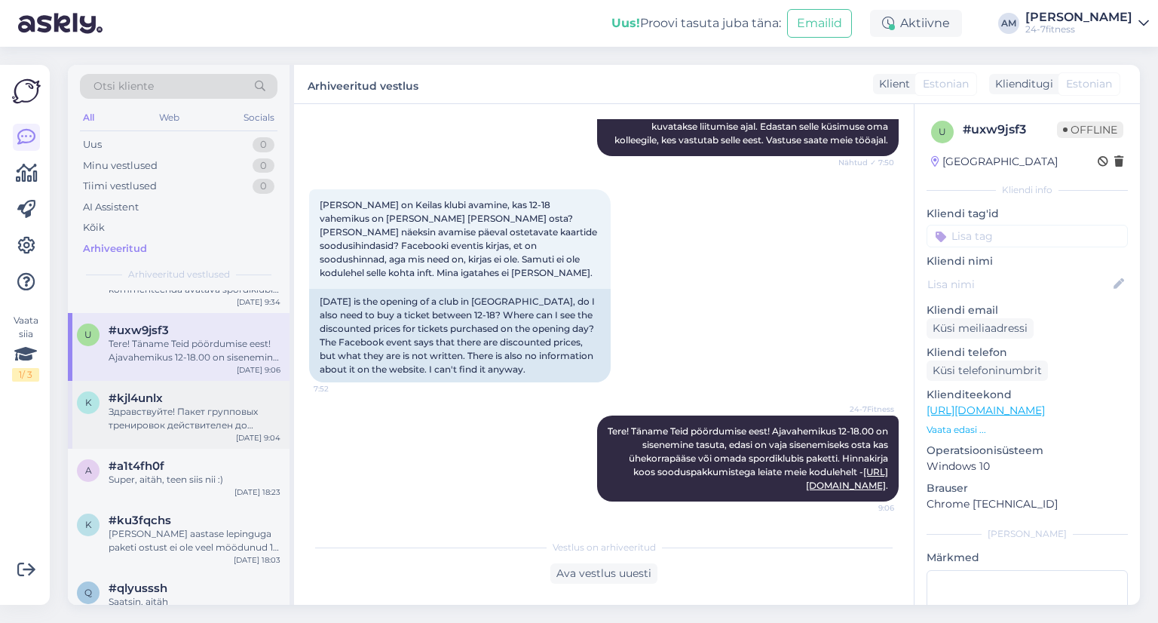
click at [148, 409] on div "Здравствуйте! Пакет групповых тренировок действителен до окончания вашего актив…" at bounding box center [195, 418] width 172 height 27
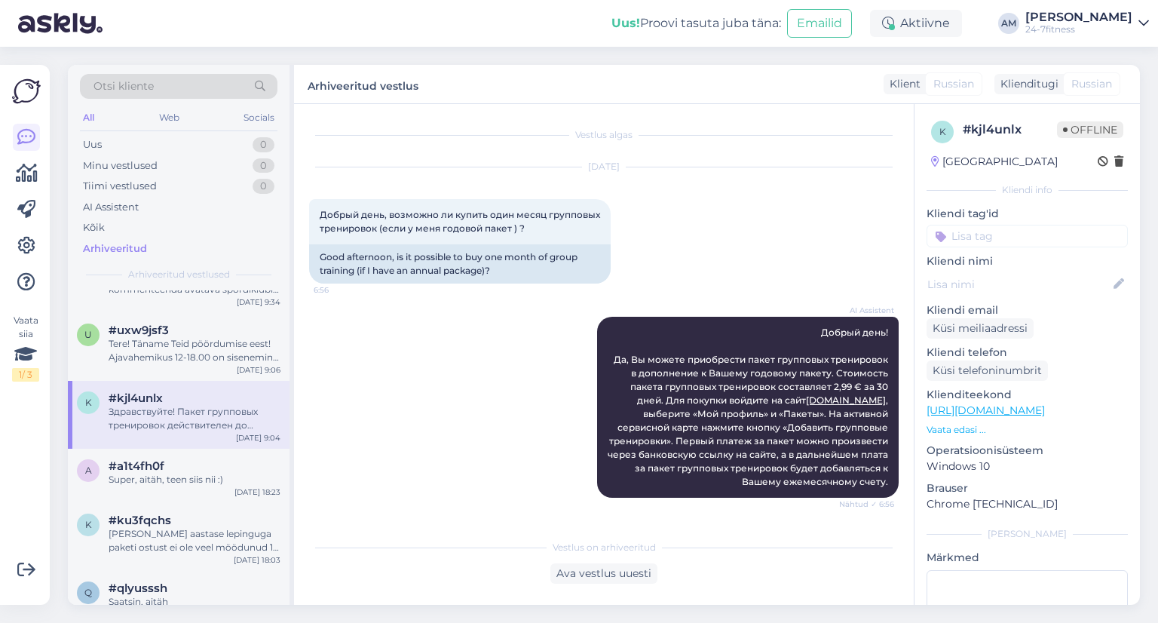
scroll to position [522, 0]
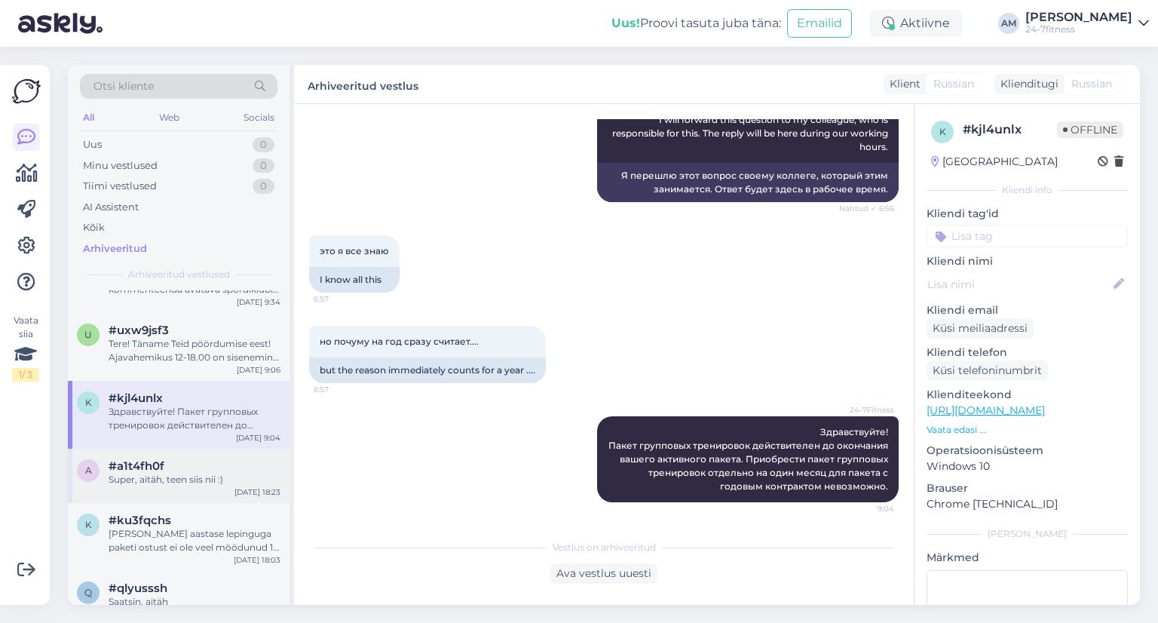
click at [146, 473] on div "Super, aitäh, teen siis nii :)" at bounding box center [195, 480] width 172 height 14
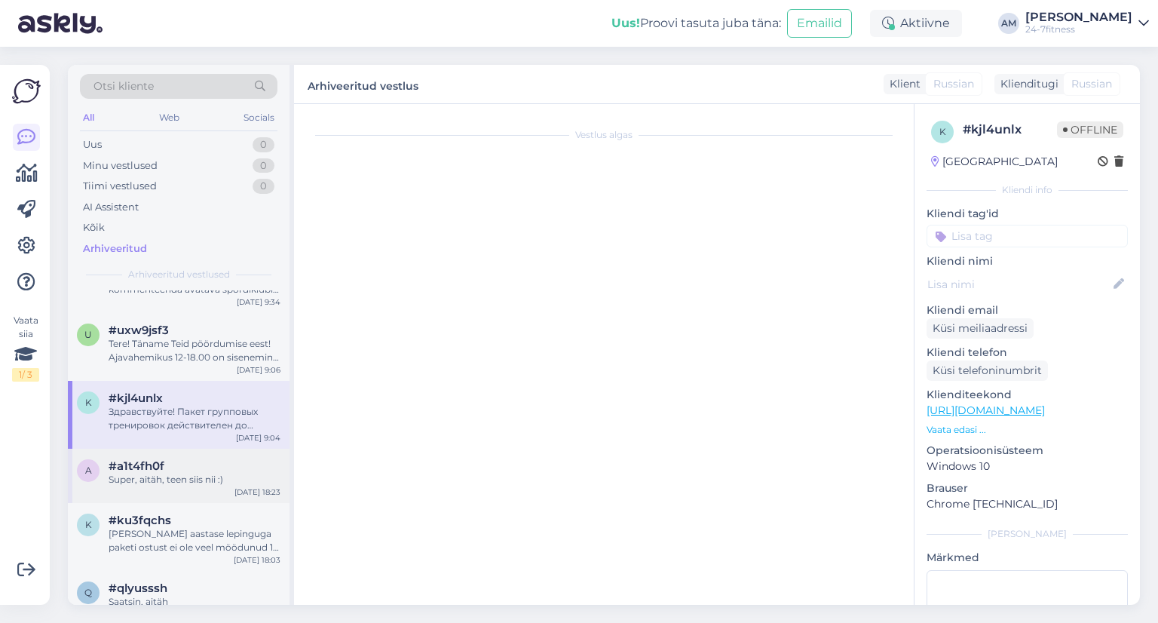
scroll to position [0, 0]
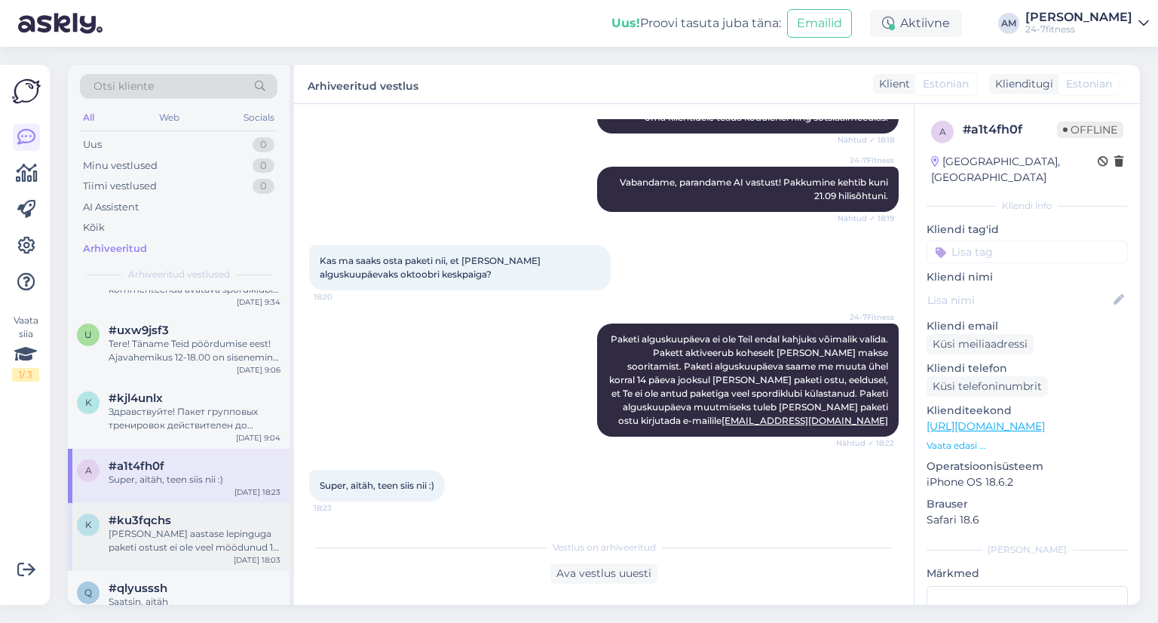
click at [170, 565] on div "k #ku3fqchs [PERSON_NAME] aastase lepinguga paketi ostust ei ole veel möödunud …" at bounding box center [179, 537] width 222 height 68
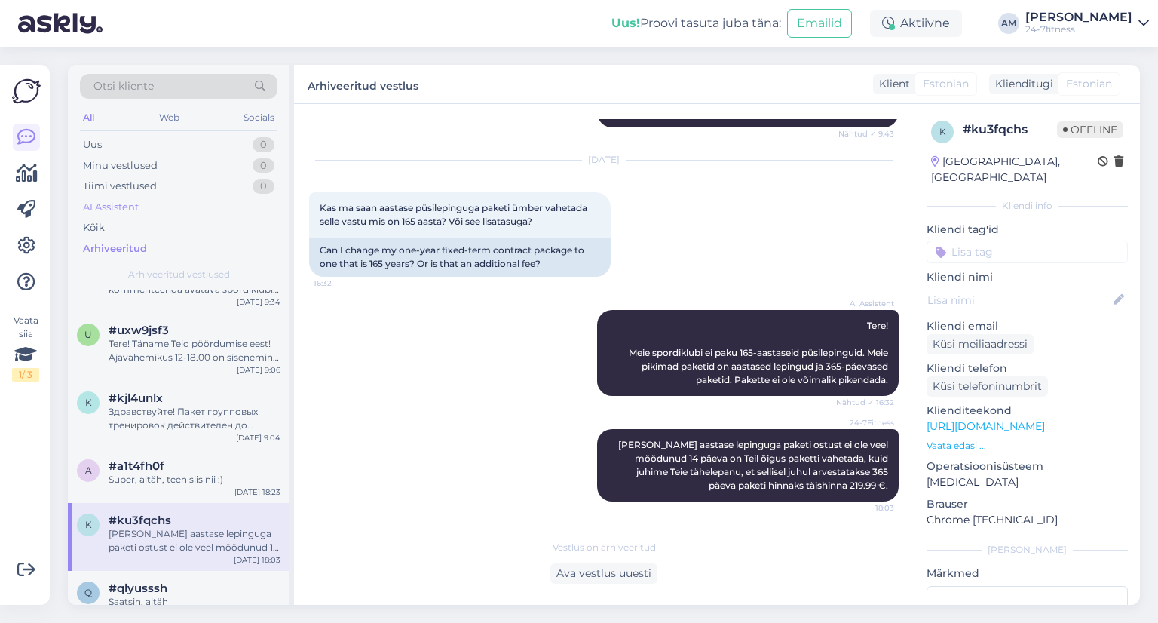
click at [115, 206] on div "AI Assistent" at bounding box center [111, 207] width 56 height 15
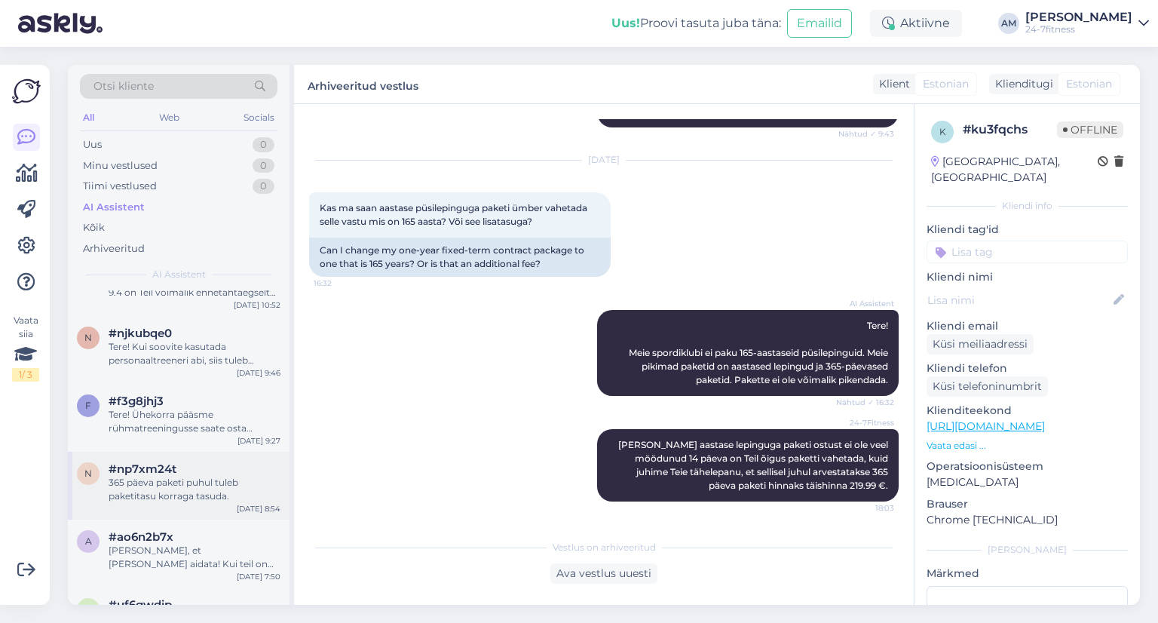
click at [163, 487] on div "365 päeva paketi puhul tuleb paketitasu korraga tasuda." at bounding box center [195, 489] width 172 height 27
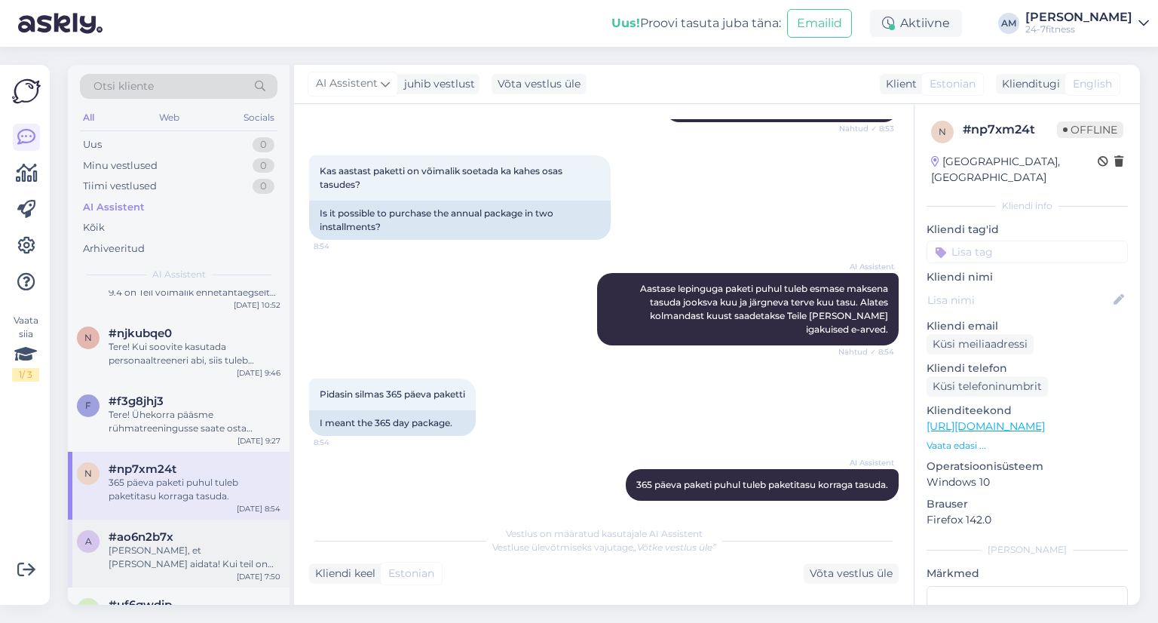
click at [144, 551] on div "[PERSON_NAME], et [PERSON_NAME] aidata! Kui teil on veel küsimusi, andke julgel…" at bounding box center [195, 557] width 172 height 27
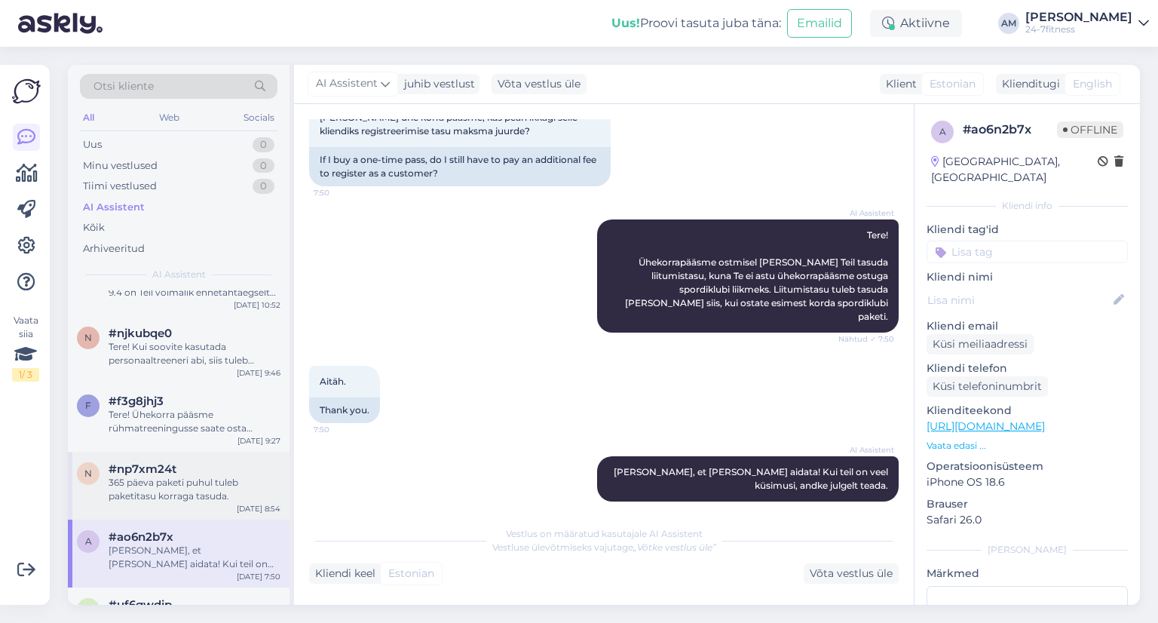
click at [147, 477] on div "365 päeva paketi puhul tuleb paketitasu korraga tasuda." at bounding box center [195, 489] width 172 height 27
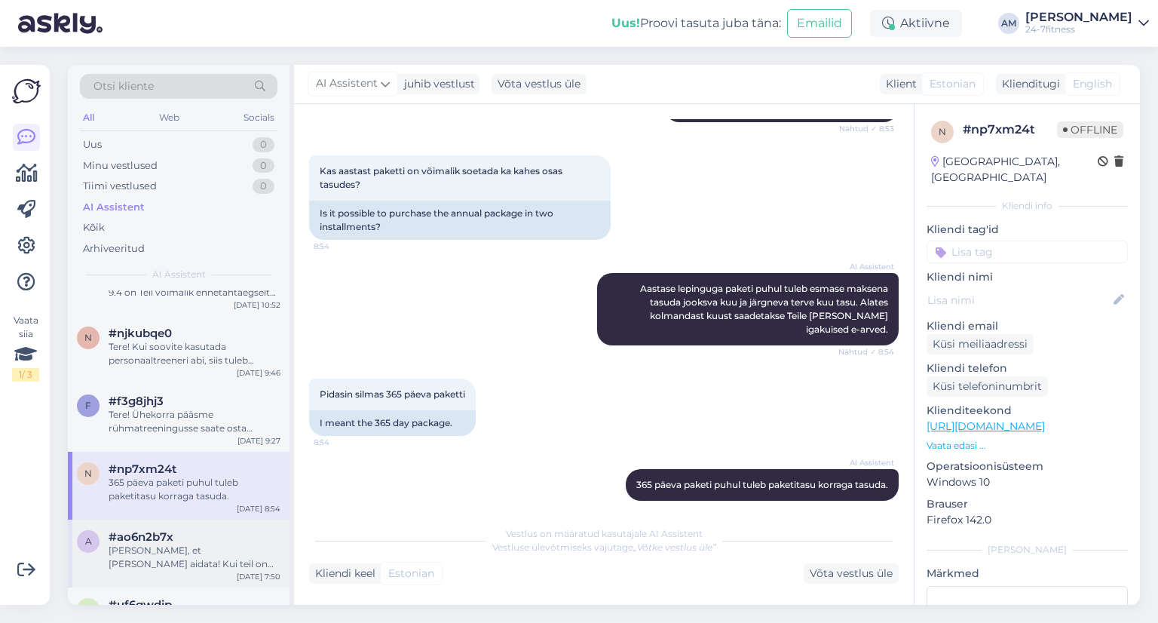
click at [124, 547] on div "[PERSON_NAME], et [PERSON_NAME] aidata! Kui teil on veel küsimusi, andke julgel…" at bounding box center [195, 557] width 172 height 27
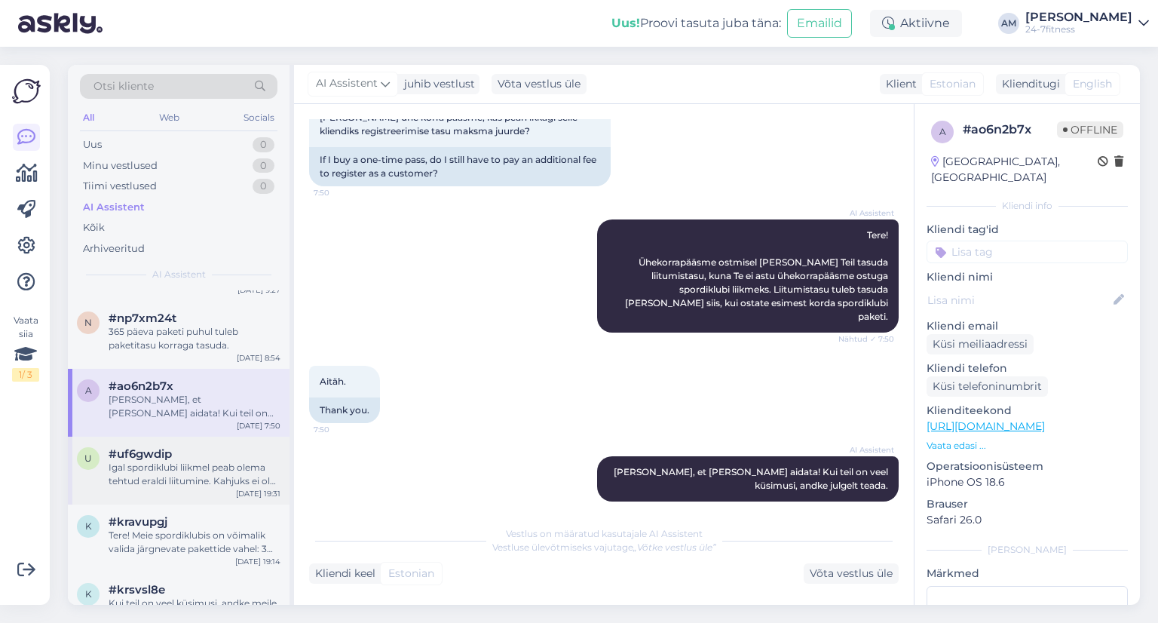
click at [139, 447] on span "#uf6gwdip" at bounding box center [140, 454] width 63 height 14
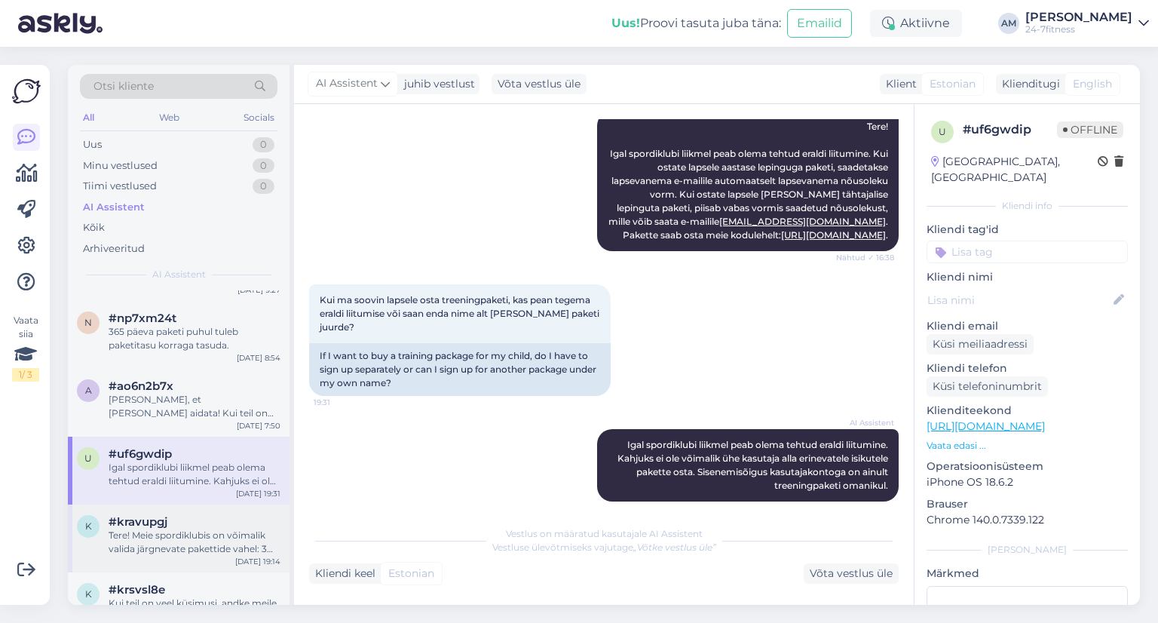
click at [167, 538] on div "Tere! Meie spordiklubis on võimalik valida järgnevate pakettide vahel: 3 päeva …" at bounding box center [195, 542] width 172 height 27
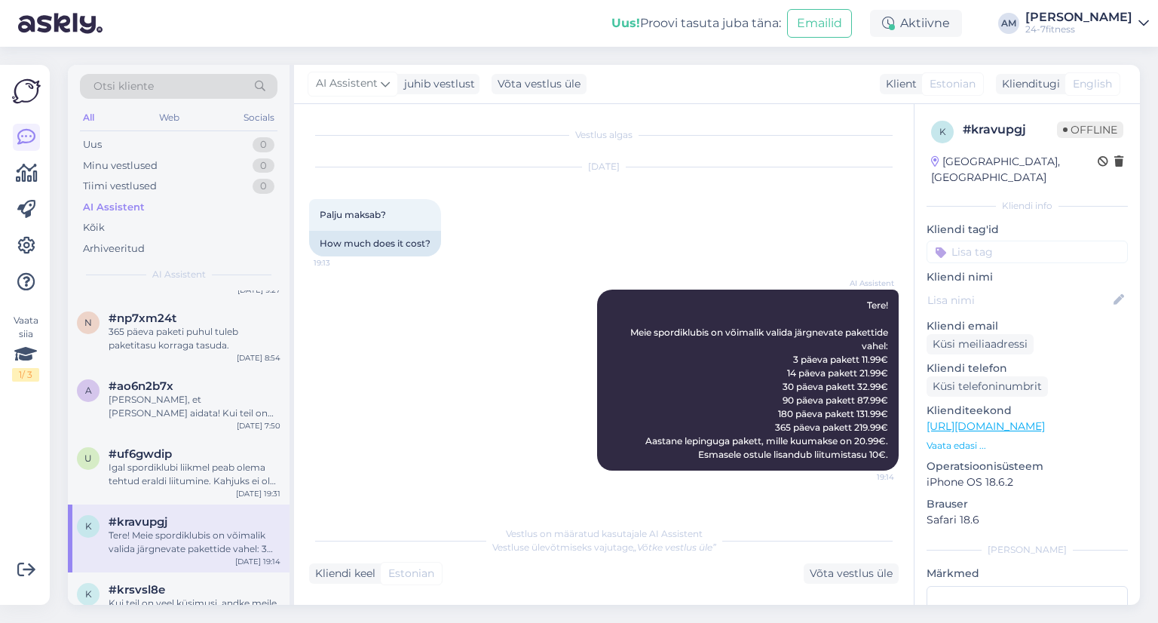
scroll to position [5203, 0]
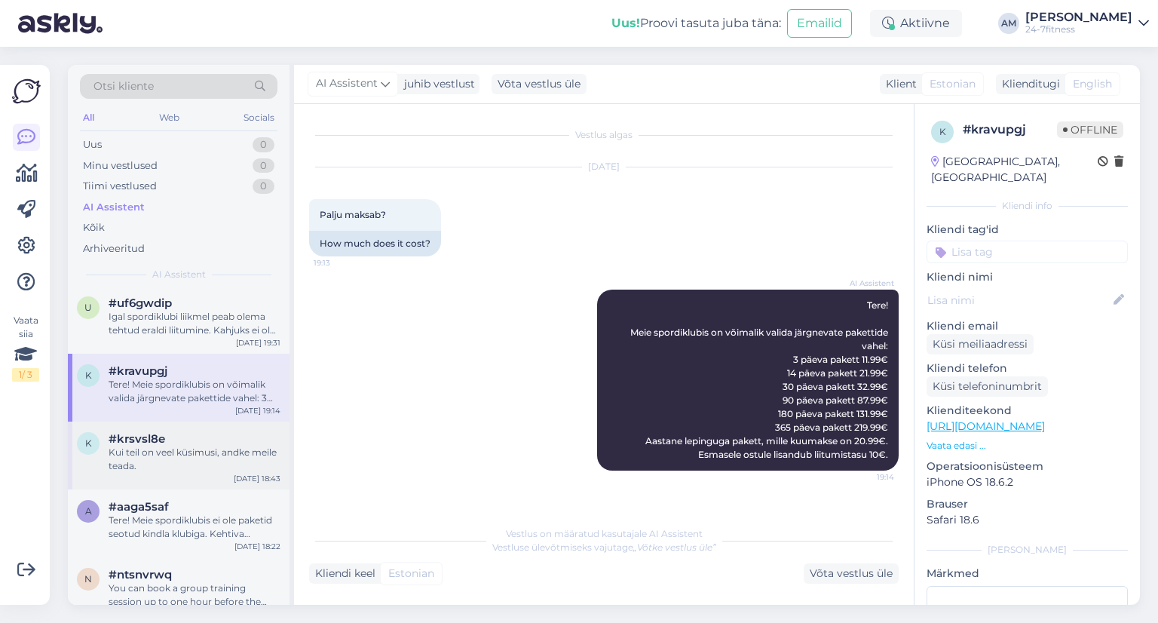
click at [147, 446] on div "Kui teil on veel küsimusi, andke meile teada." at bounding box center [195, 459] width 172 height 27
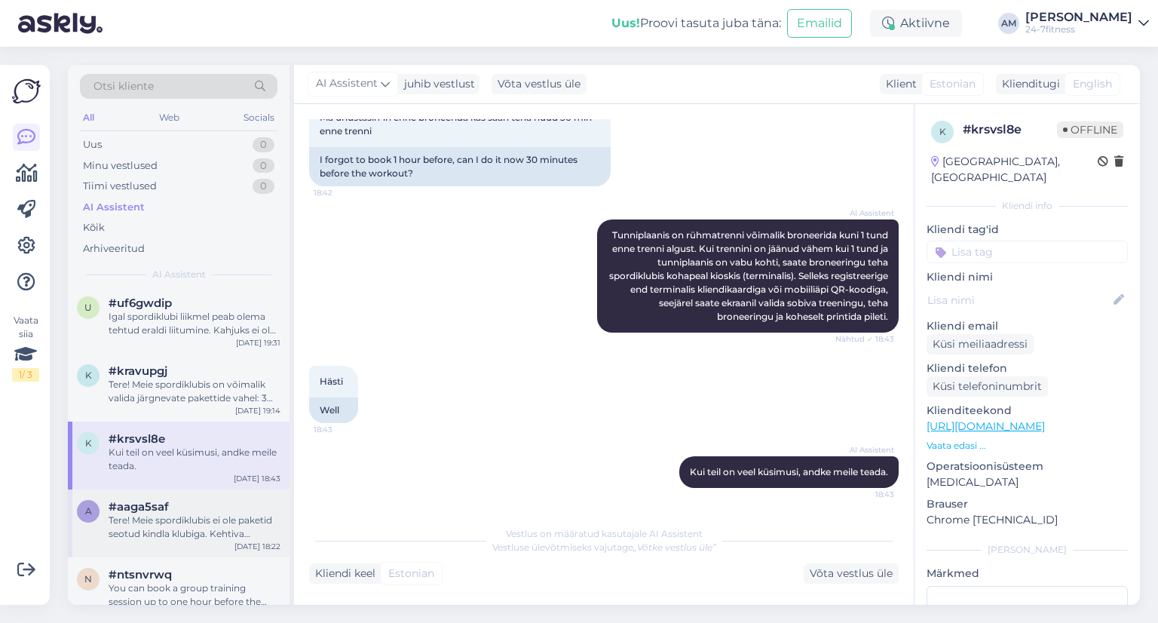
click at [101, 513] on div "a #aaga5saf Tere! Meie spordiklubis ei ole paketid seotud kindla klubiga. Kehti…" at bounding box center [179, 520] width 204 height 41
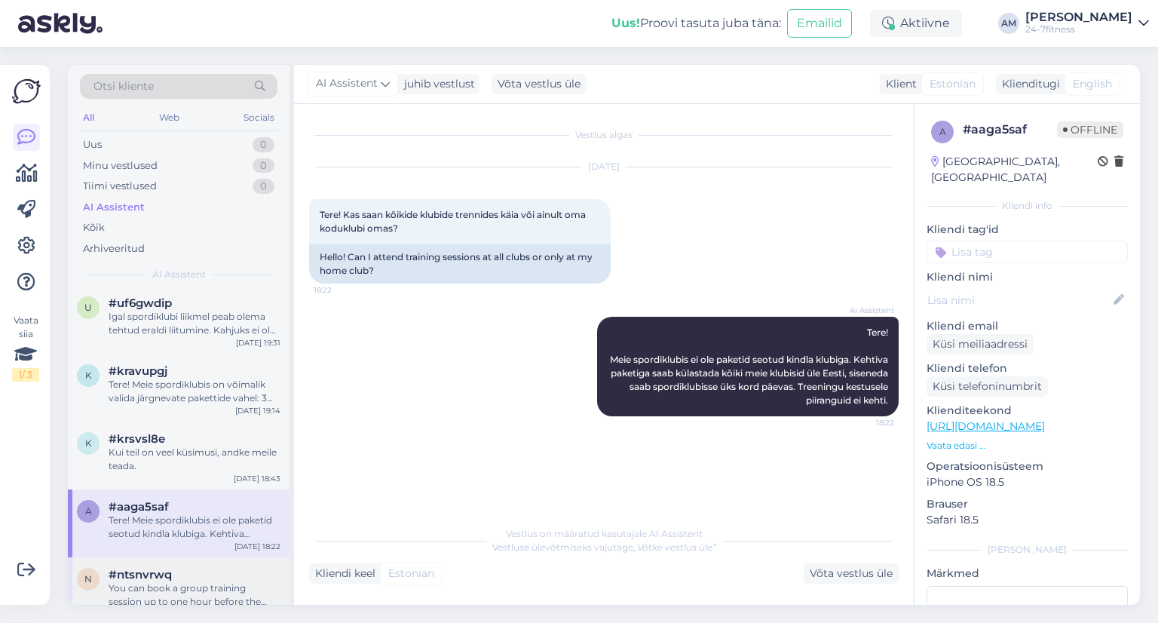
click at [146, 583] on div "You can book a group training session up to one hour before the class starts. U…" at bounding box center [195, 594] width 172 height 27
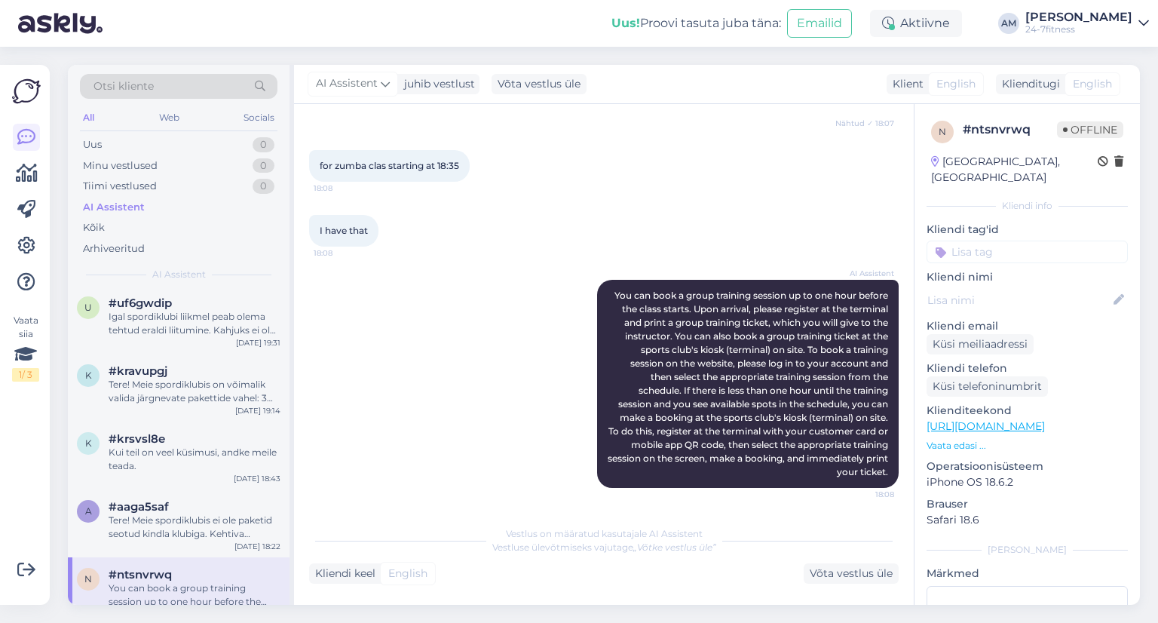
scroll to position [5505, 0]
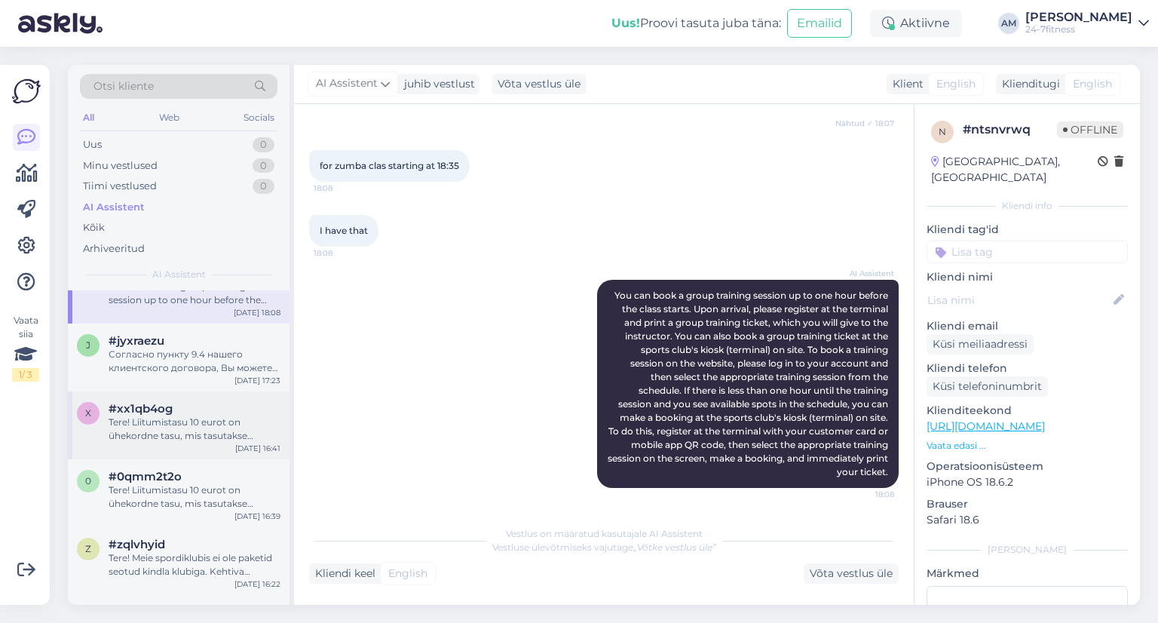
click at [148, 420] on div "Tere! Liitumistasu 10 eurot on ühekordne tasu, mis tasutakse spordiklubiga esma…" at bounding box center [195, 429] width 172 height 27
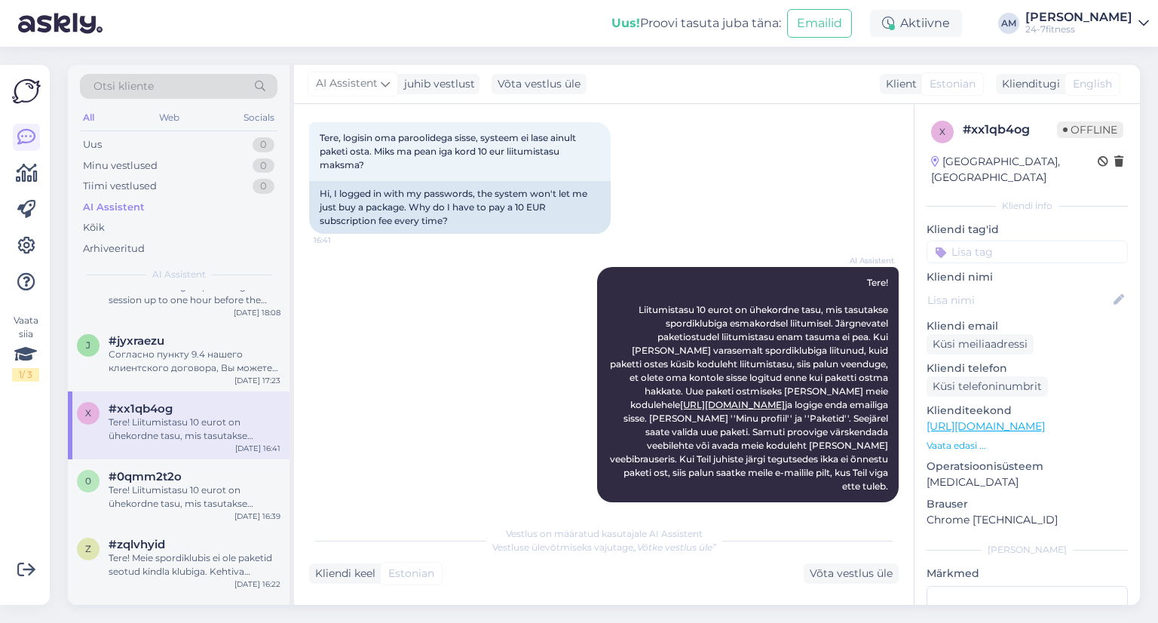
scroll to position [78, 0]
click at [136, 489] on div "Tere! Liitumistasu 10 eurot on ühekordne tasu, mis tasutakse spordiklubiga esma…" at bounding box center [195, 496] width 172 height 27
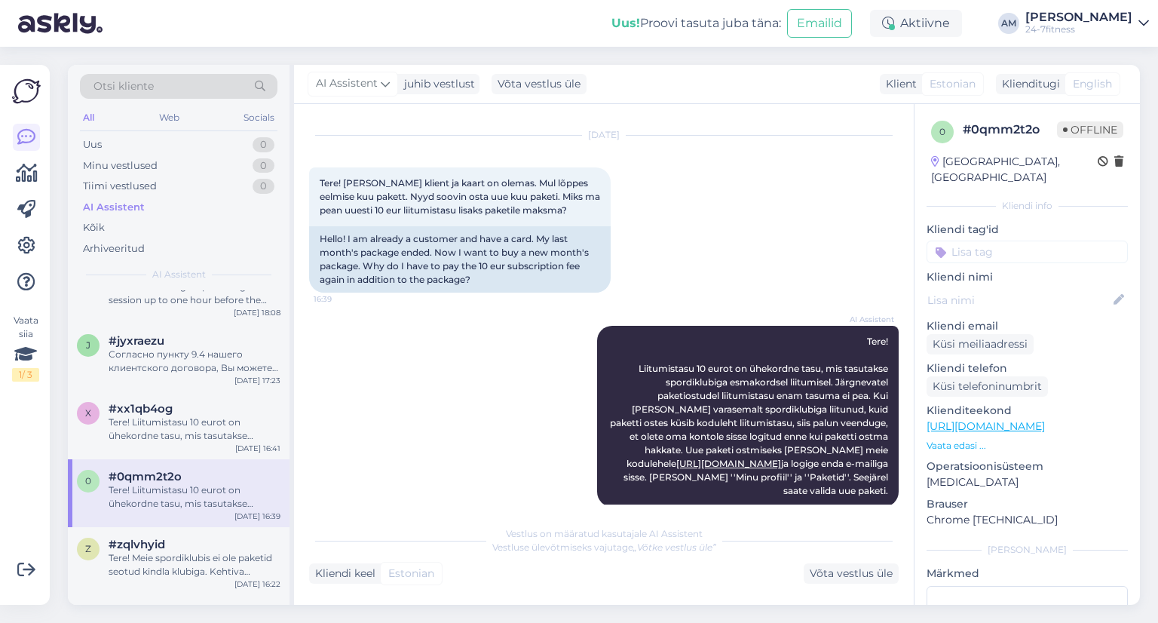
scroll to position [51, 0]
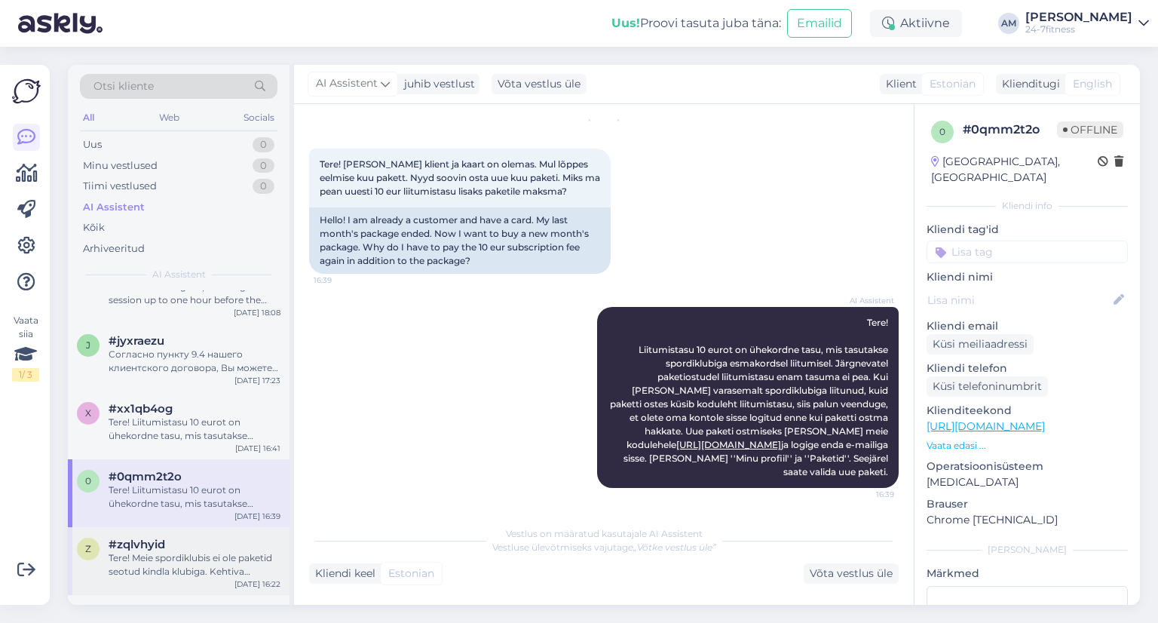
click at [187, 551] on div "Tere! Meie spordiklubis ei ole paketid seotud kindla klubiga. Kehtiva paketiga …" at bounding box center [195, 564] width 172 height 27
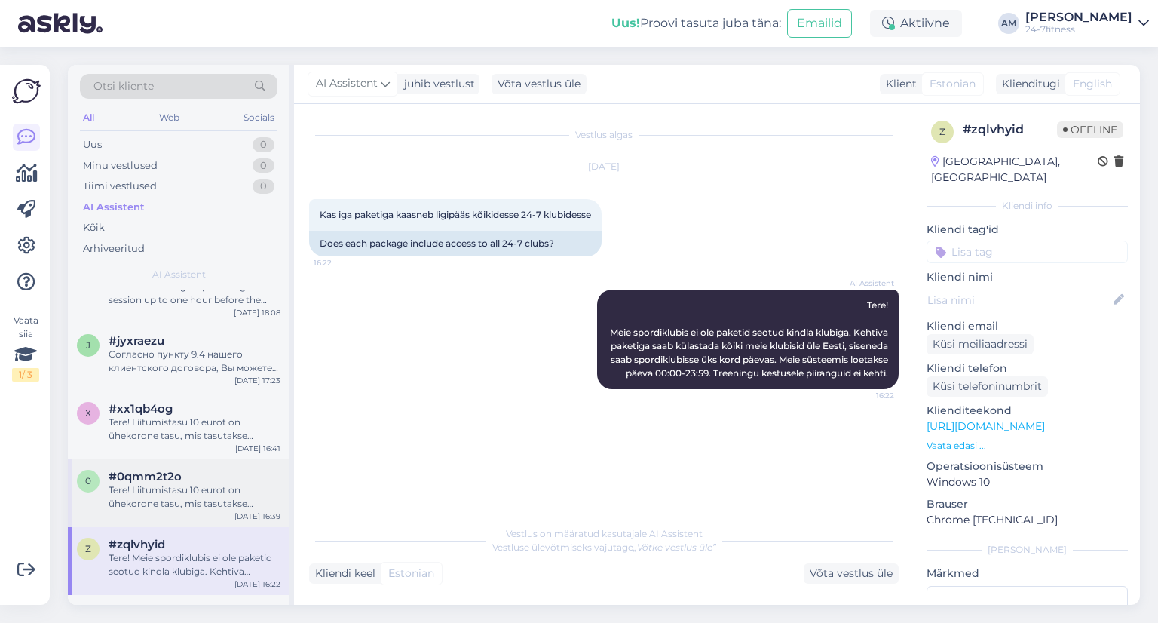
scroll to position [5581, 0]
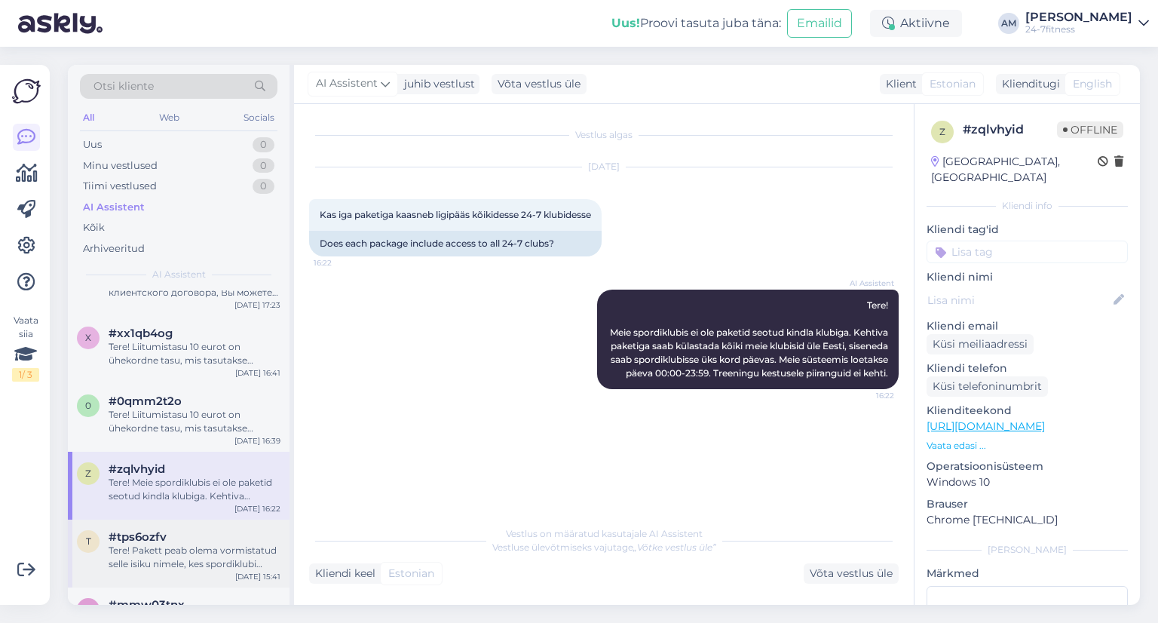
click at [169, 530] on div "#tps6ozfv" at bounding box center [195, 537] width 172 height 14
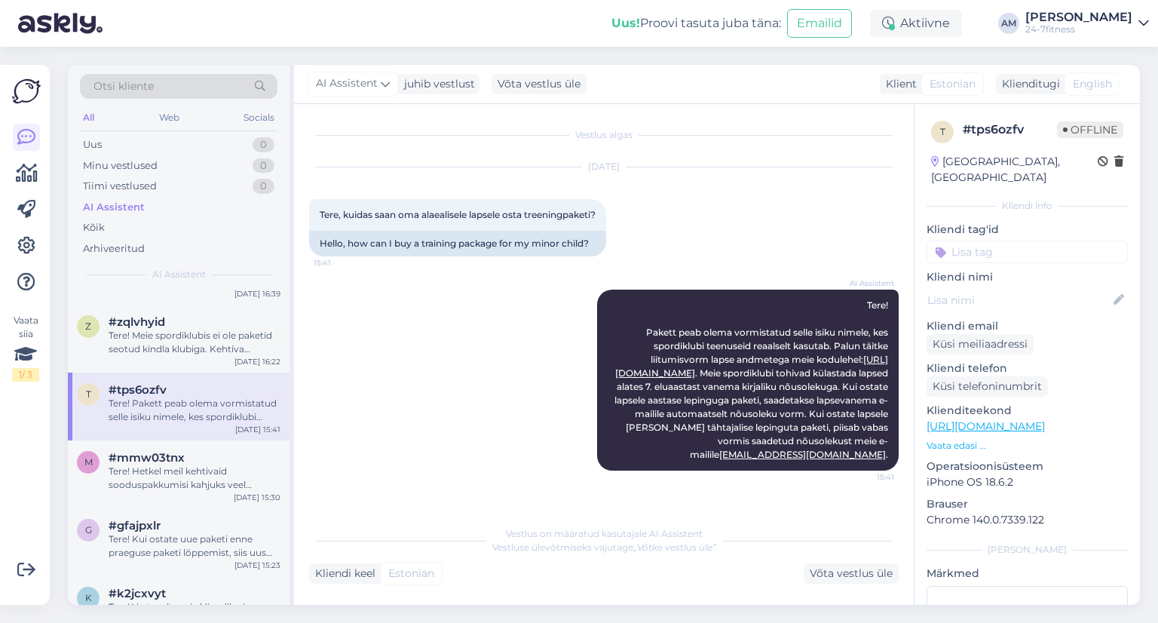
scroll to position [5731, 0]
click at [169, 529] on div "Tere! Kui ostate uue paketi enne praeguse paketi lõppemist, siis uus pakett akt…" at bounding box center [195, 542] width 172 height 27
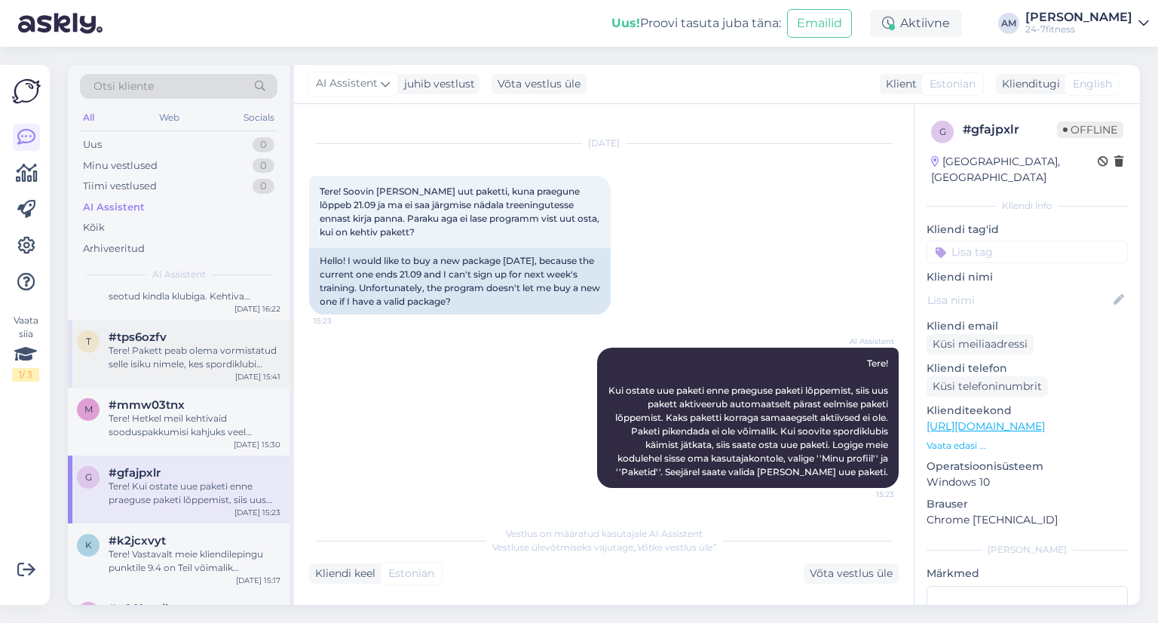
scroll to position [5807, 0]
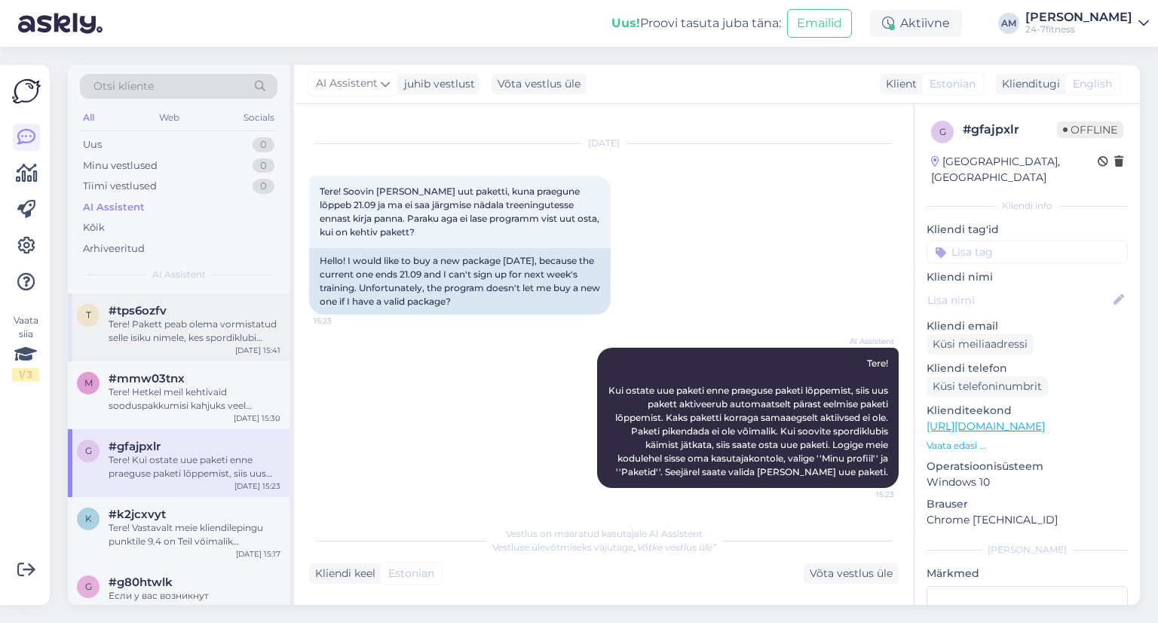
click at [169, 521] on div "Tere! Vastavalt meie kliendilepingu punktile 9.4 on Teil võimalik ennetähtaegse…" at bounding box center [195, 534] width 172 height 27
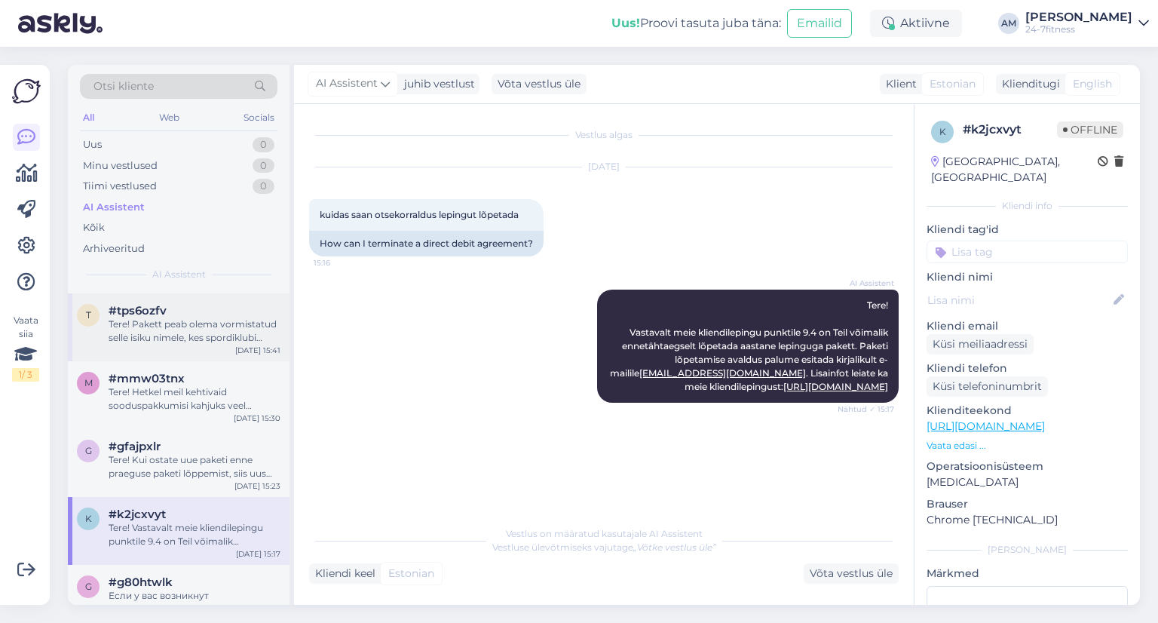
scroll to position [5882, 0]
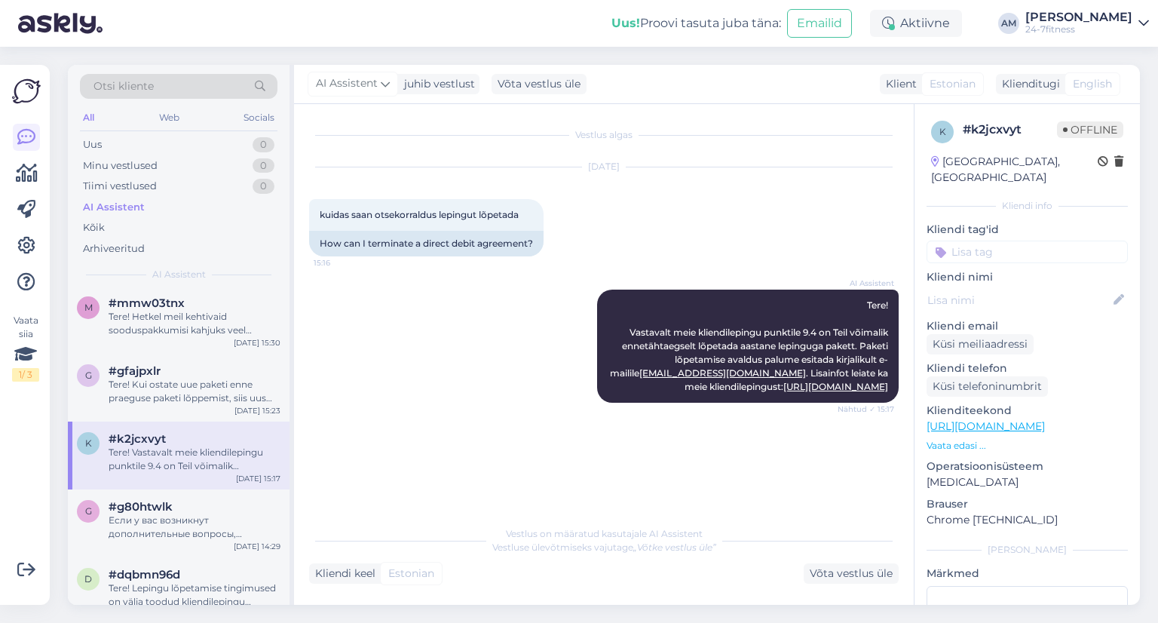
click at [169, 520] on div "Если у вас возникнут дополнительные вопросы, пожалуйста, сообщите нам." at bounding box center [195, 527] width 172 height 27
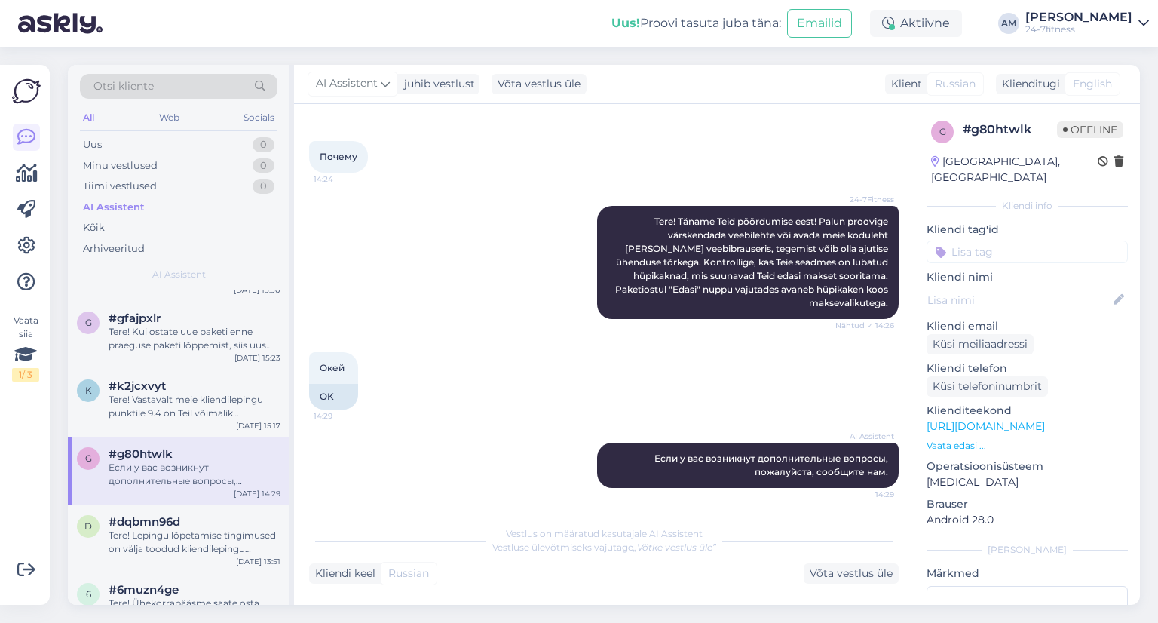
scroll to position [5958, 0]
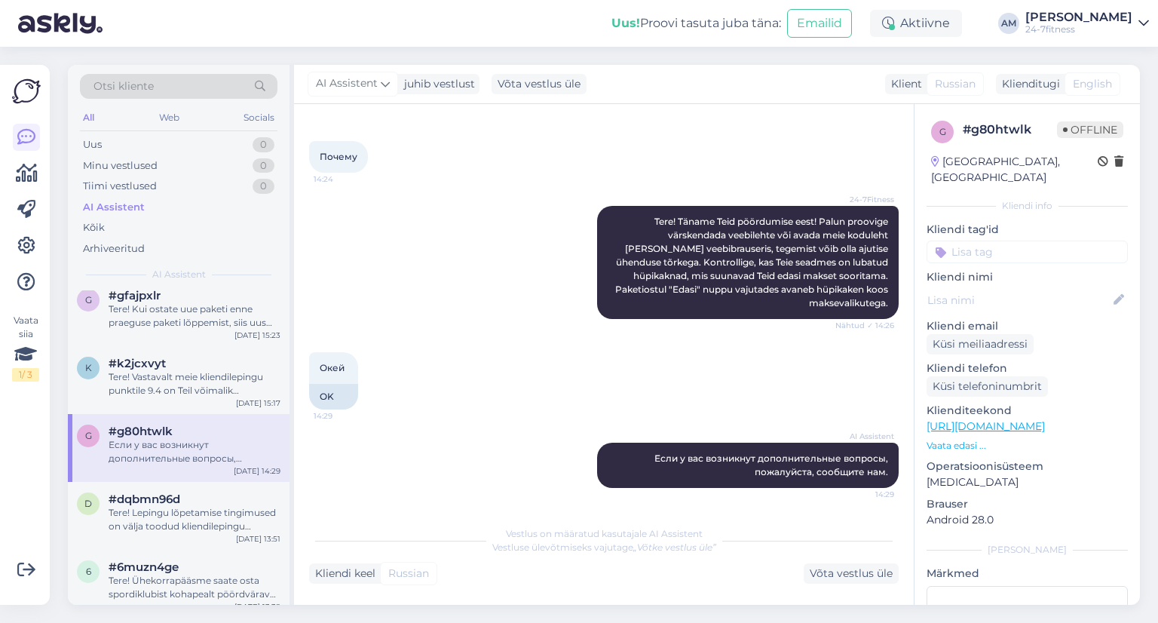
click at [169, 520] on div "d #dqbmn96d Tere! Lepingu lõpetamise tingimused on välja toodud kliendilepingu …" at bounding box center [179, 516] width 222 height 68
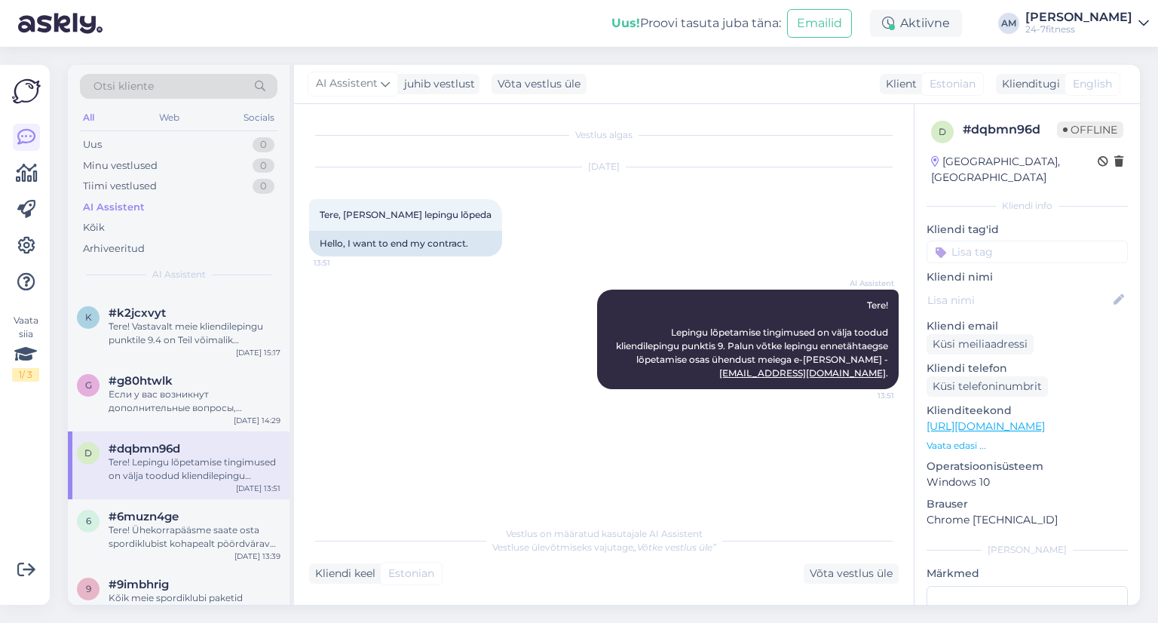
scroll to position [6033, 0]
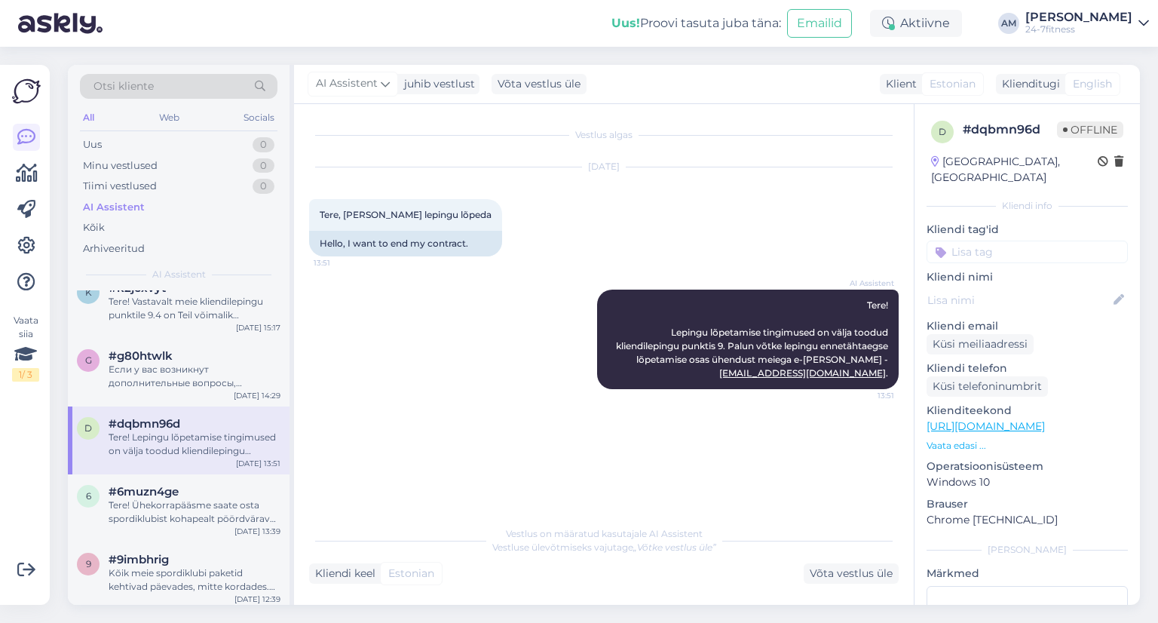
click at [169, 520] on div "6 #6muzn4ge Tere! Ühekorrapääsme saate osta spordiklubist kohapealt pöördvärava…" at bounding box center [179, 508] width 222 height 68
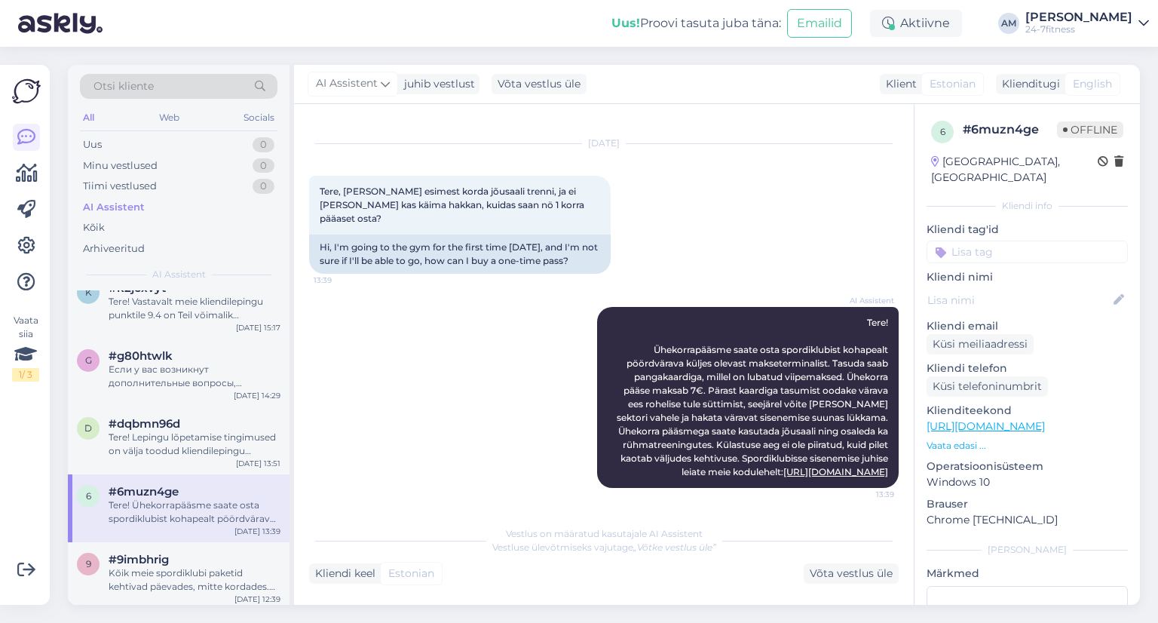
scroll to position [6108, 0]
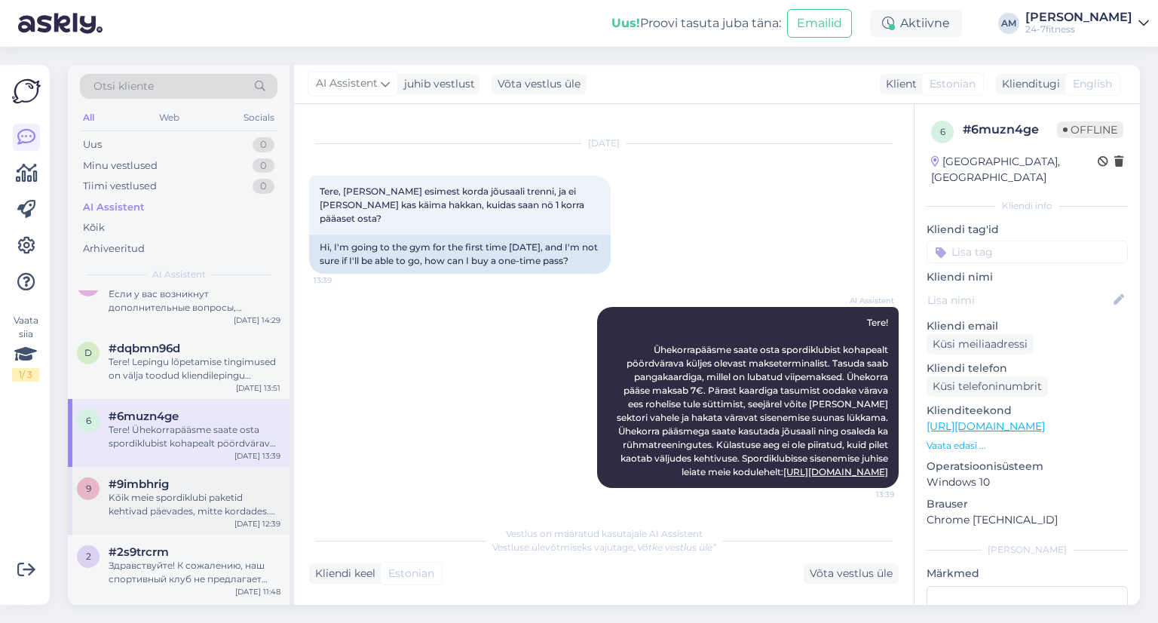
click at [169, 504] on div "Kõik meie spordiklubi paketid kehtivad päevades, mitte kordades. Näiteks 30 päe…" at bounding box center [195, 504] width 172 height 27
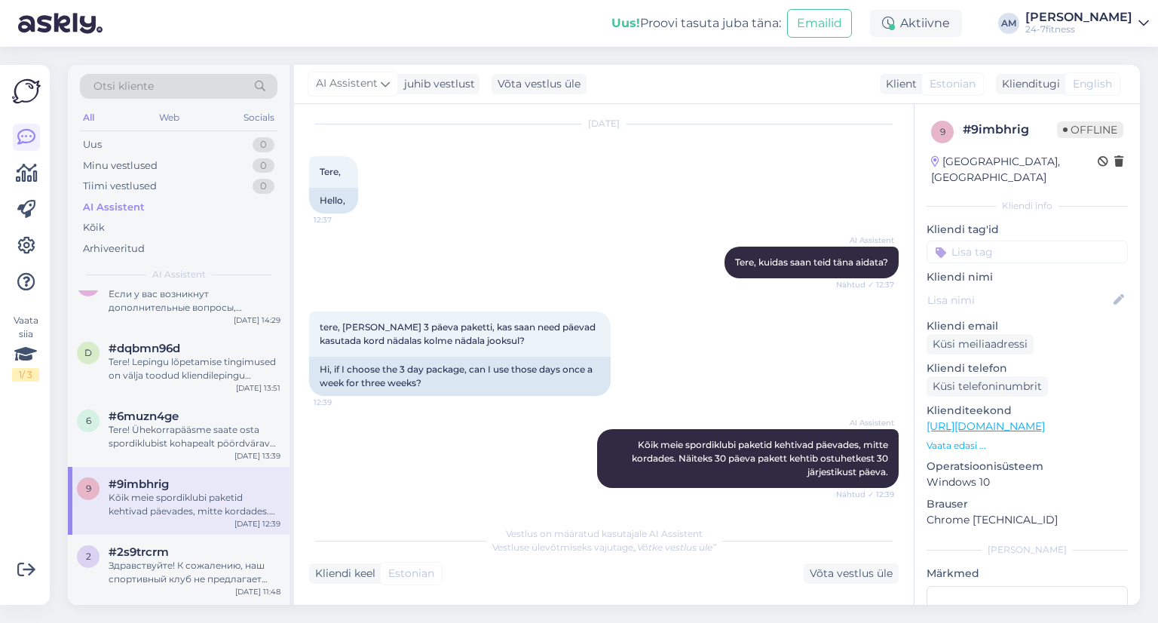
scroll to position [6184, 0]
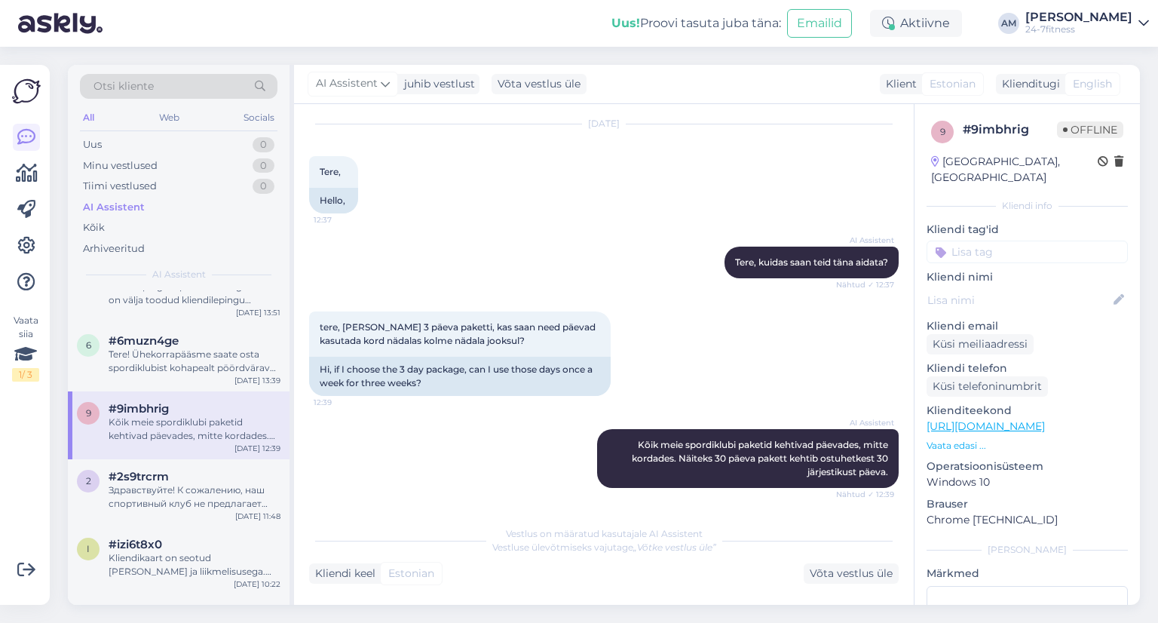
click at [169, 504] on div "2 #2s9trcrm Здравствуйте! К сожалению, наш спортивный клуб не предлагает бассей…" at bounding box center [179, 493] width 222 height 68
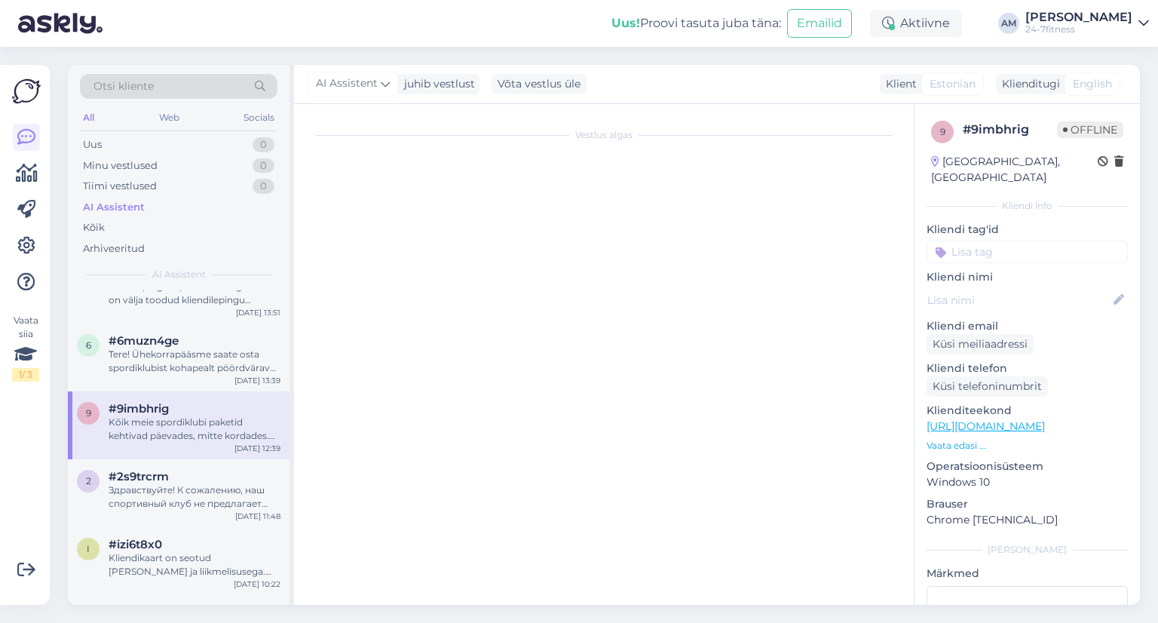
scroll to position [0, 0]
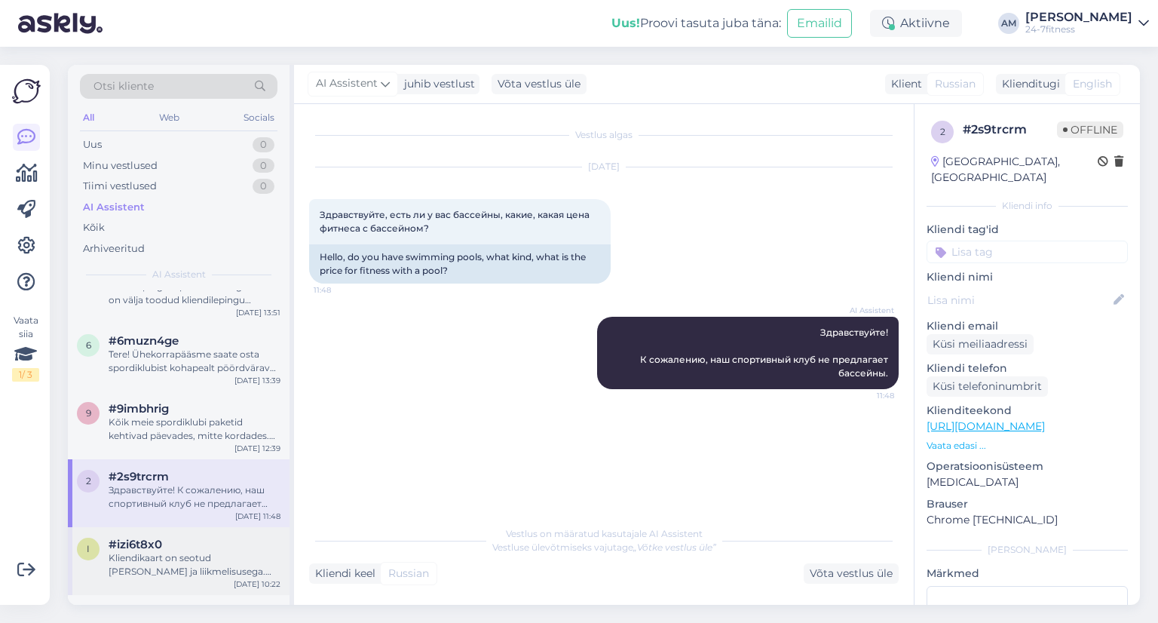
click at [169, 538] on div "#izi6t8x0" at bounding box center [195, 545] width 172 height 14
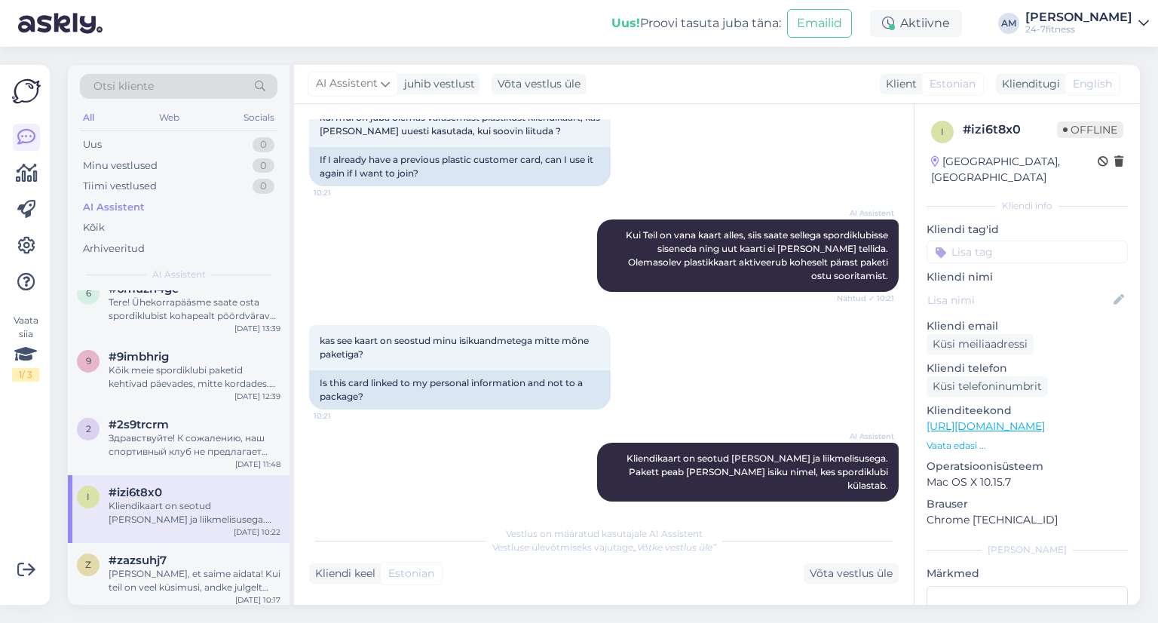
scroll to position [6259, 0]
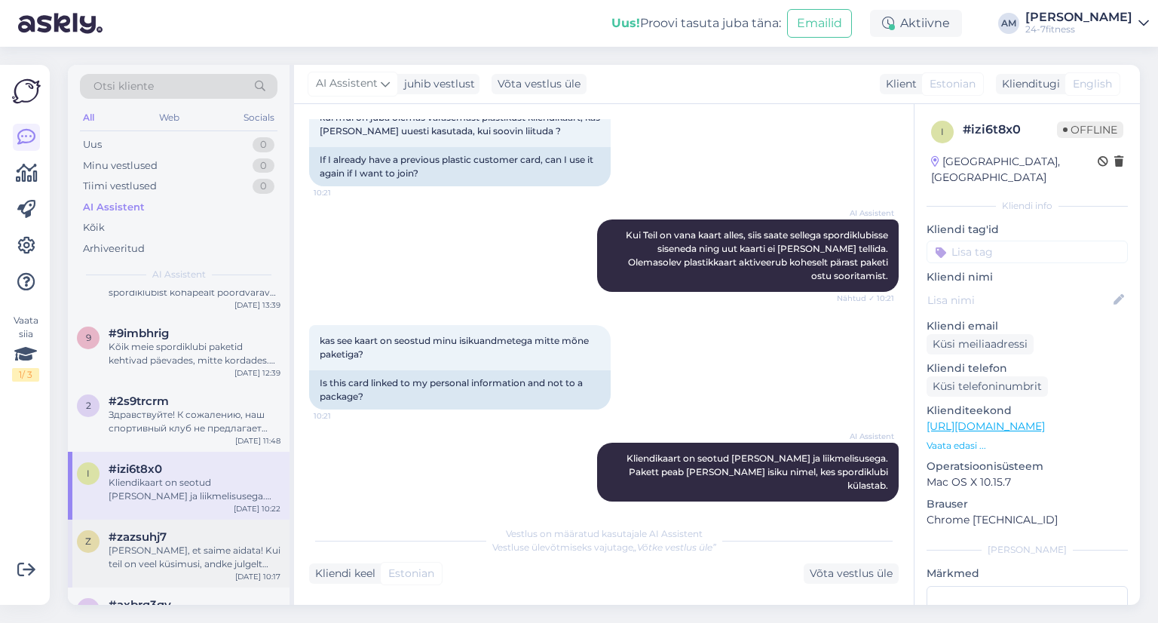
click at [169, 520] on div "z #zazsuhj7 [PERSON_NAME], et saime aidata! Kui teil on veel küsimusi, andke ju…" at bounding box center [179, 554] width 222 height 68
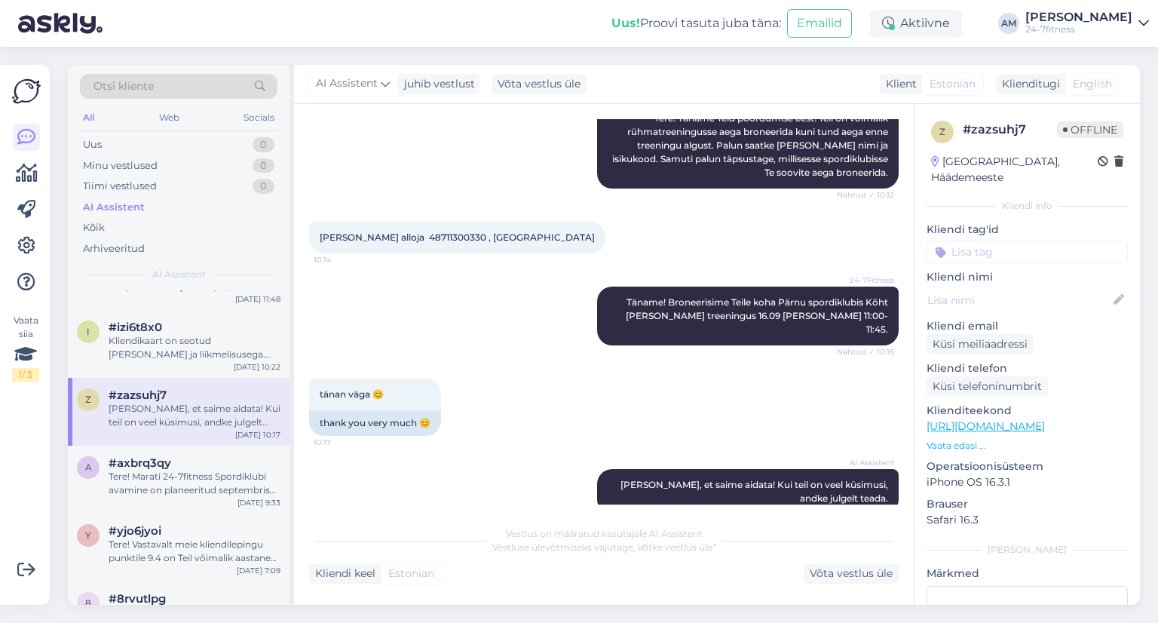
scroll to position [6410, 0]
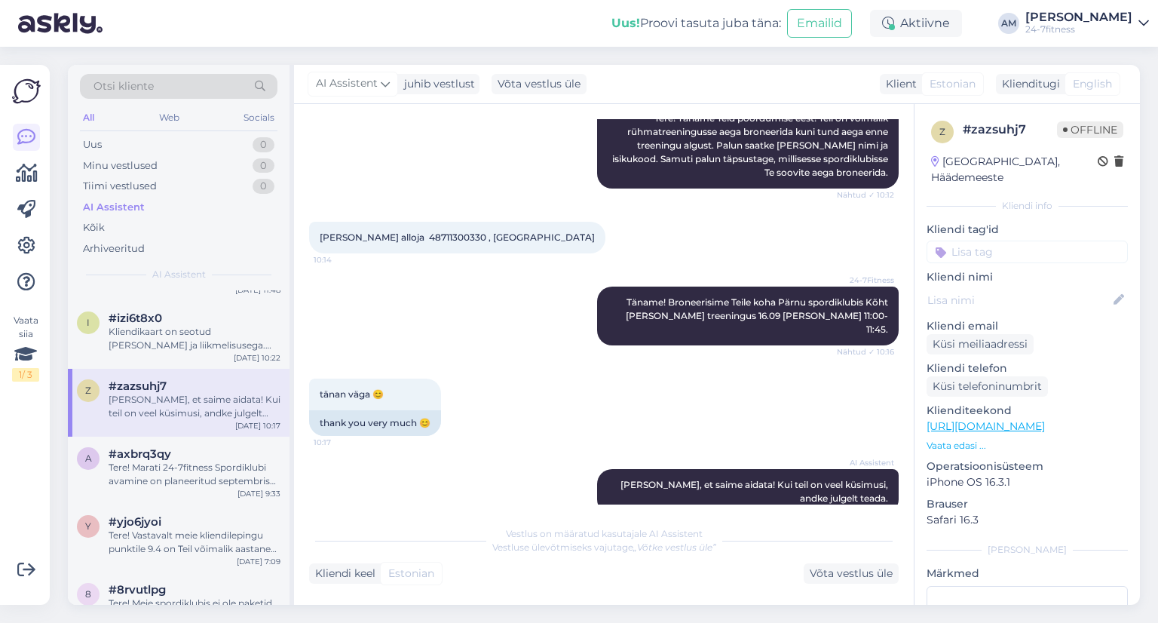
click at [169, 529] on div "Tere! Vastavalt meie kliendilepingu punktile 9.4 on Teil võimalik aastane lepin…" at bounding box center [195, 542] width 172 height 27
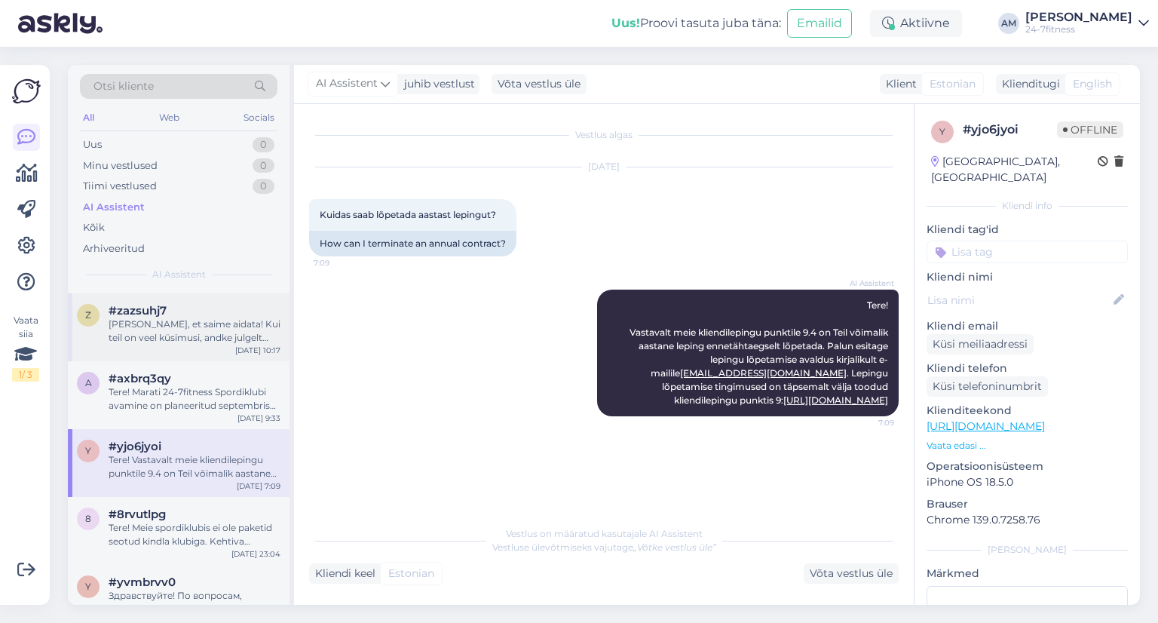
click at [169, 521] on div "Tere! Meie spordiklubis ei ole paketid seotud kindla klubiga. Kehtiva paketiga …" at bounding box center [195, 534] width 172 height 27
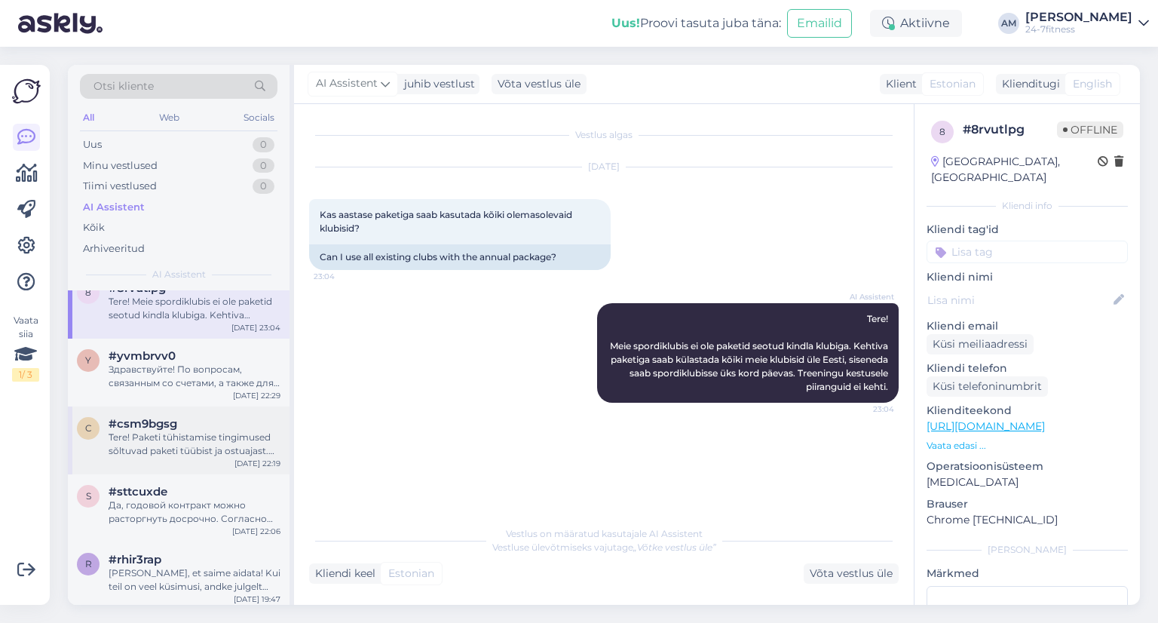
click at [175, 440] on div "Tere! Paketi tühistamise tingimused sõltuvad paketi tüübist ja ostuajast. Kui p…" at bounding box center [195, 444] width 172 height 27
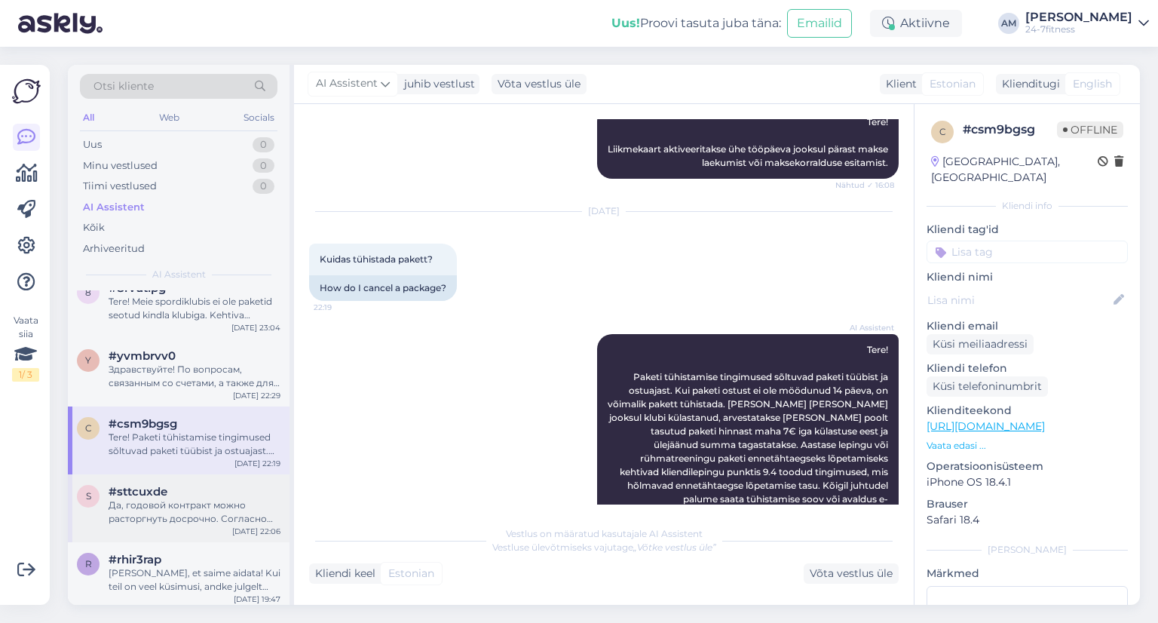
click at [170, 521] on div "s #sttcuxde Да, годовой контракт можно расторгнуть досрочно. Согласно пункту 9.…" at bounding box center [179, 508] width 222 height 68
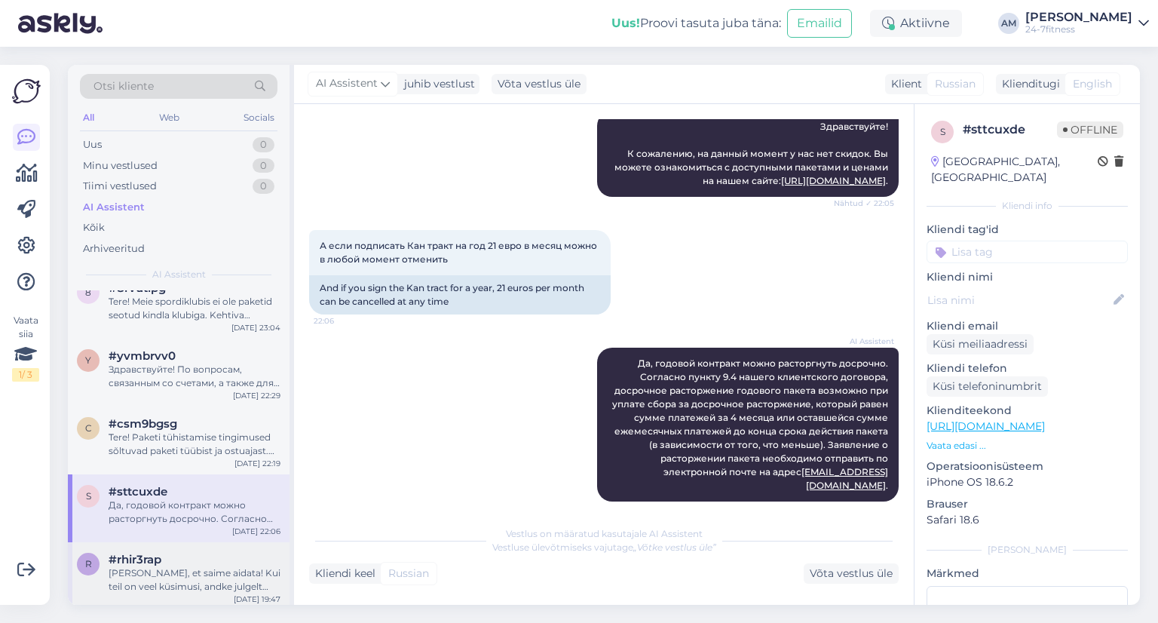
click at [167, 553] on div "#rhir3rap" at bounding box center [195, 560] width 172 height 14
